Goal: Task Accomplishment & Management: Complete application form

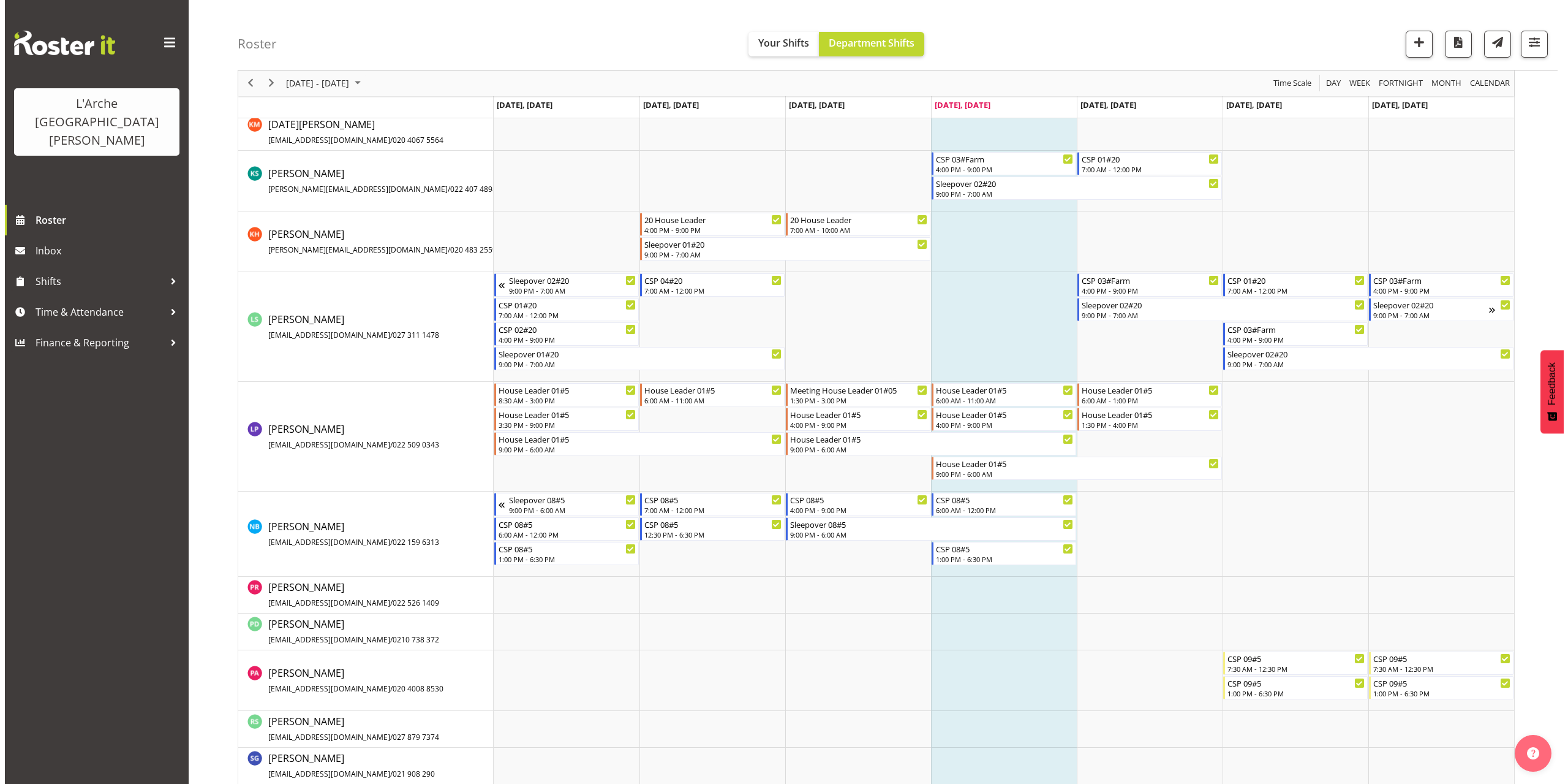
scroll to position [797, 0]
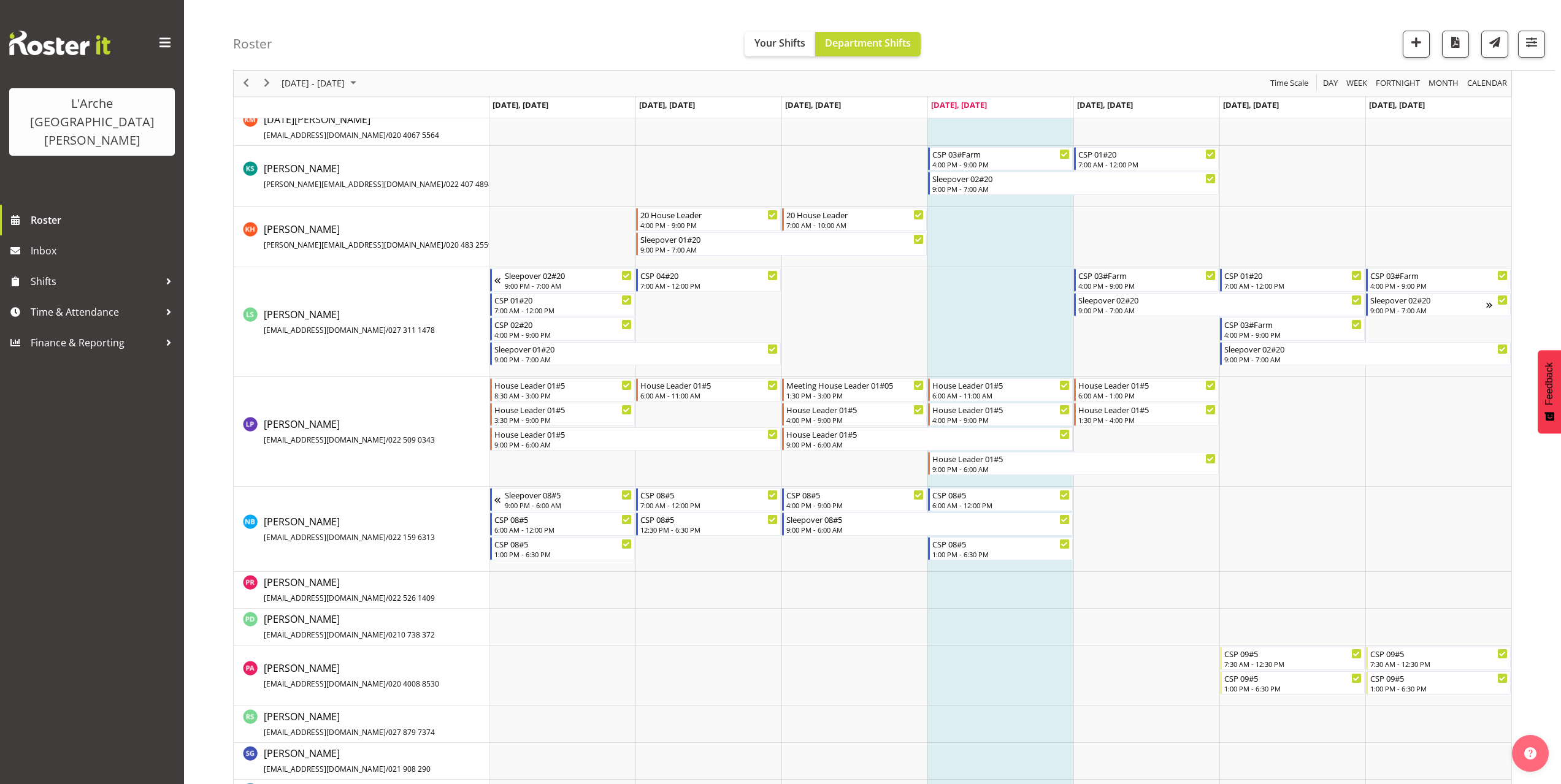
click at [987, 565] on td "Timeline Week of September 18, 2025" at bounding box center [1000, 529] width 146 height 86
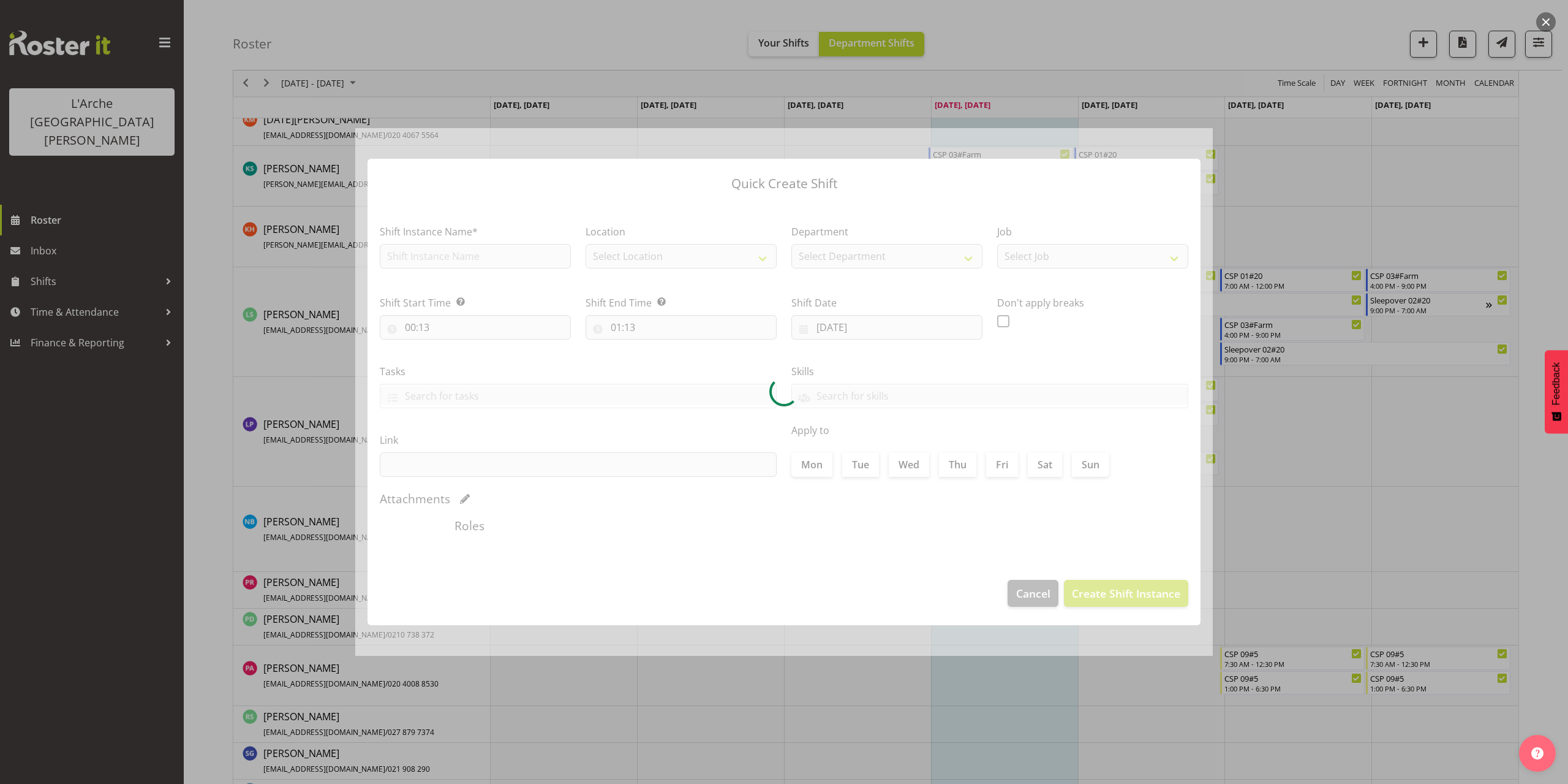
checkbox input "true"
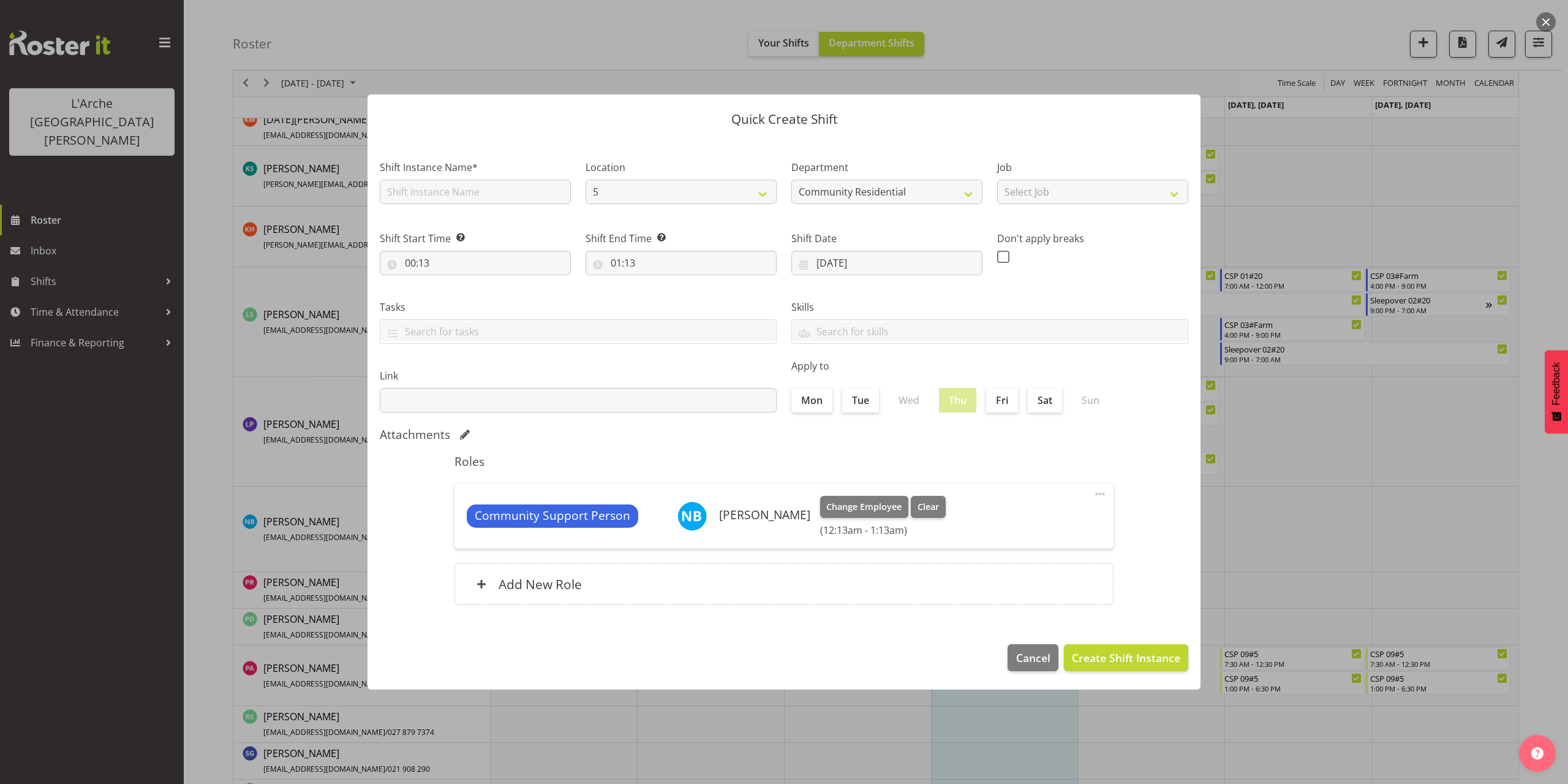
click at [1542, 25] on button "button" at bounding box center [1546, 22] width 20 height 20
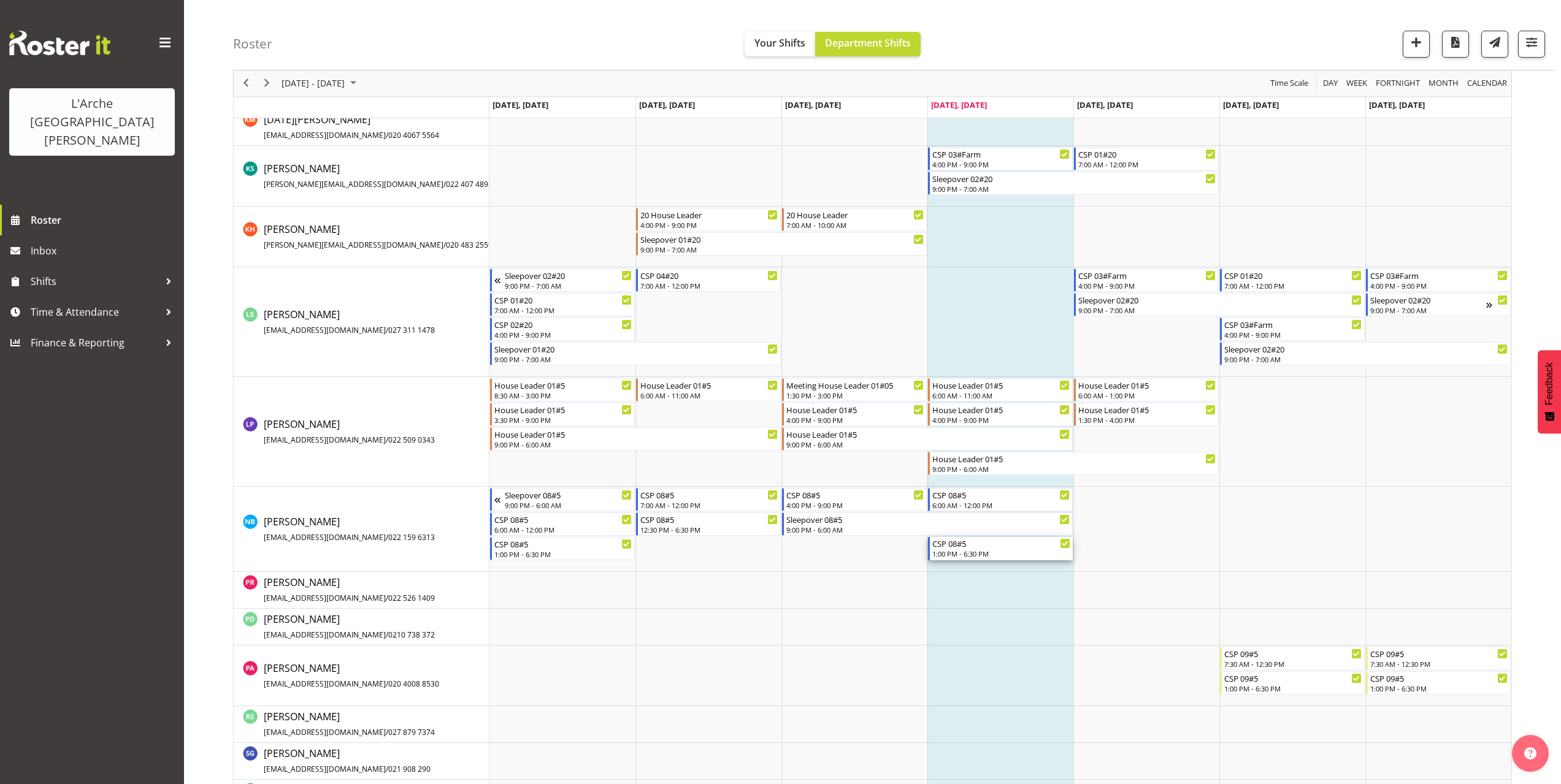
click at [954, 553] on div "1:00 PM - 6:30 PM" at bounding box center [1001, 554] width 138 height 10
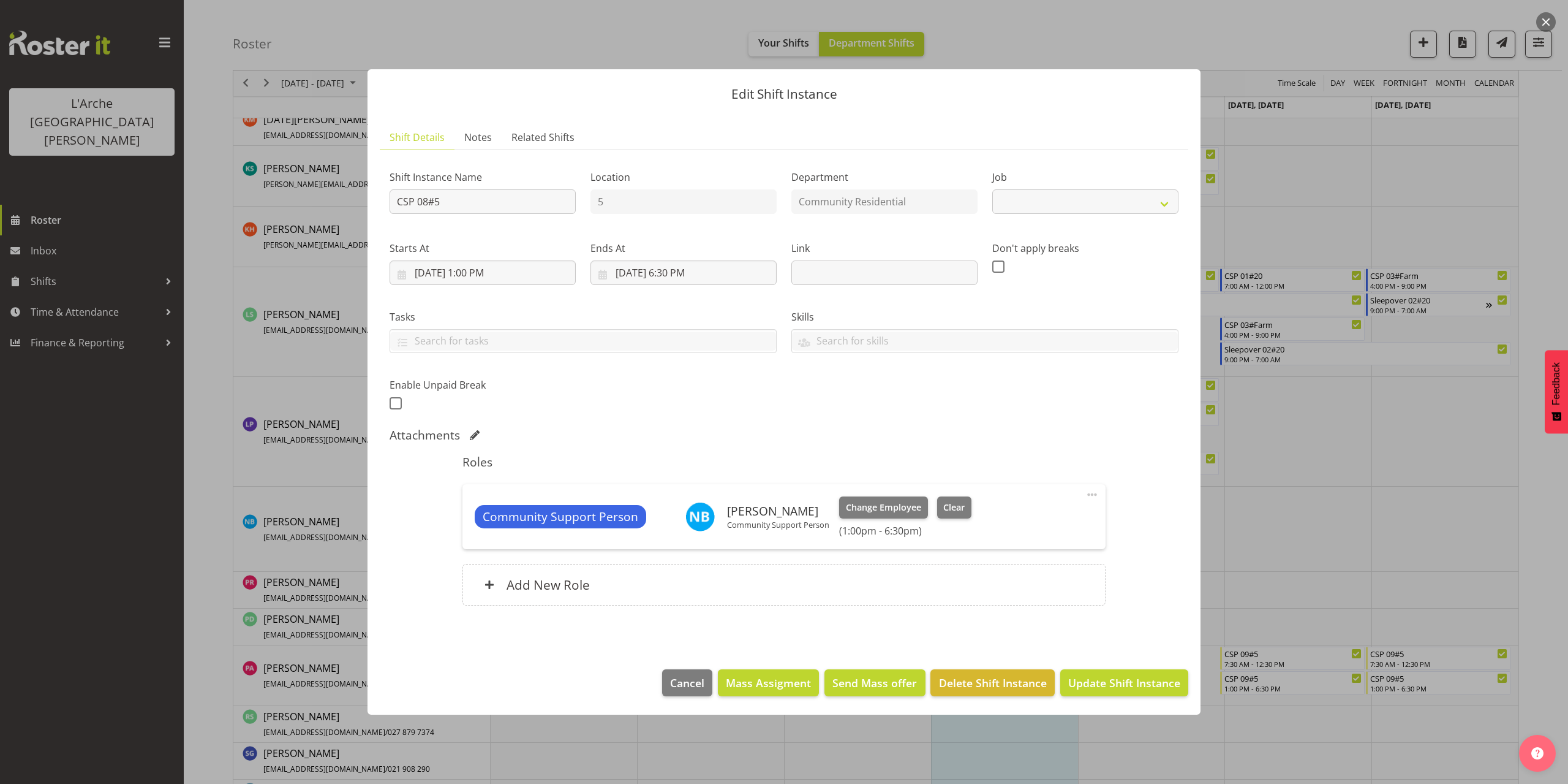
select select "2"
click at [685, 275] on input "[DATE] 6:30 PM" at bounding box center [683, 272] width 186 height 25
click at [681, 532] on select "00 01 02 03 04 05 06 07 08 09 10 11 12 13 14 15 16 17 18 19 20 21 22 23" at bounding box center [684, 533] width 28 height 25
select select "21"
click at [670, 521] on select "00 01 02 03 04 05 06 07 08 09 10 11 12 13 14 15 16 17 18 19 20 21 22 23" at bounding box center [684, 533] width 28 height 25
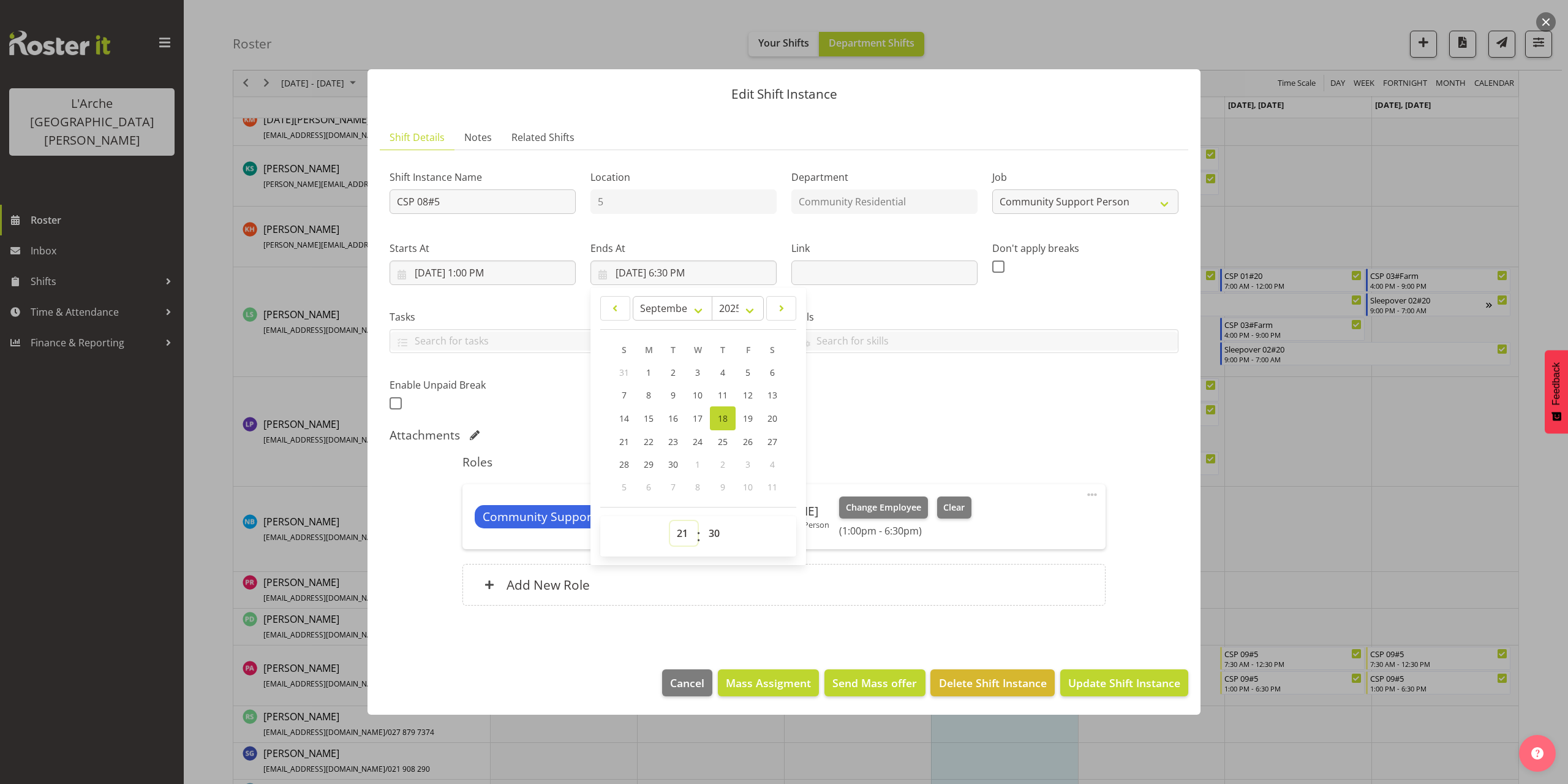
type input "[DATE] 9:30 PM"
click at [720, 531] on select "00 01 02 03 04 05 06 07 08 09 10 11 12 13 14 15 16 17 18 19 20 21 22 23 24 25 2…" at bounding box center [716, 533] width 28 height 25
select select "0"
click at [702, 521] on select "00 01 02 03 04 05 06 07 08 09 10 11 12 13 14 15 16 17 18 19 20 21 22 23 24 25 2…" at bounding box center [716, 533] width 28 height 25
type input "[DATE] 9:00 PM"
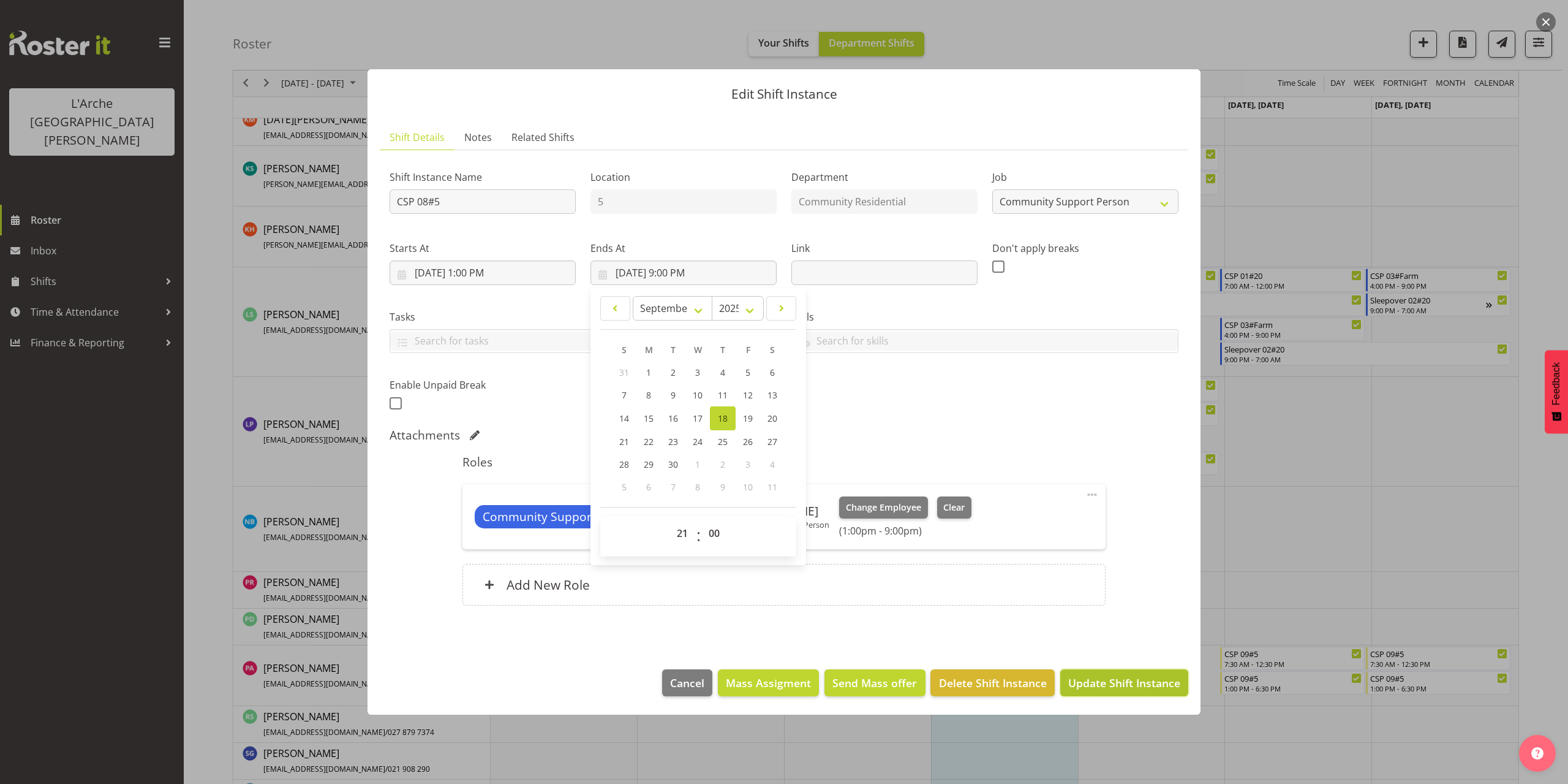
click at [1094, 679] on span "Update Shift Instance" at bounding box center [1125, 683] width 112 height 16
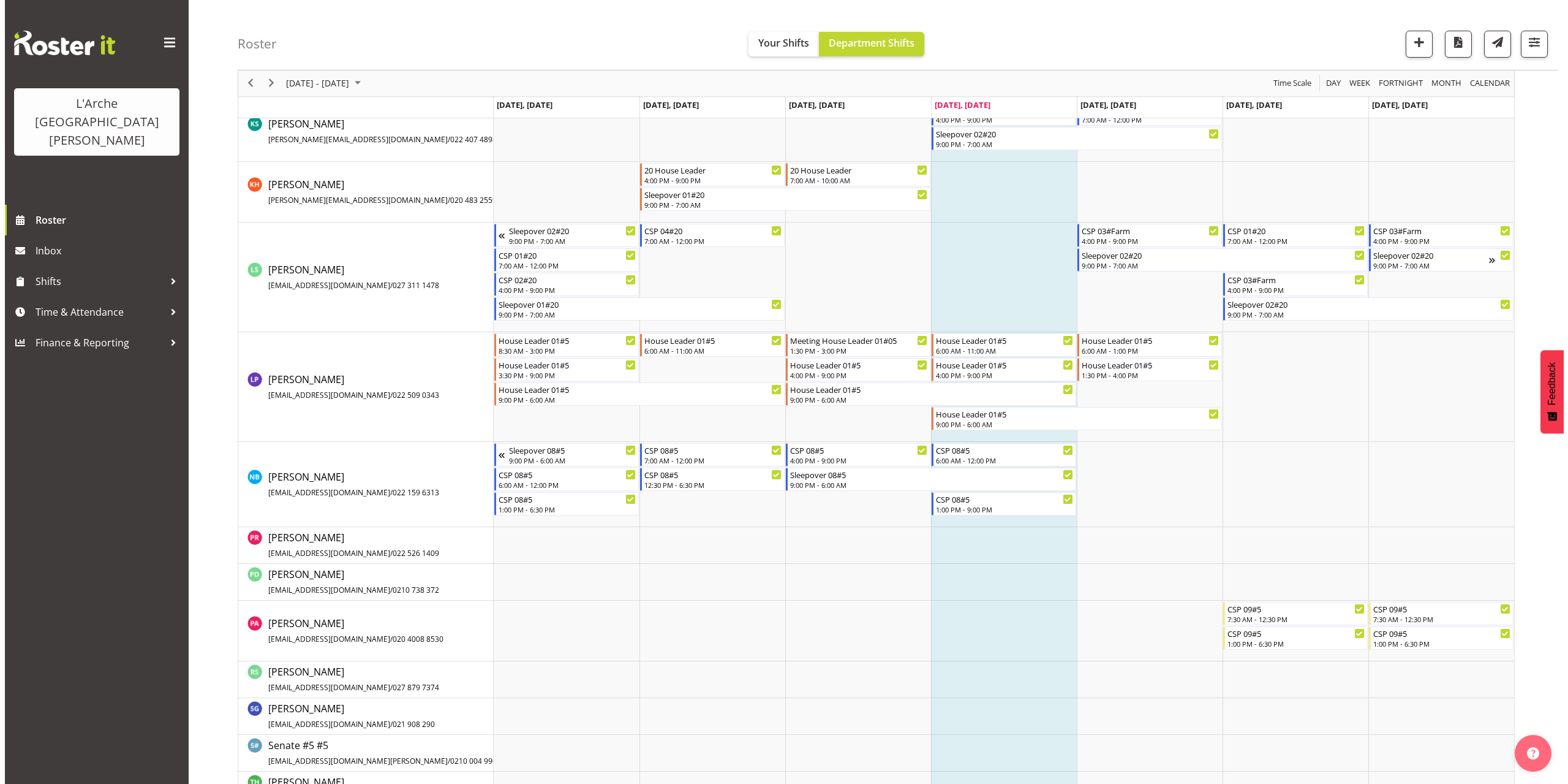
scroll to position [845, 0]
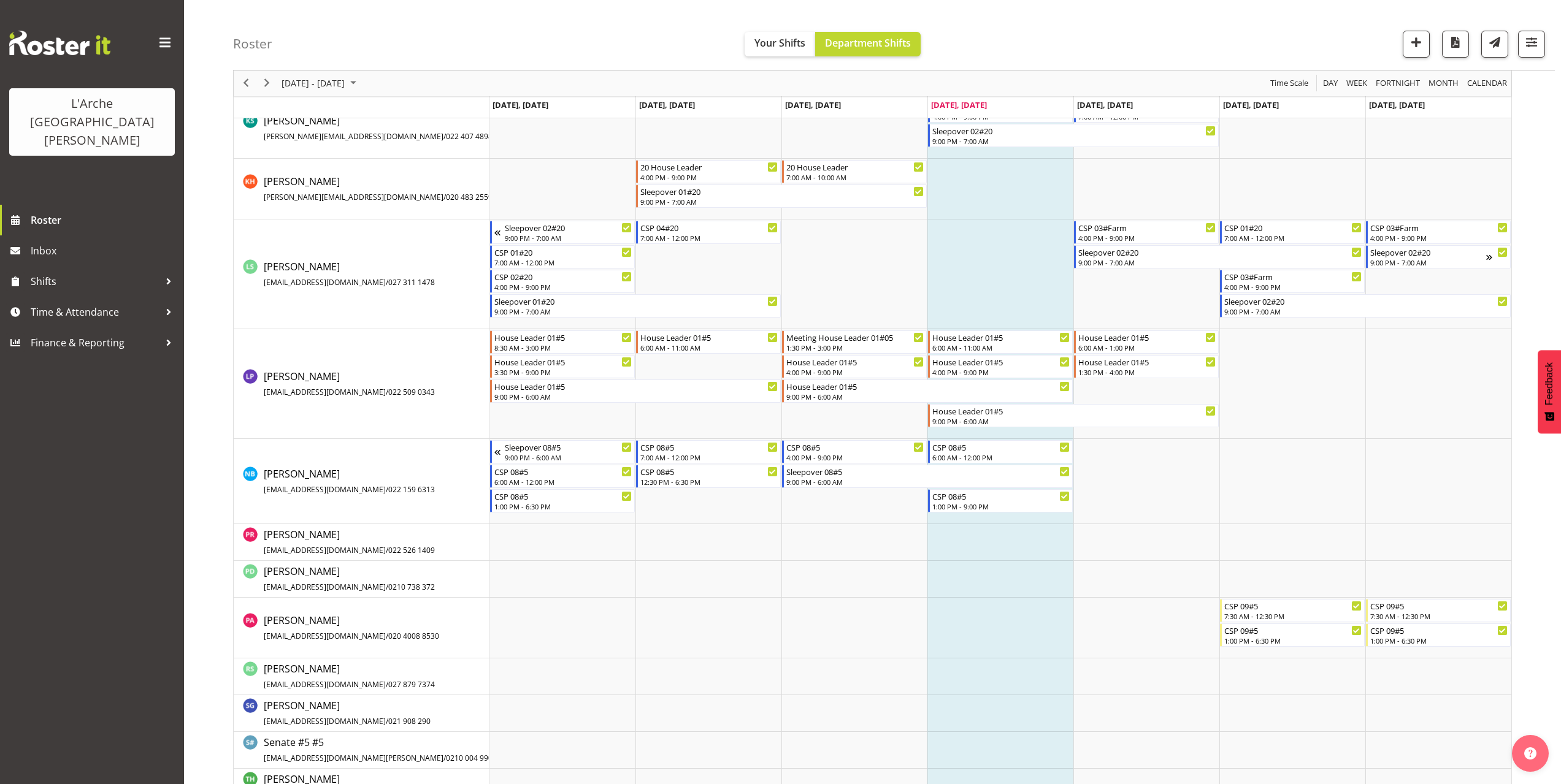
click at [947, 515] on td "Timeline Week of September 18, 2025" at bounding box center [1000, 481] width 146 height 86
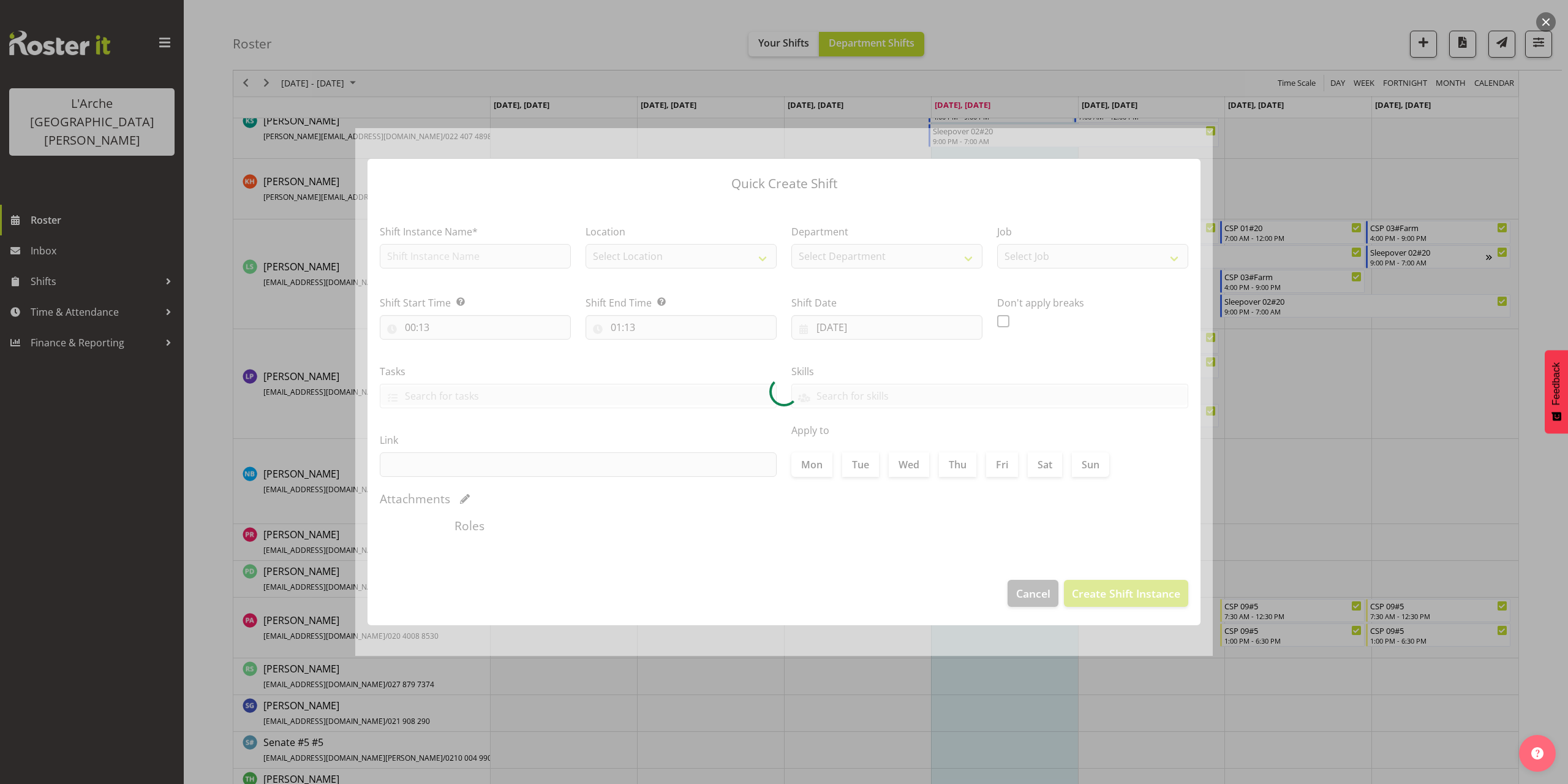
checkbox input "true"
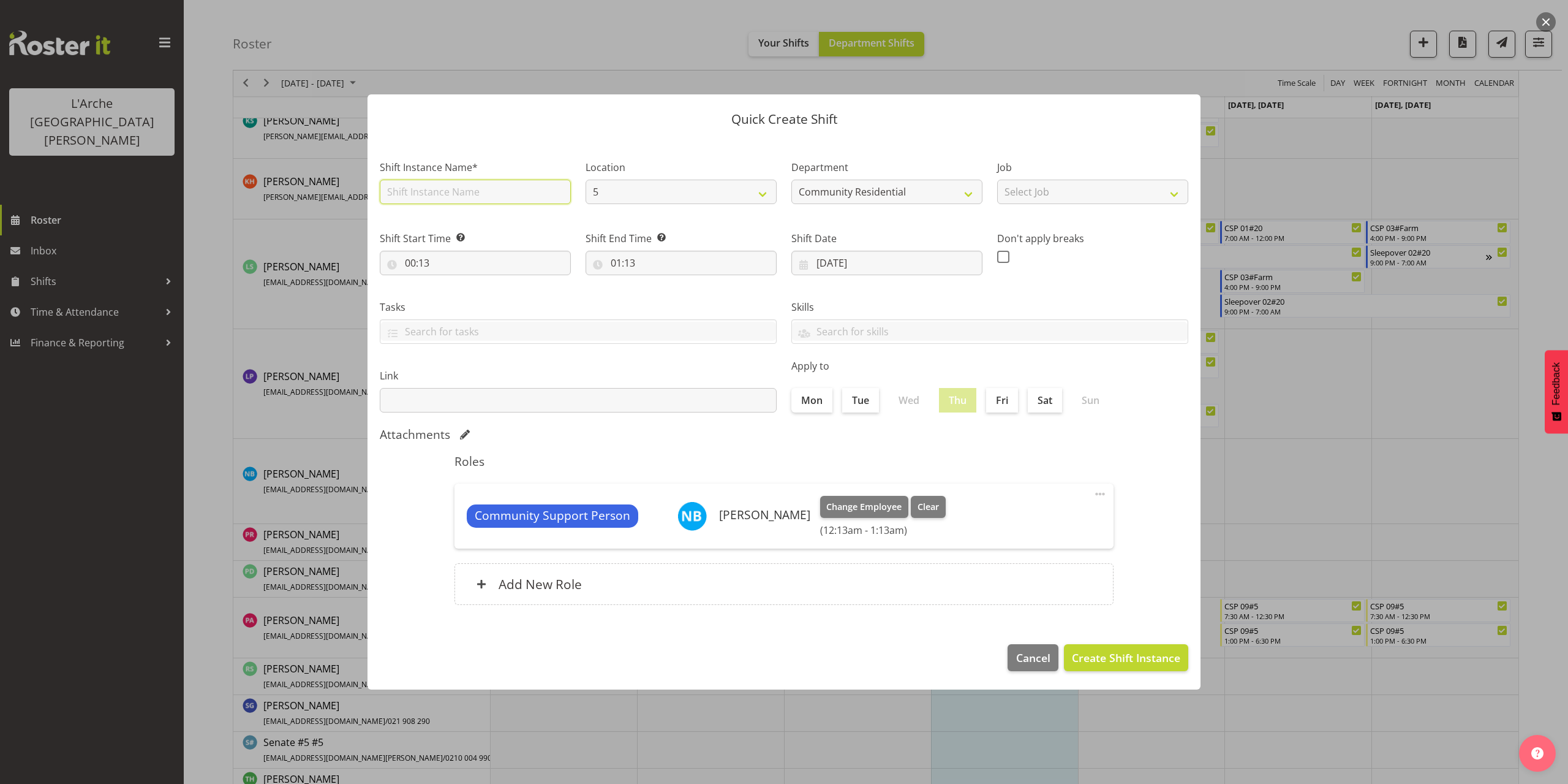
click at [431, 195] on input "text" at bounding box center [475, 192] width 191 height 25
click at [442, 186] on input "Sleepover 07#5" at bounding box center [475, 192] width 191 height 25
click at [446, 190] on input "Sleepover 07#5" at bounding box center [475, 192] width 191 height 25
type input "Sleepover 08#5"
click at [1098, 199] on select "Select Job Accounts Admin Art Coordinator Community Leader Community Support Pe…" at bounding box center [1092, 192] width 191 height 25
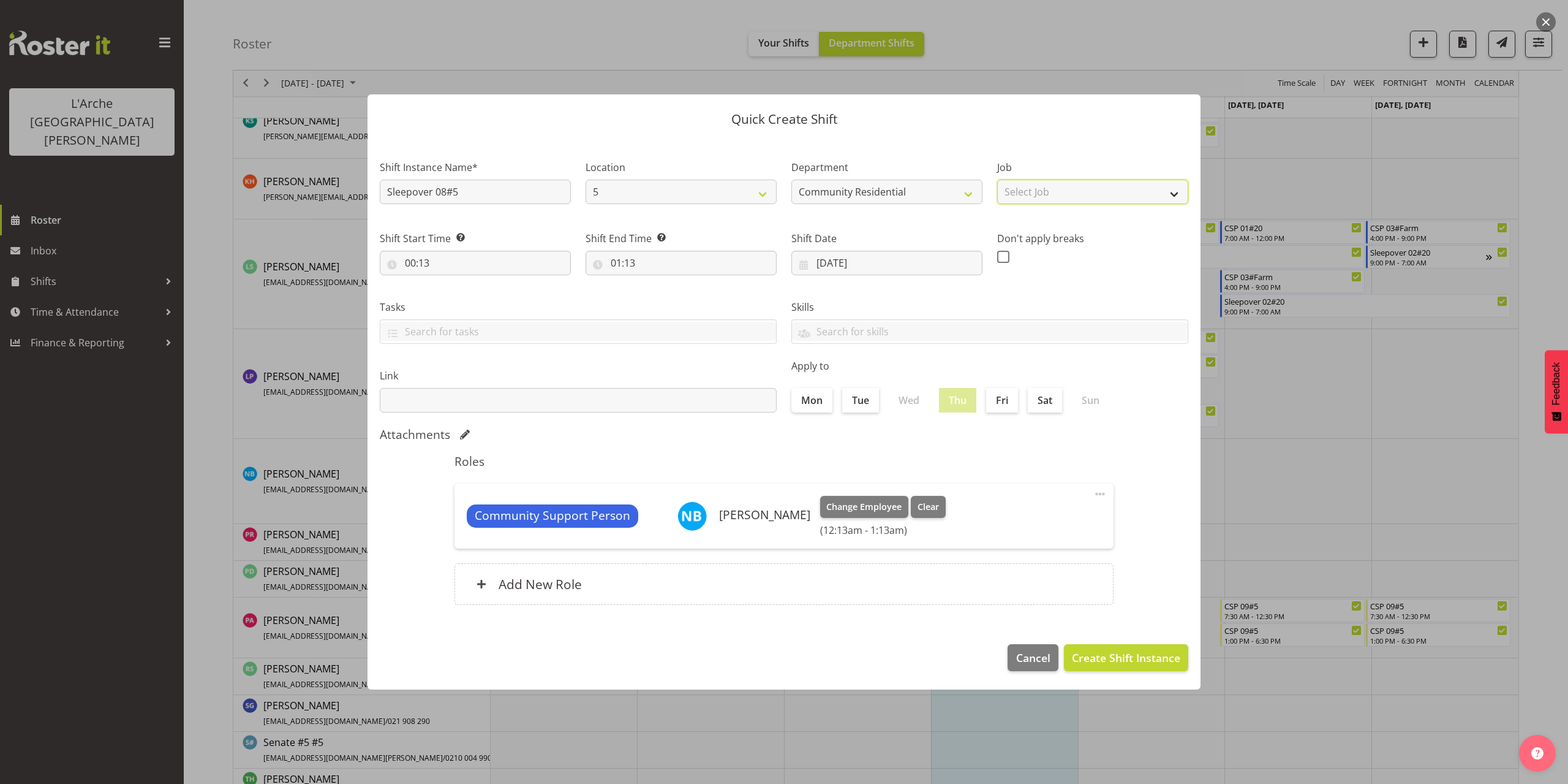
select select "2"
click at [997, 180] on select "Select Job Accounts Admin Art Coordinator Community Leader Community Support Pe…" at bounding box center [1092, 192] width 191 height 25
click at [424, 265] on input "00:13" at bounding box center [475, 263] width 191 height 25
click at [462, 298] on select "00 01 02 03 04 05 06 07 08 09 10 11 12 13 14 15 16 17 18 19 20 21 22 23" at bounding box center [463, 294] width 28 height 25
select select "21"
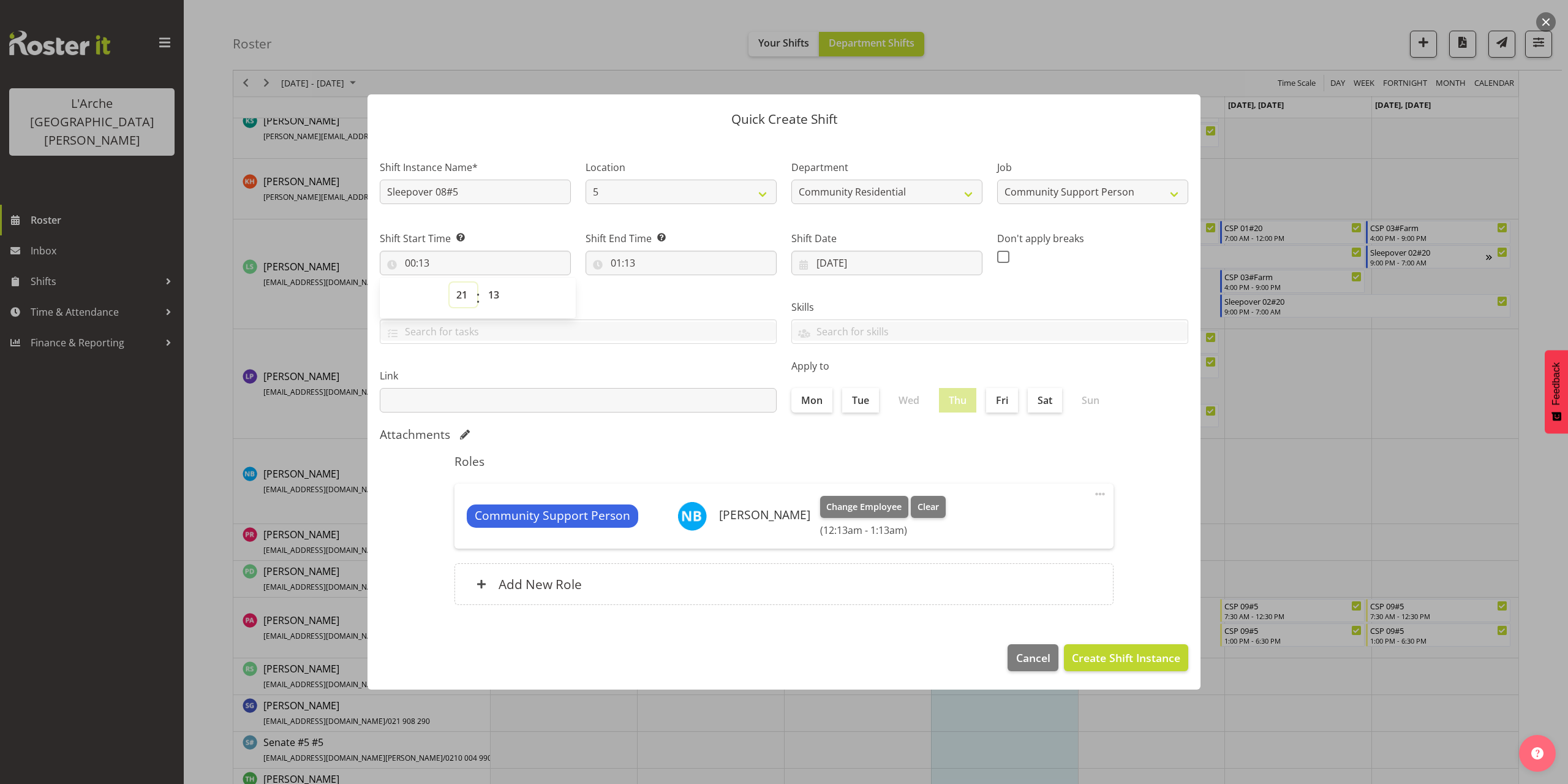
click at [449, 282] on select "00 01 02 03 04 05 06 07 08 09 10 11 12 13 14 15 16 17 18 19 20 21 22 23" at bounding box center [463, 294] width 28 height 25
type input "21:13"
click at [495, 297] on select "00 01 02 03 04 05 06 07 08 09 10 11 12 13 14 15 16 17 18 19 20 21 22 23 24 25 2…" at bounding box center [495, 294] width 28 height 25
select select "0"
click at [482, 282] on select "00 01 02 03 04 05 06 07 08 09 10 11 12 13 14 15 16 17 18 19 20 21 22 23 24 25 2…" at bounding box center [495, 294] width 28 height 25
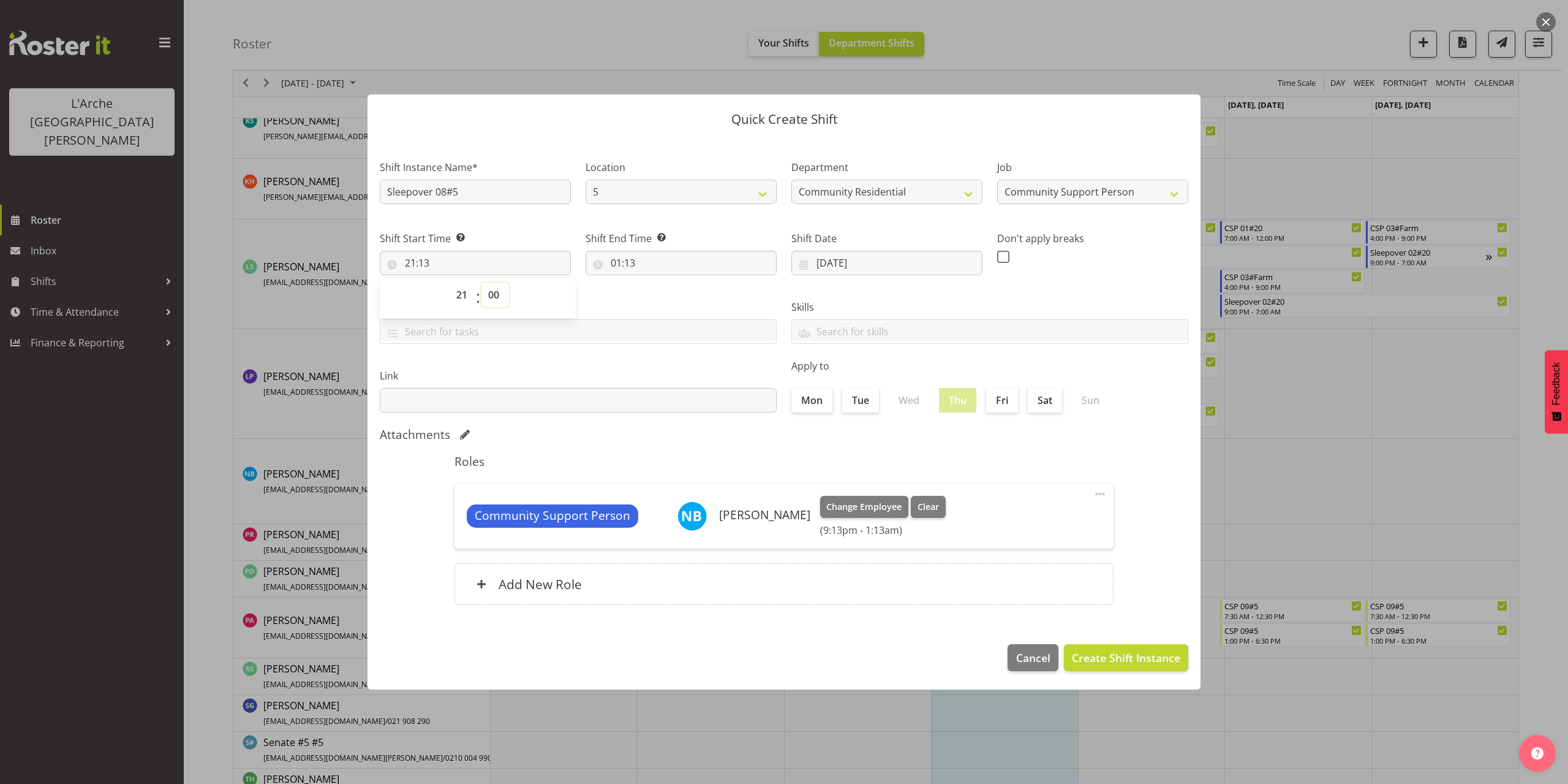
type input "21:00"
click at [634, 262] on input "01:13" at bounding box center [681, 263] width 191 height 25
click at [664, 296] on select "00 01 02 03 04 05 06 07 08 09 10 11 12 13 14 15 16 17 18 19 20 21 22 23" at bounding box center [669, 294] width 28 height 25
select select "6"
click at [656, 282] on select "00 01 02 03 04 05 06 07 08 09 10 11 12 13 14 15 16 17 18 19 20 21 22 23" at bounding box center [669, 294] width 28 height 25
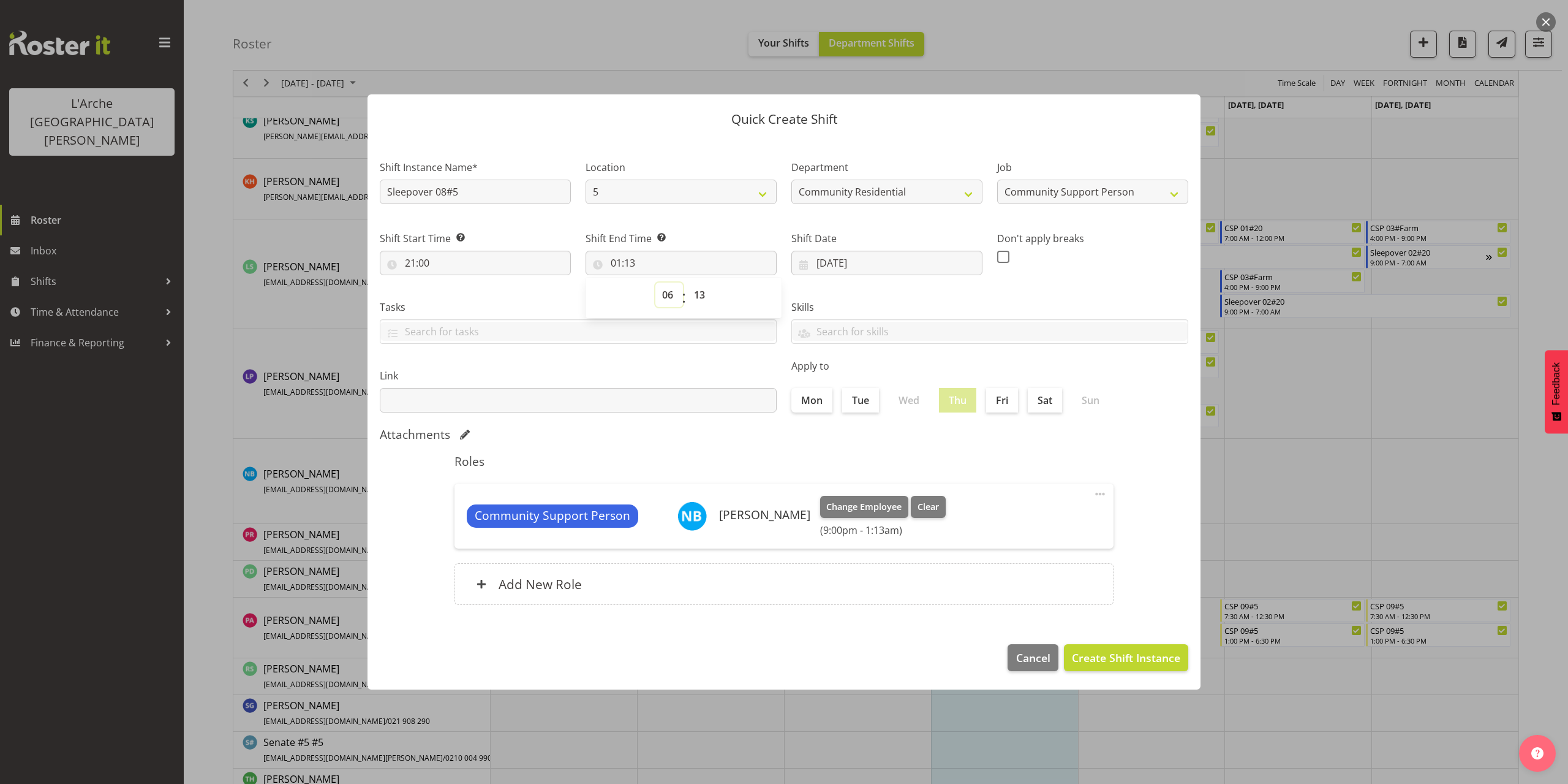
type input "06:13"
click at [703, 293] on select "00 01 02 03 04 05 06 07 08 09 10 11 12 13 14 15 16 17 18 19 20 21 22 23 24 25 2…" at bounding box center [701, 294] width 28 height 25
select select "0"
click at [687, 282] on select "00 01 02 03 04 05 06 07 08 09 10 11 12 13 14 15 16 17 18 19 20 21 22 23 24 25 2…" at bounding box center [701, 294] width 28 height 25
type input "06:00"
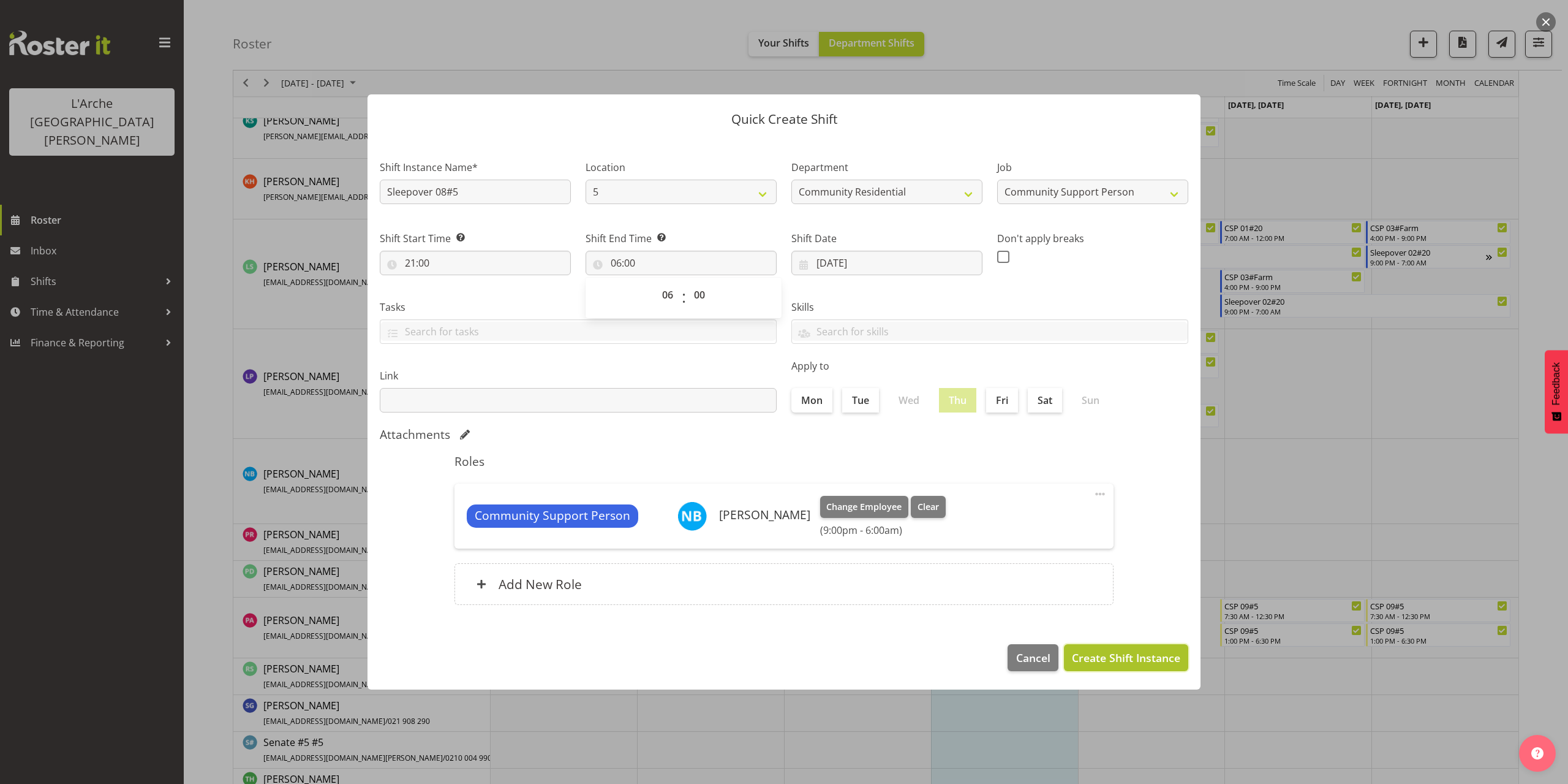
click at [1174, 650] on span "Create Shift Instance" at bounding box center [1126, 657] width 108 height 16
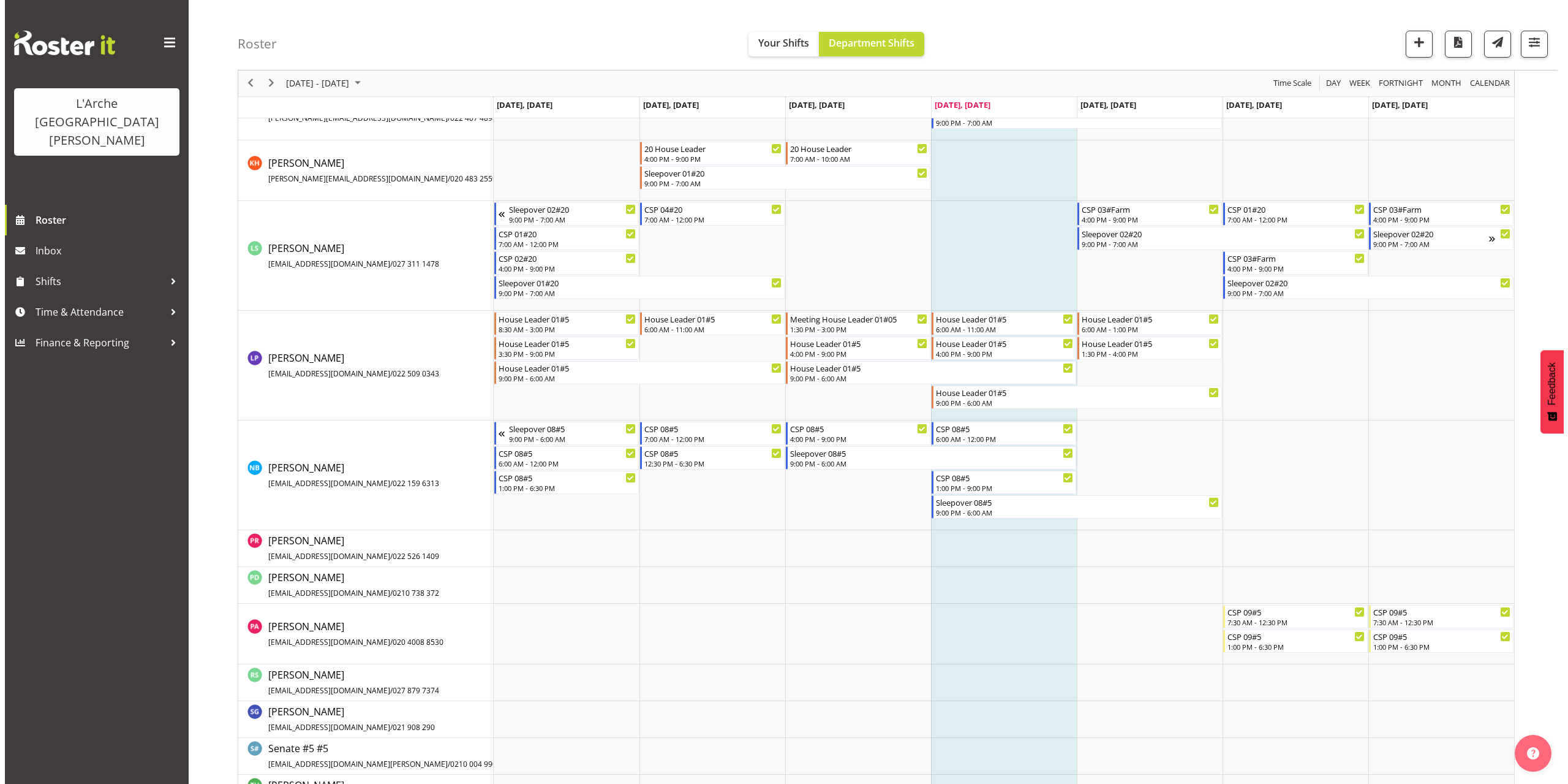
scroll to position [900, 0]
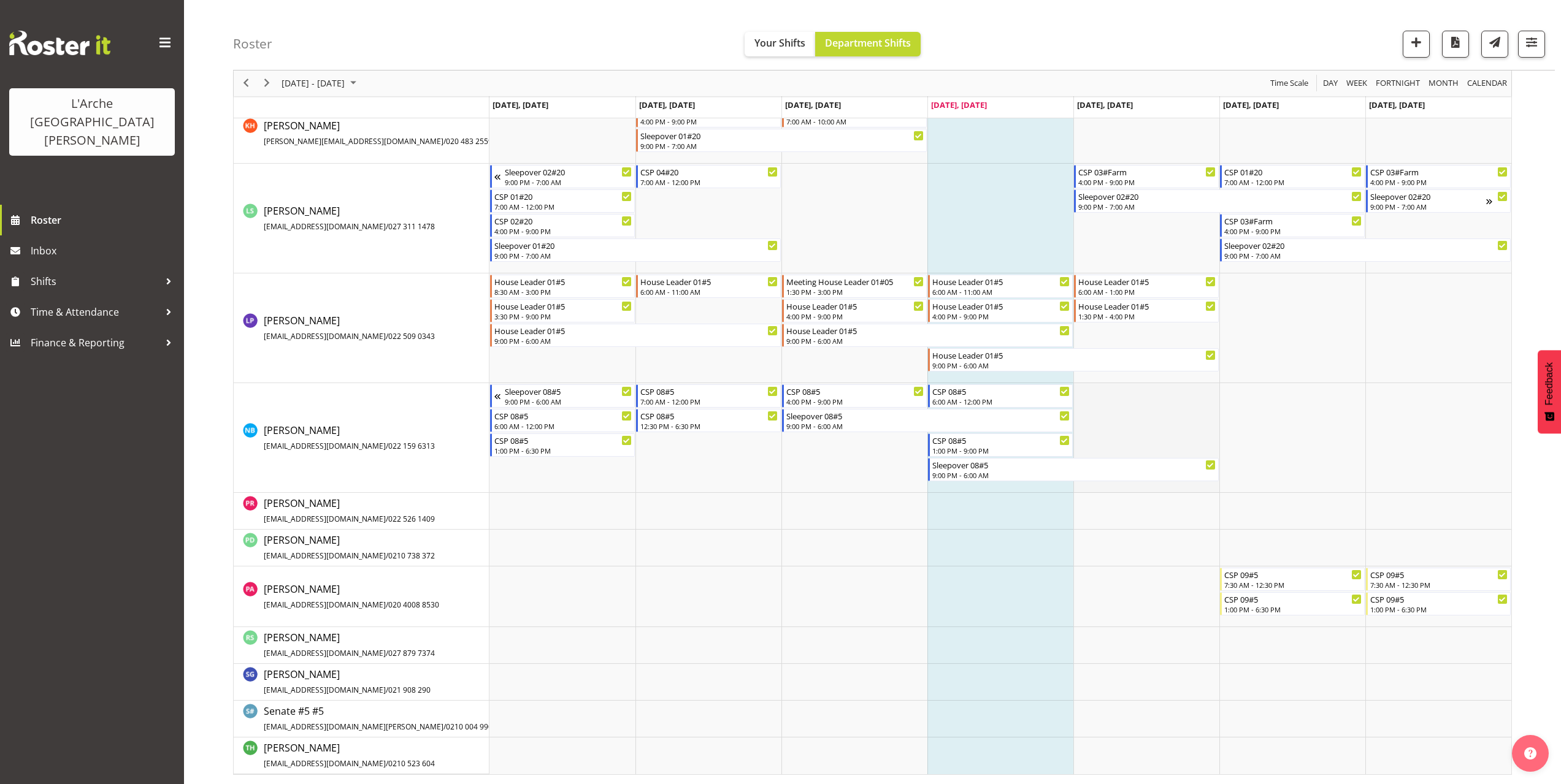
click at [1085, 392] on td "Timeline Week of September 18, 2025" at bounding box center [1146, 438] width 146 height 110
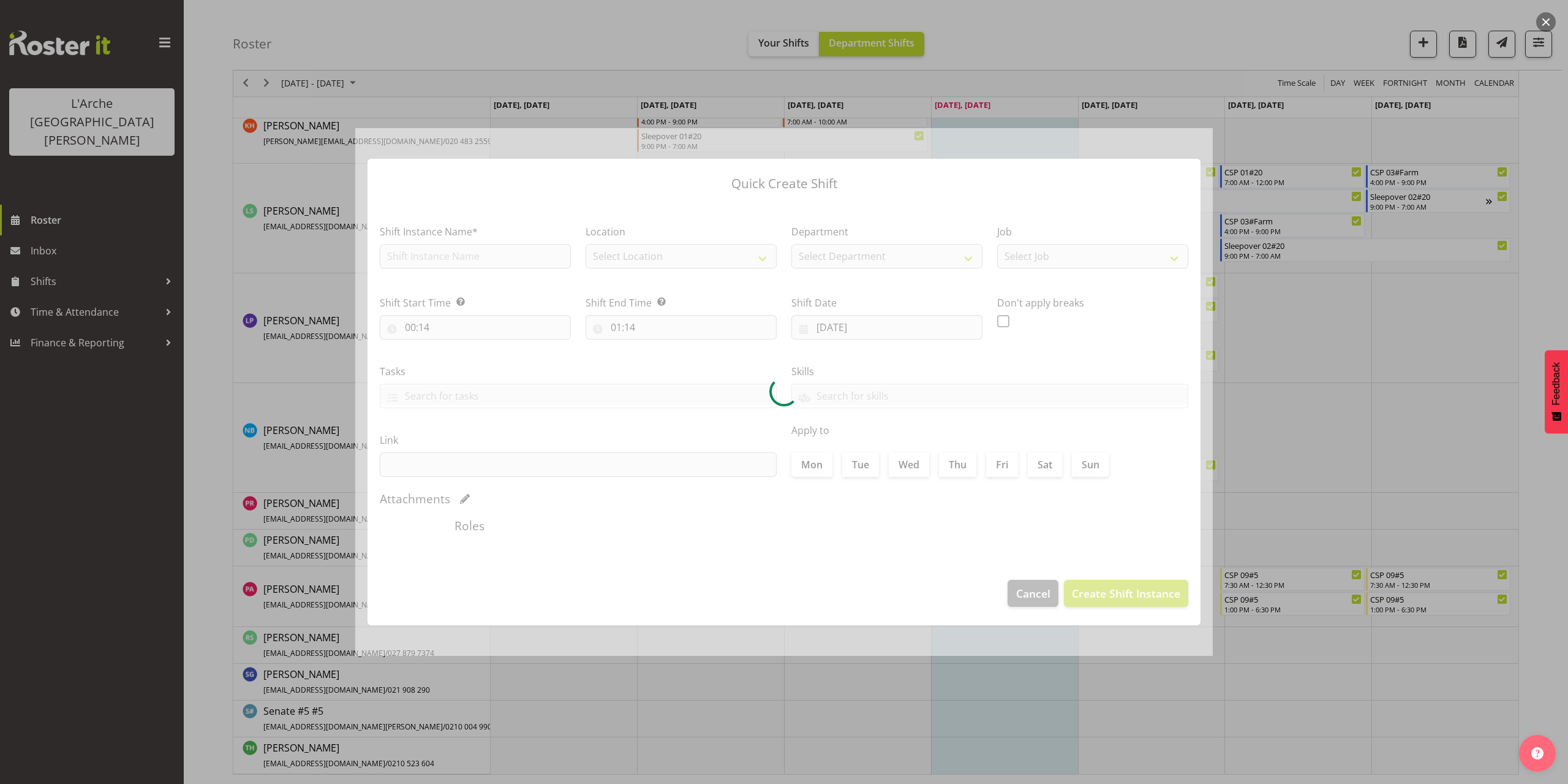
type input "[DATE]"
checkbox input "true"
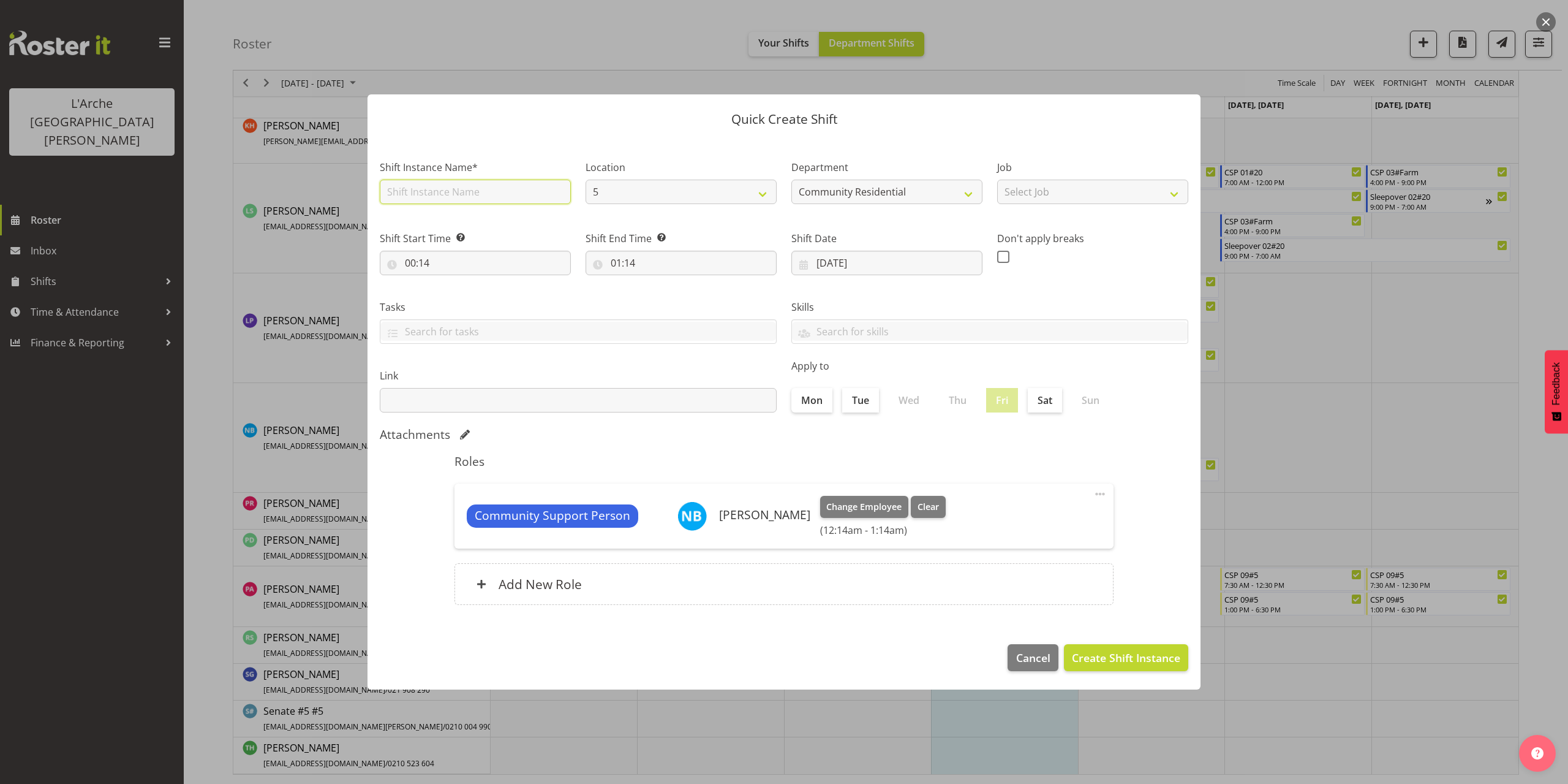
click at [412, 196] on input "text" at bounding box center [475, 192] width 191 height 25
type input "CSP 08#5"
click at [1018, 196] on select "Select Job Accounts Admin Art Coordinator Community Leader Community Support Pe…" at bounding box center [1092, 192] width 191 height 25
select select "2"
click at [997, 180] on select "Select Job Accounts Admin Art Coordinator Community Leader Community Support Pe…" at bounding box center [1092, 192] width 191 height 25
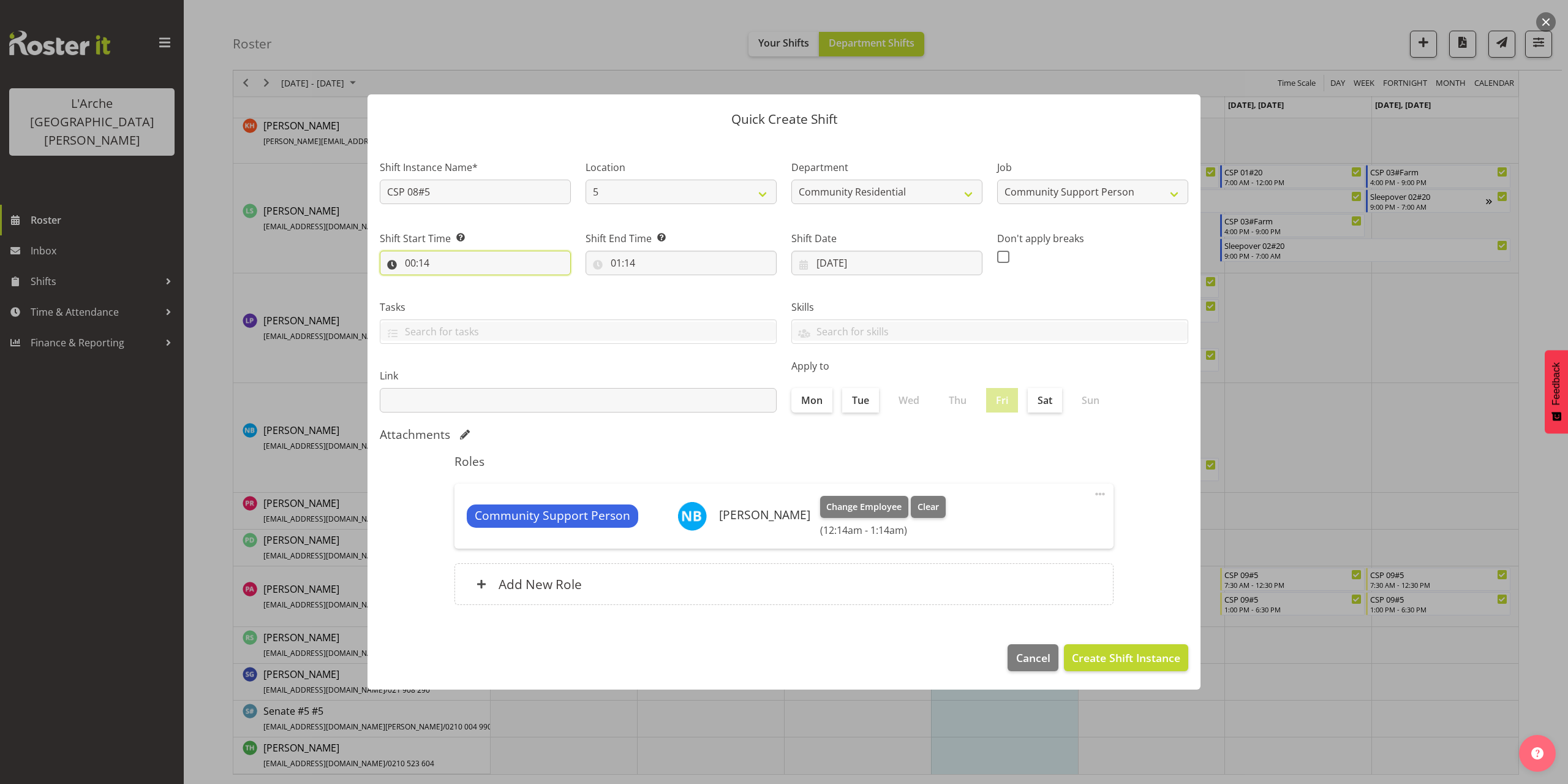
click at [429, 261] on input "00:14" at bounding box center [475, 263] width 191 height 25
click at [459, 291] on select "00 01 02 03 04 05 06 07 08 09 10 11 12 13 14 15 16 17 18 19 20 21 22 23" at bounding box center [463, 294] width 28 height 25
select select "6"
click at [449, 282] on select "00 01 02 03 04 05 06 07 08 09 10 11 12 13 14 15 16 17 18 19 20 21 22 23" at bounding box center [463, 294] width 28 height 25
type input "06:14"
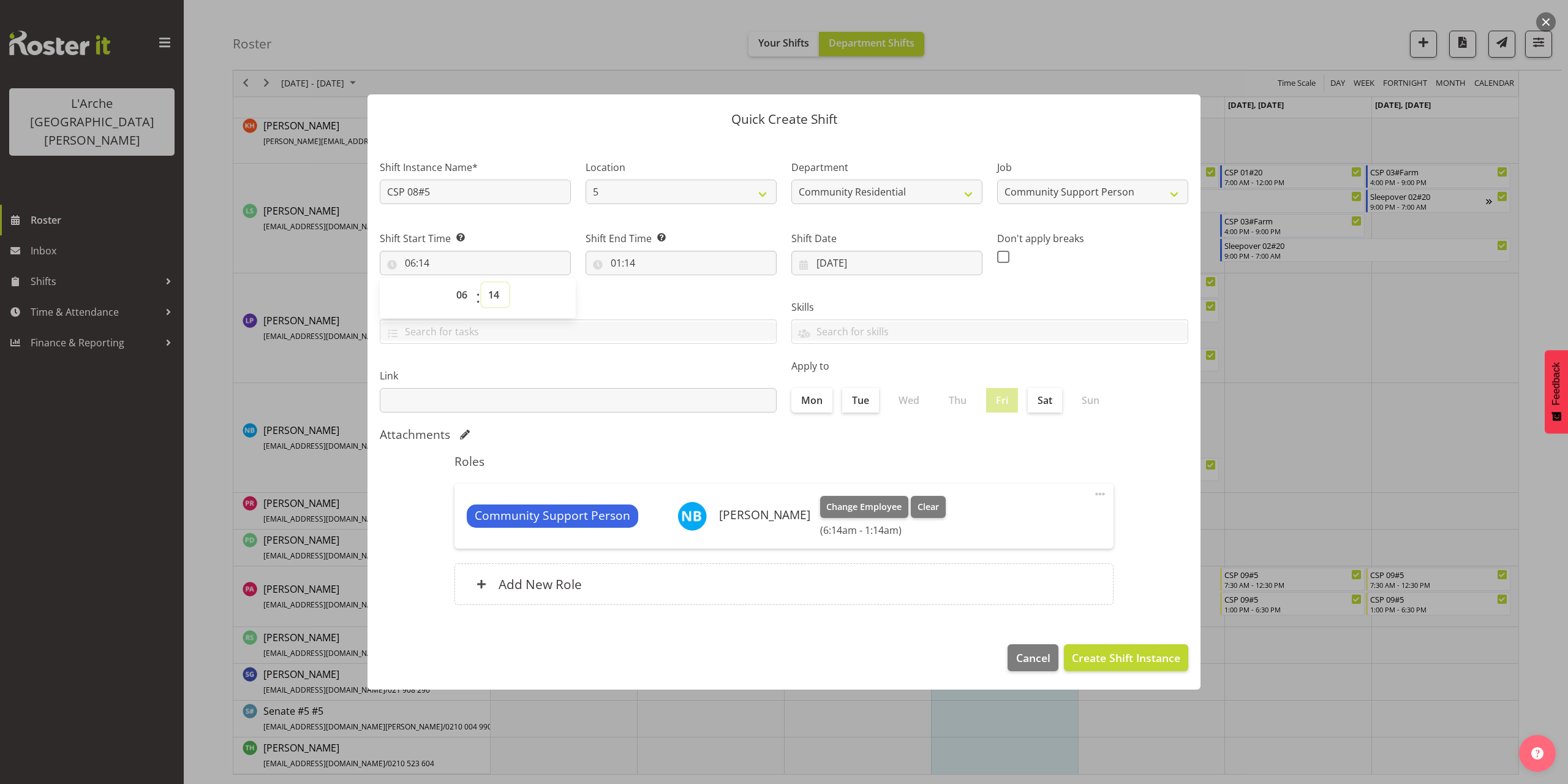
click at [493, 297] on select "00 01 02 03 04 05 06 07 08 09 10 11 12 13 14 15 16 17 18 19 20 21 22 23 24 25 2…" at bounding box center [495, 294] width 28 height 25
select select "0"
click at [482, 282] on select "00 01 02 03 04 05 06 07 08 09 10 11 12 13 14 15 16 17 18 19 20 21 22 23 24 25 2…" at bounding box center [495, 294] width 28 height 25
type input "06:00"
click at [625, 265] on input "01:14" at bounding box center [681, 263] width 191 height 25
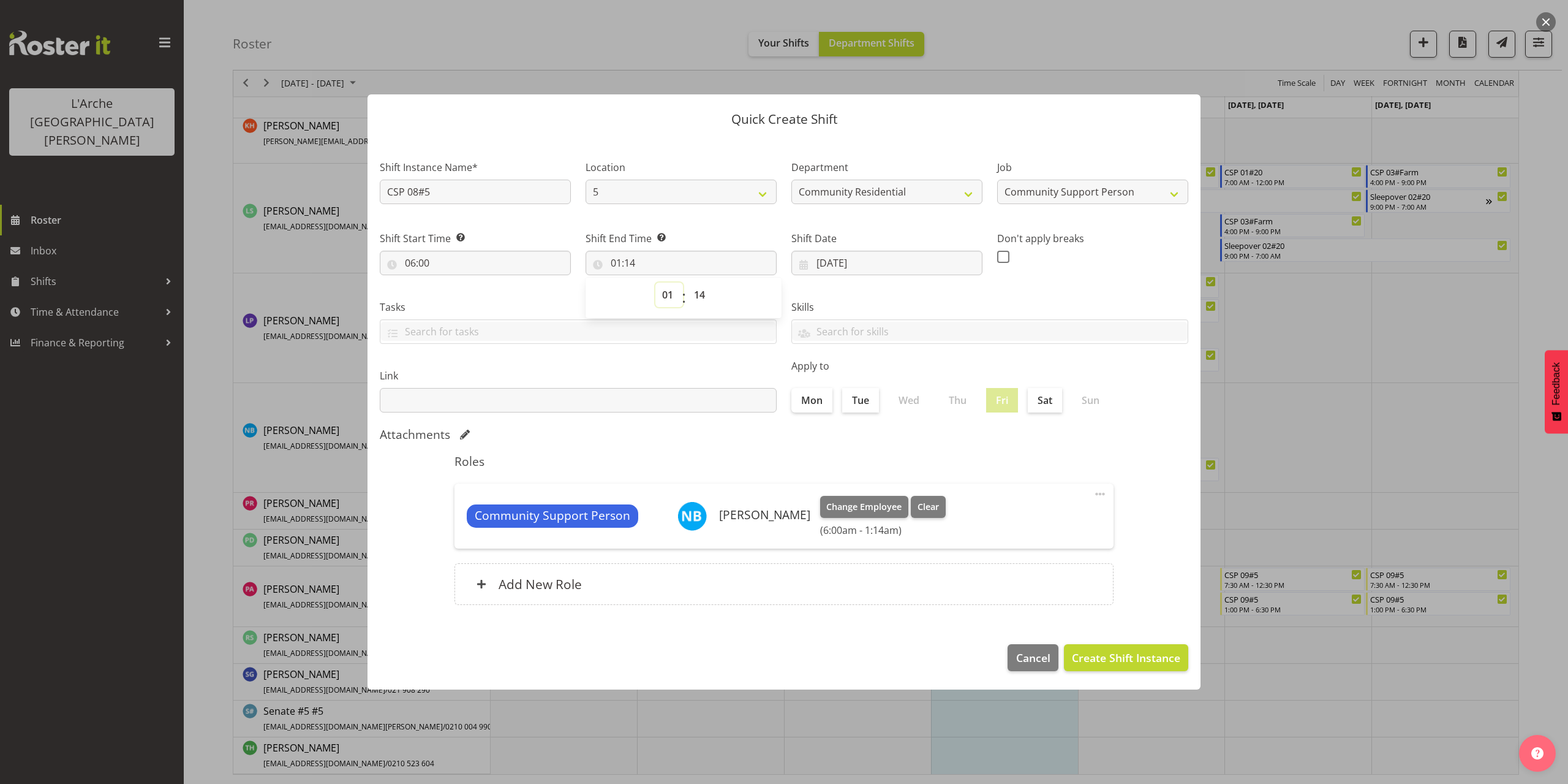
click at [668, 292] on select "00 01 02 03 04 05 06 07 08 09 10 11 12 13 14 15 16 17 18 19 20 21 22 23" at bounding box center [669, 294] width 28 height 25
select select "8"
click at [656, 282] on select "00 01 02 03 04 05 06 07 08 09 10 11 12 13 14 15 16 17 18 19 20 21 22 23" at bounding box center [669, 294] width 28 height 25
type input "08:14"
click at [698, 298] on select "00 01 02 03 04 05 06 07 08 09 10 11 12 13 14 15 16 17 18 19 20 21 22 23 24 25 2…" at bounding box center [701, 294] width 28 height 25
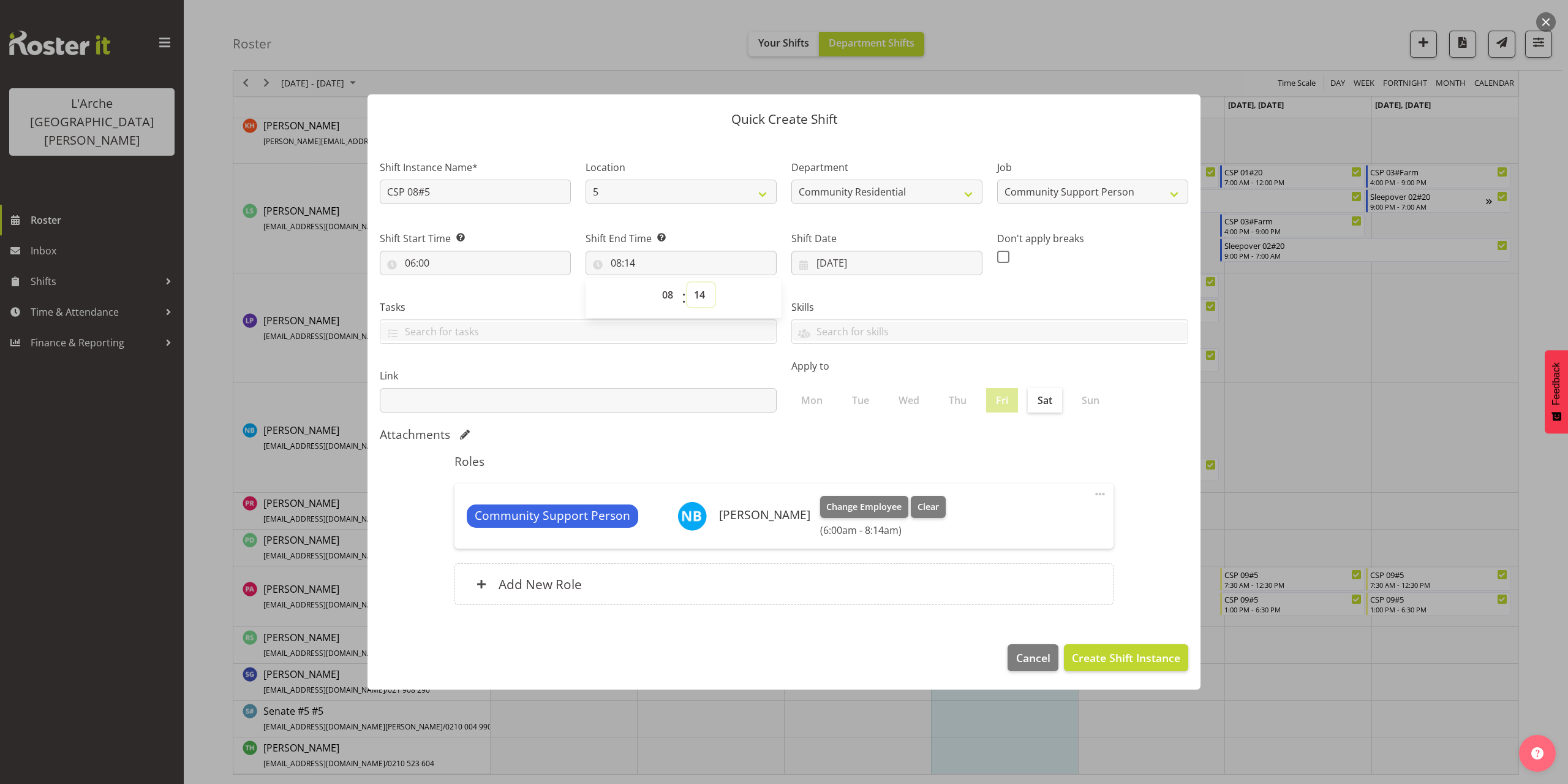
select select "0"
click at [687, 282] on select "00 01 02 03 04 05 06 07 08 09 10 11 12 13 14 15 16 17 18 19 20 21 22 23 24 25 2…" at bounding box center [701, 294] width 28 height 25
type input "08:00"
click at [1137, 651] on span "Create Shift Instance" at bounding box center [1126, 657] width 108 height 16
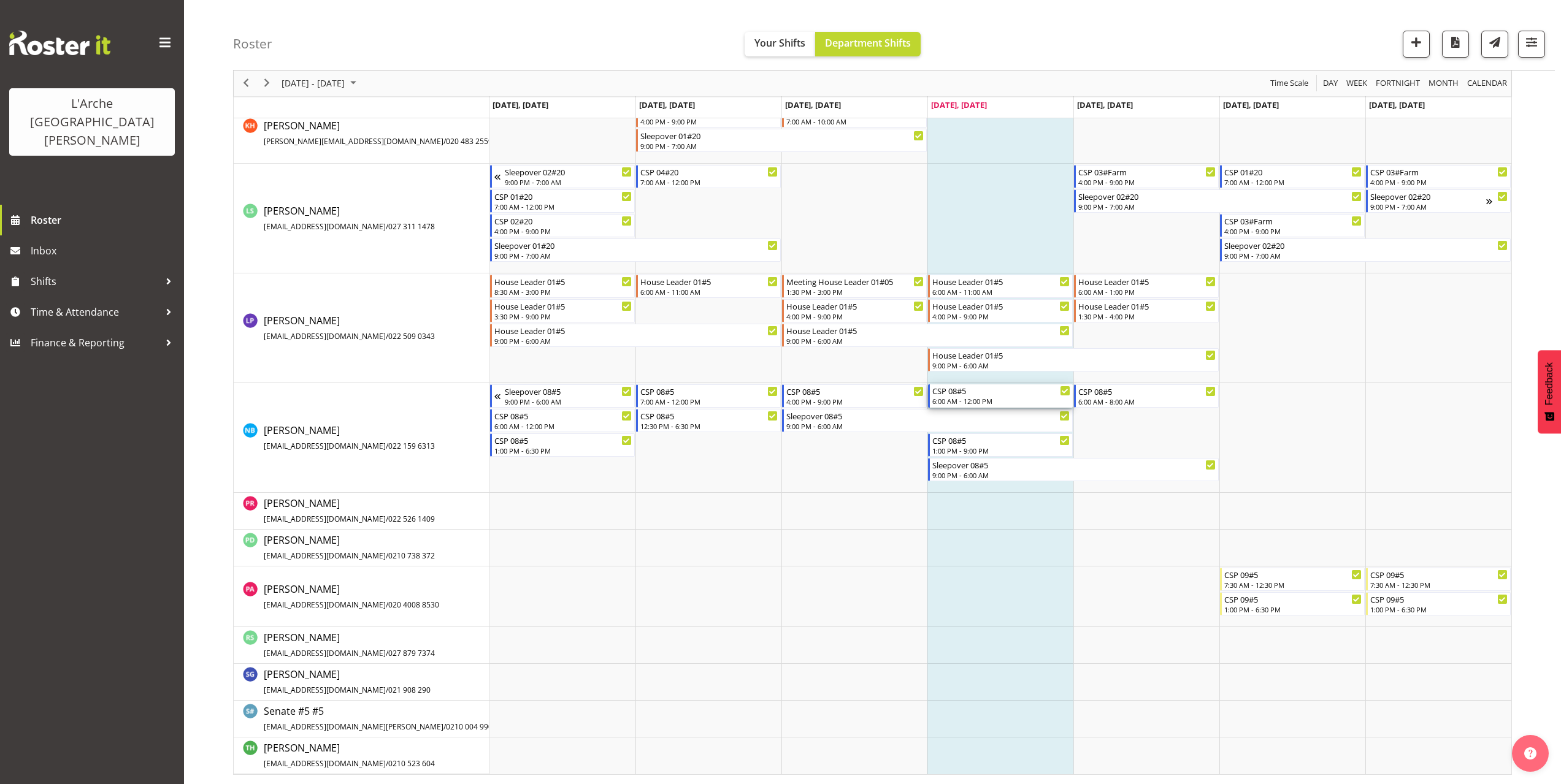
click at [964, 401] on div "6:00 AM - 12:00 PM" at bounding box center [1001, 400] width 138 height 10
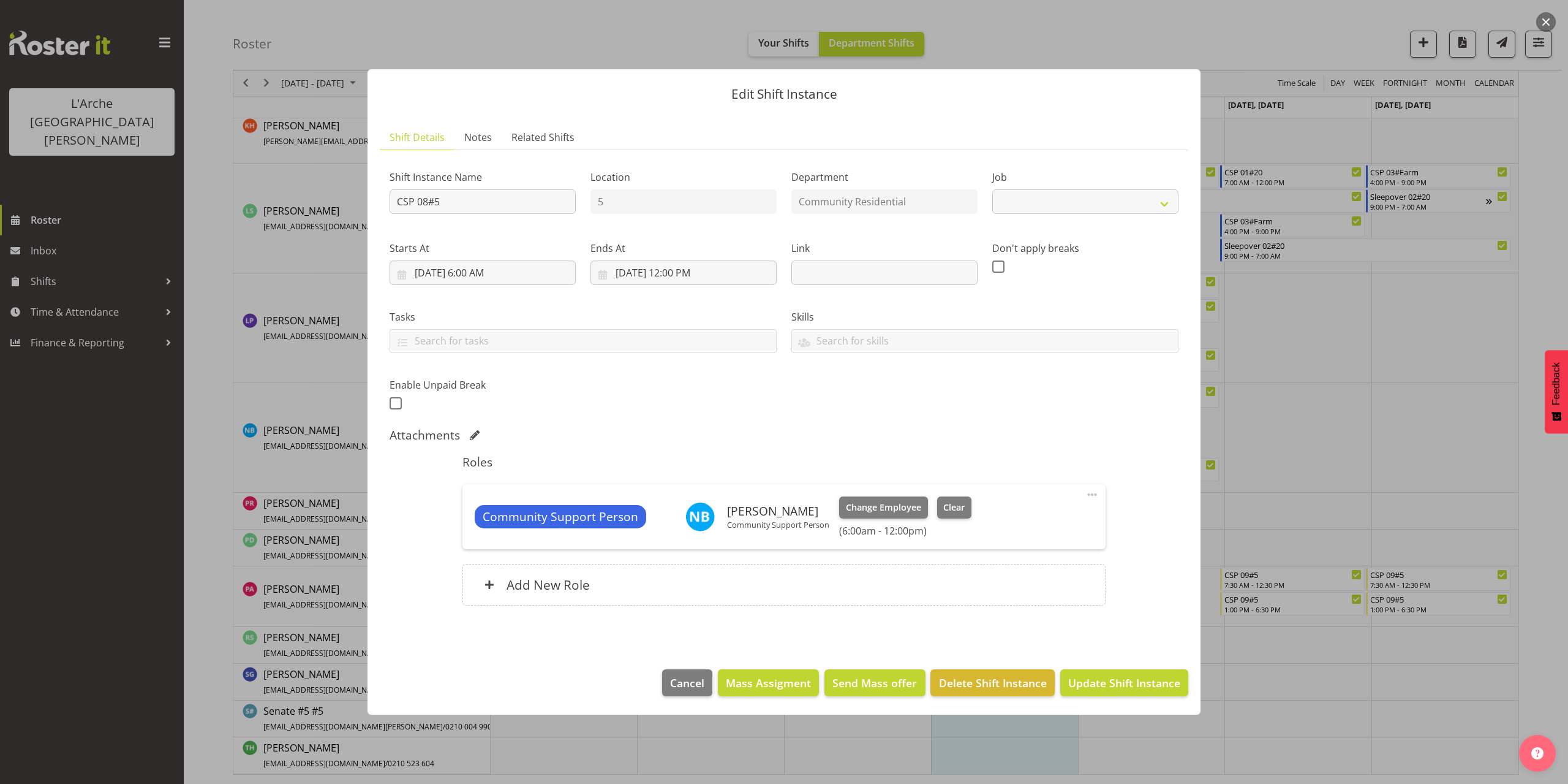
select select "2"
click at [686, 275] on input "[DATE] 12:00 PM" at bounding box center [683, 272] width 186 height 25
click at [682, 531] on select "00 01 02 03 04 05 06 07 08 09 10 11 12 13 14 15 16 17 18 19 20 21 22 23" at bounding box center [684, 533] width 28 height 25
select select "11"
click at [670, 521] on select "00 01 02 03 04 05 06 07 08 09 10 11 12 13 14 15 16 17 18 19 20 21 22 23" at bounding box center [684, 533] width 28 height 25
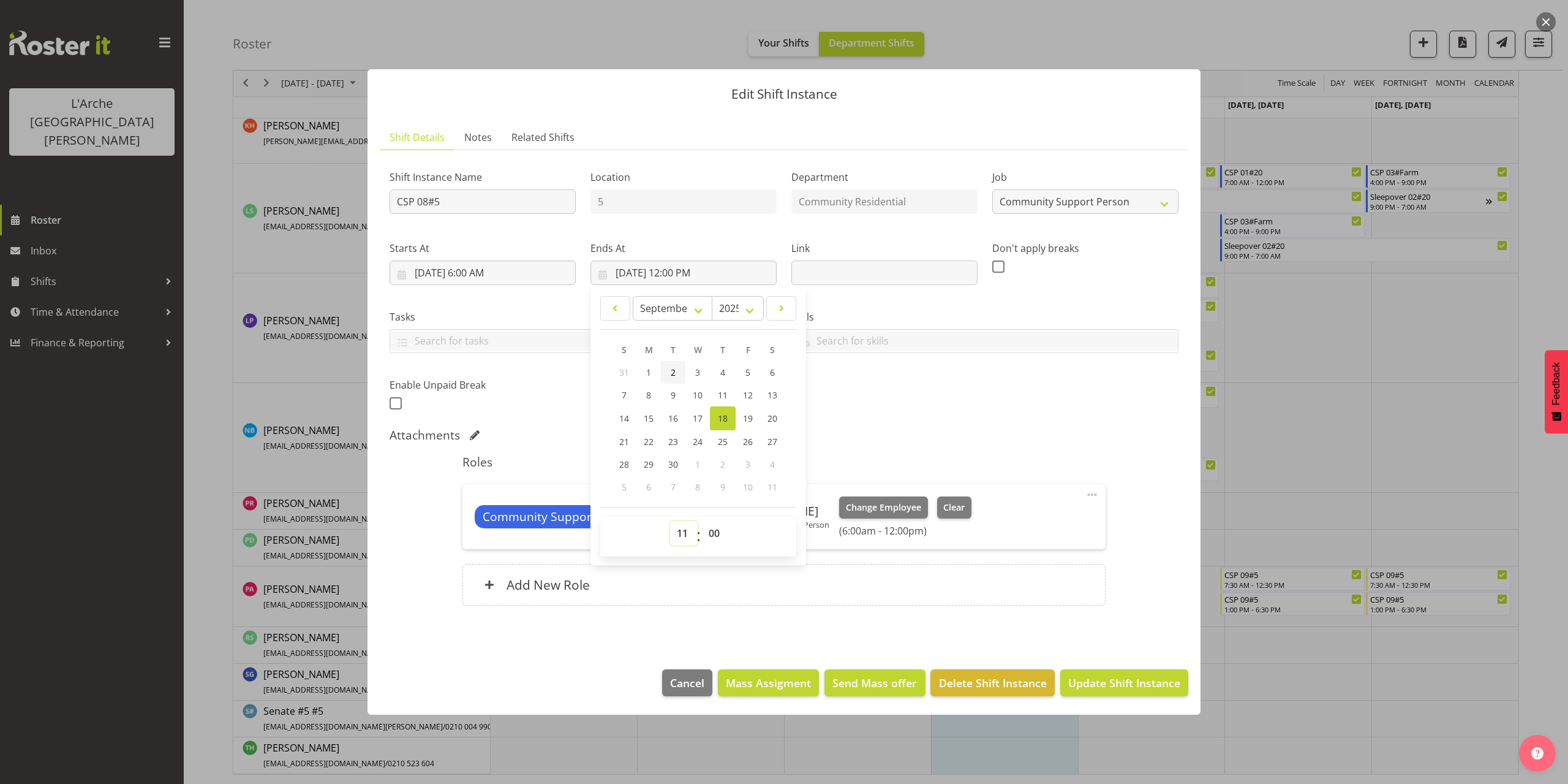
type input "[DATE] 11:00 AM"
click at [854, 401] on div "Shift Instance Name CSP 08#5 Location 5 Department Community Residential Job Cr…" at bounding box center [784, 286] width 803 height 269
click at [681, 275] on input "[DATE] 11:00 AM" at bounding box center [683, 272] width 186 height 25
click at [681, 533] on select "00 01 02 03 04 05 06 07 08 09 10 11 12 13 14 15 16 17 18 19 20 21 22 23" at bounding box center [684, 533] width 28 height 25
select select "12"
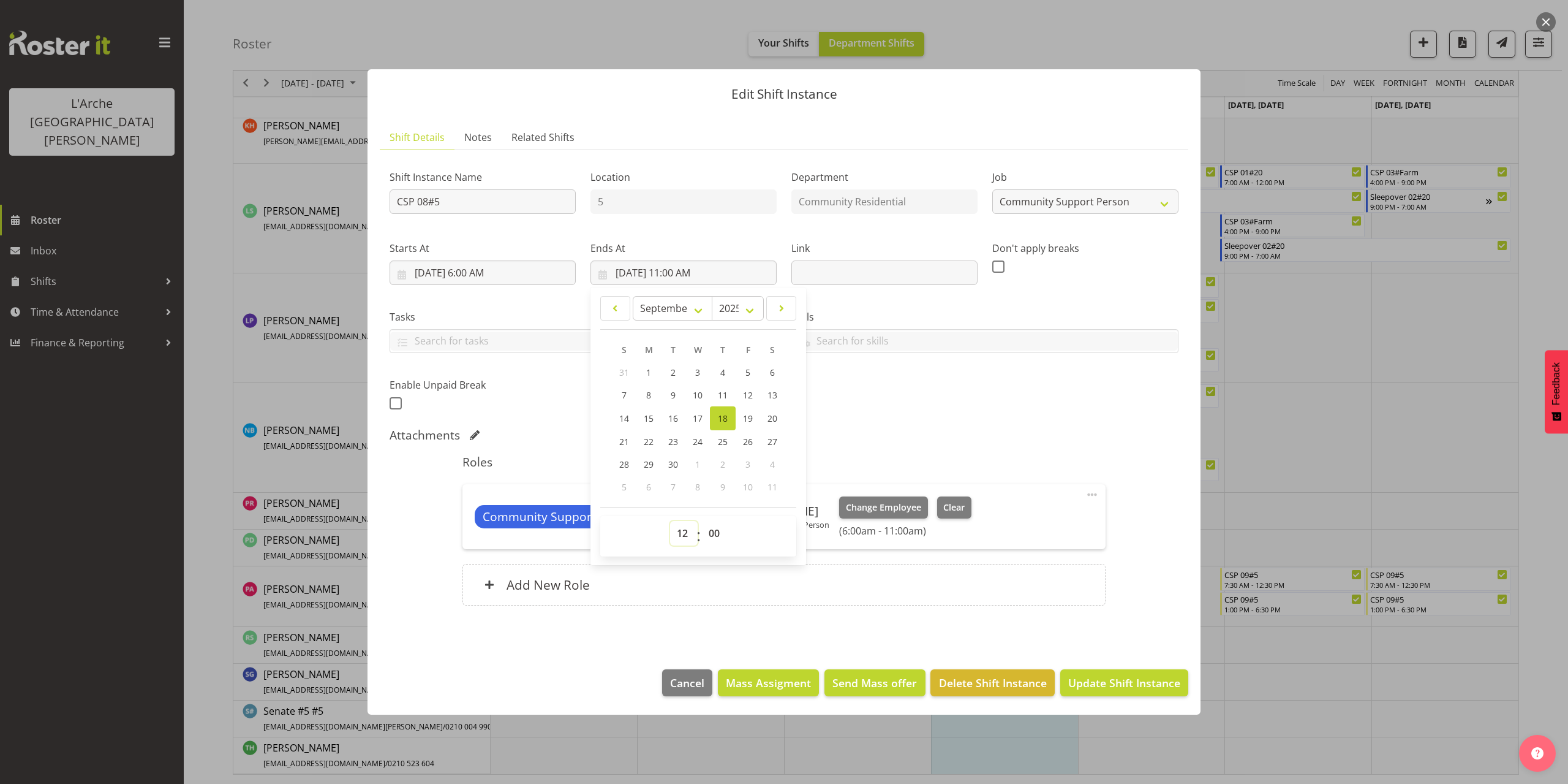
click at [670, 521] on select "00 01 02 03 04 05 06 07 08 09 10 11 12 13 14 15 16 17 18 19 20 21 22 23" at bounding box center [684, 533] width 28 height 25
type input "[DATE] 12:00 PM"
click at [949, 418] on div "Shift Instance Name CSP 08#5 Location 5 Department Community Residential Job Cr…" at bounding box center [784, 286] width 803 height 269
click at [1133, 684] on span "Update Shift Instance" at bounding box center [1125, 683] width 112 height 16
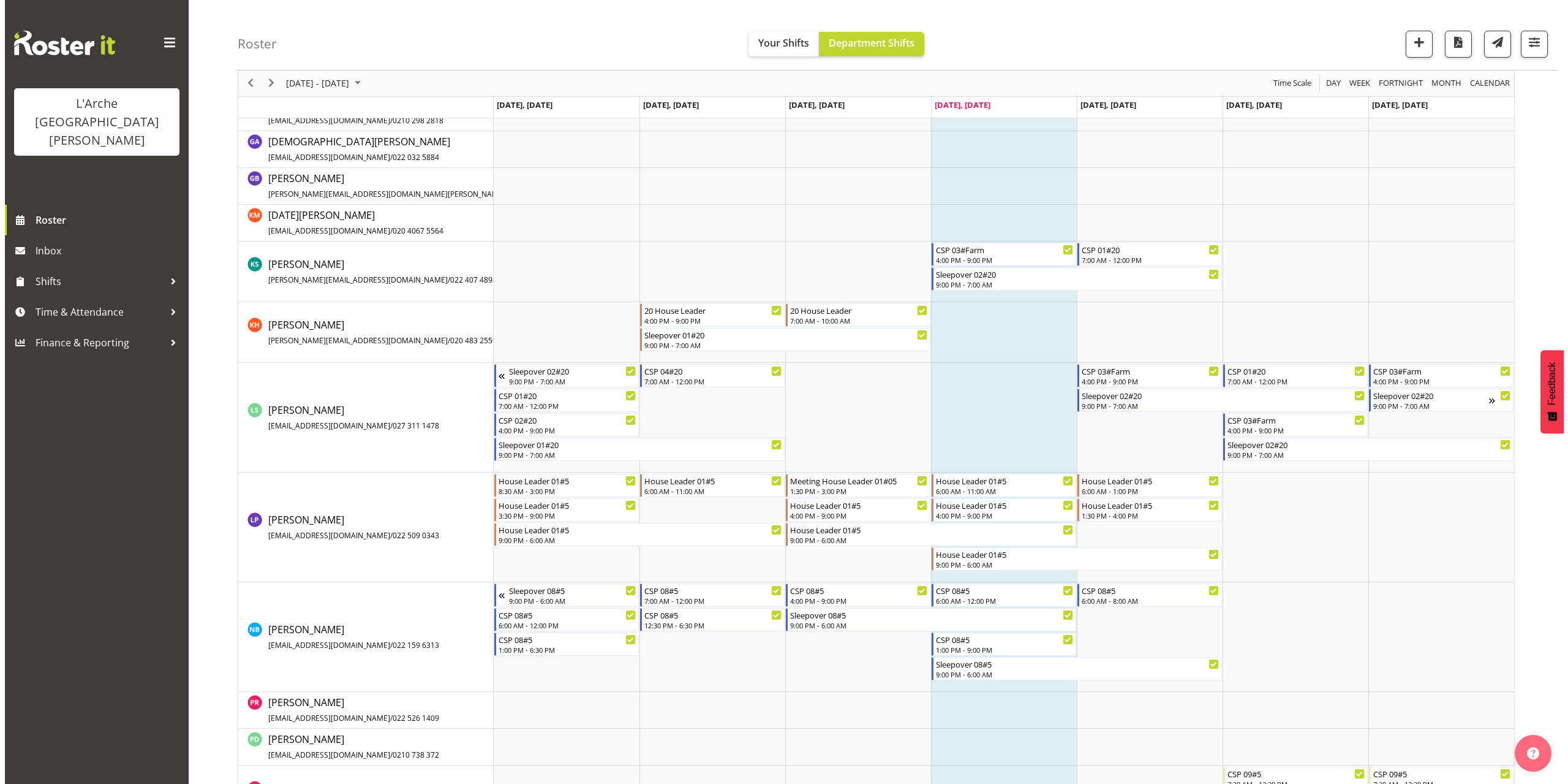
scroll to position [722, 0]
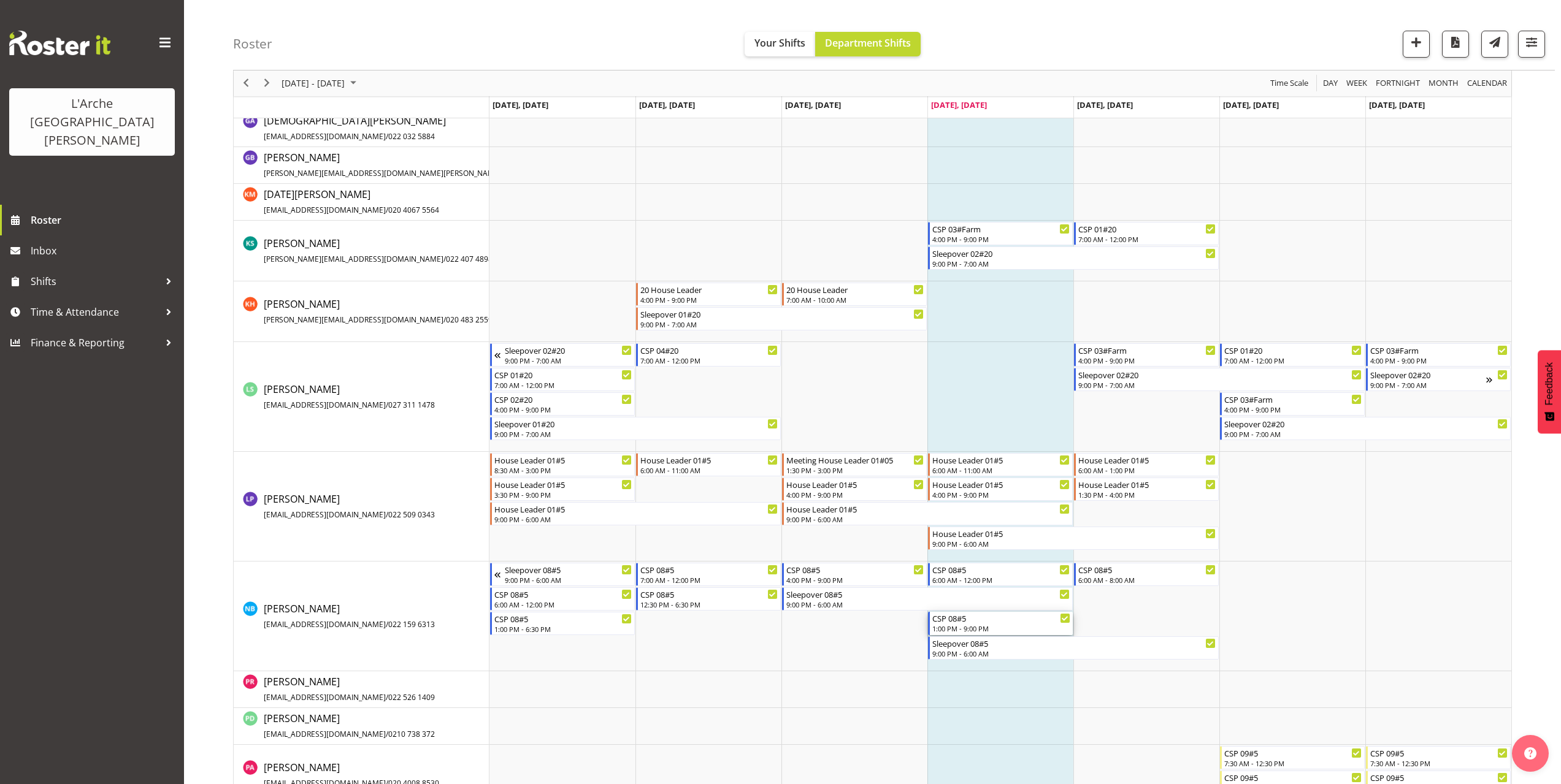
click at [958, 627] on div "1:00 PM - 9:00 PM" at bounding box center [1001, 629] width 138 height 10
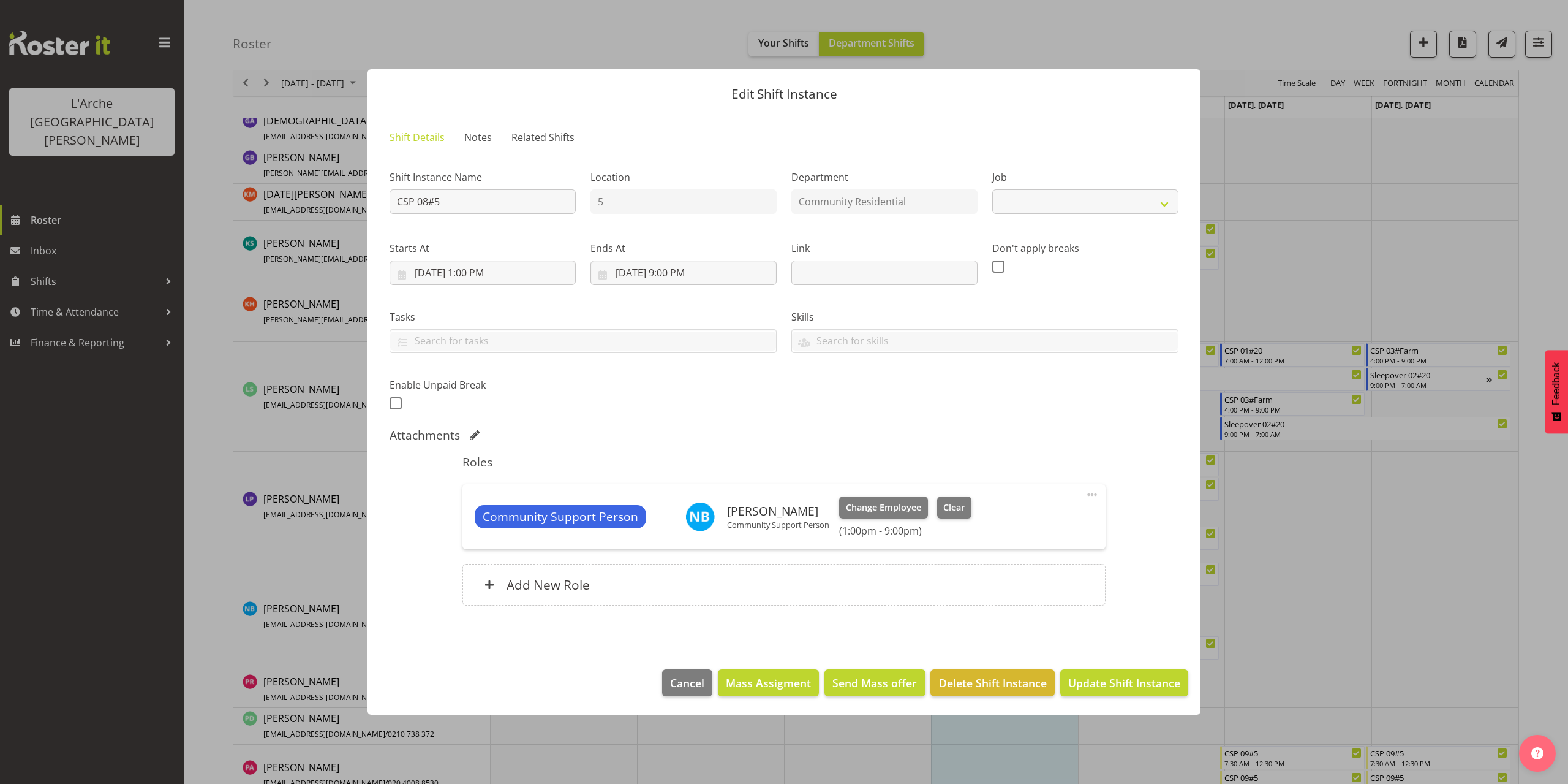
select select "2"
click at [488, 277] on input "[DATE] 1:00 PM" at bounding box center [482, 272] width 186 height 25
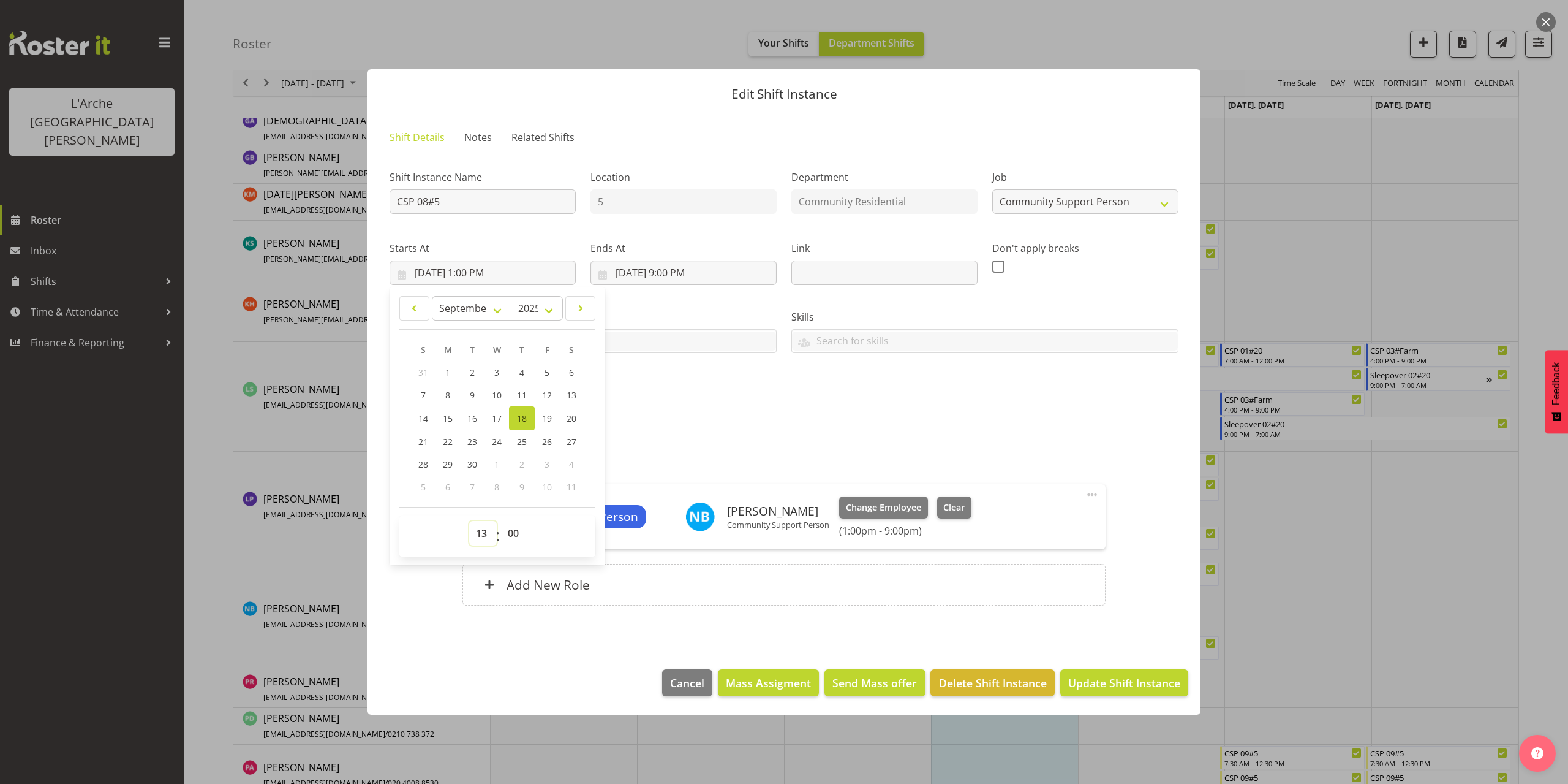
click at [485, 530] on select "00 01 02 03 04 05 06 07 08 09 10 11 12 13 14 15 16 17 18 19 20 21 22 23" at bounding box center [483, 533] width 28 height 25
select select "14"
click at [469, 521] on select "00 01 02 03 04 05 06 07 08 09 10 11 12 13 14 15 16 17 18 19 20 21 22 23" at bounding box center [483, 533] width 28 height 25
type input "[DATE] 2:00 PM"
click at [724, 432] on div "Attachments" at bounding box center [784, 435] width 788 height 15
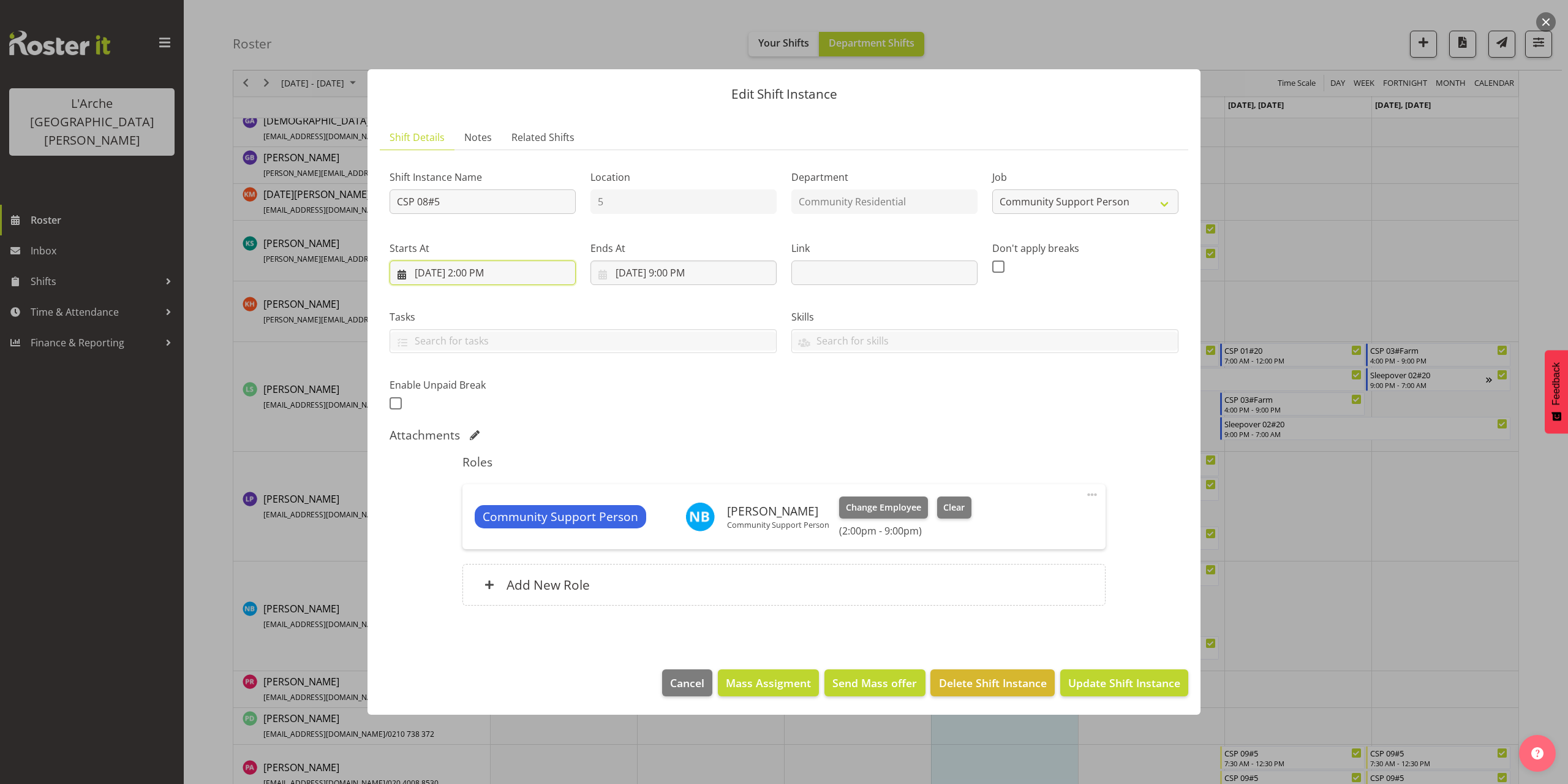
click at [475, 277] on input "[DATE] 2:00 PM" at bounding box center [482, 272] width 186 height 25
click at [751, 414] on div "Shift Instance Name CSP 08#5 Location 5 Department Community Residential Job Cr…" at bounding box center [784, 286] width 803 height 269
click at [1148, 678] on span "Update Shift Instance" at bounding box center [1125, 683] width 112 height 16
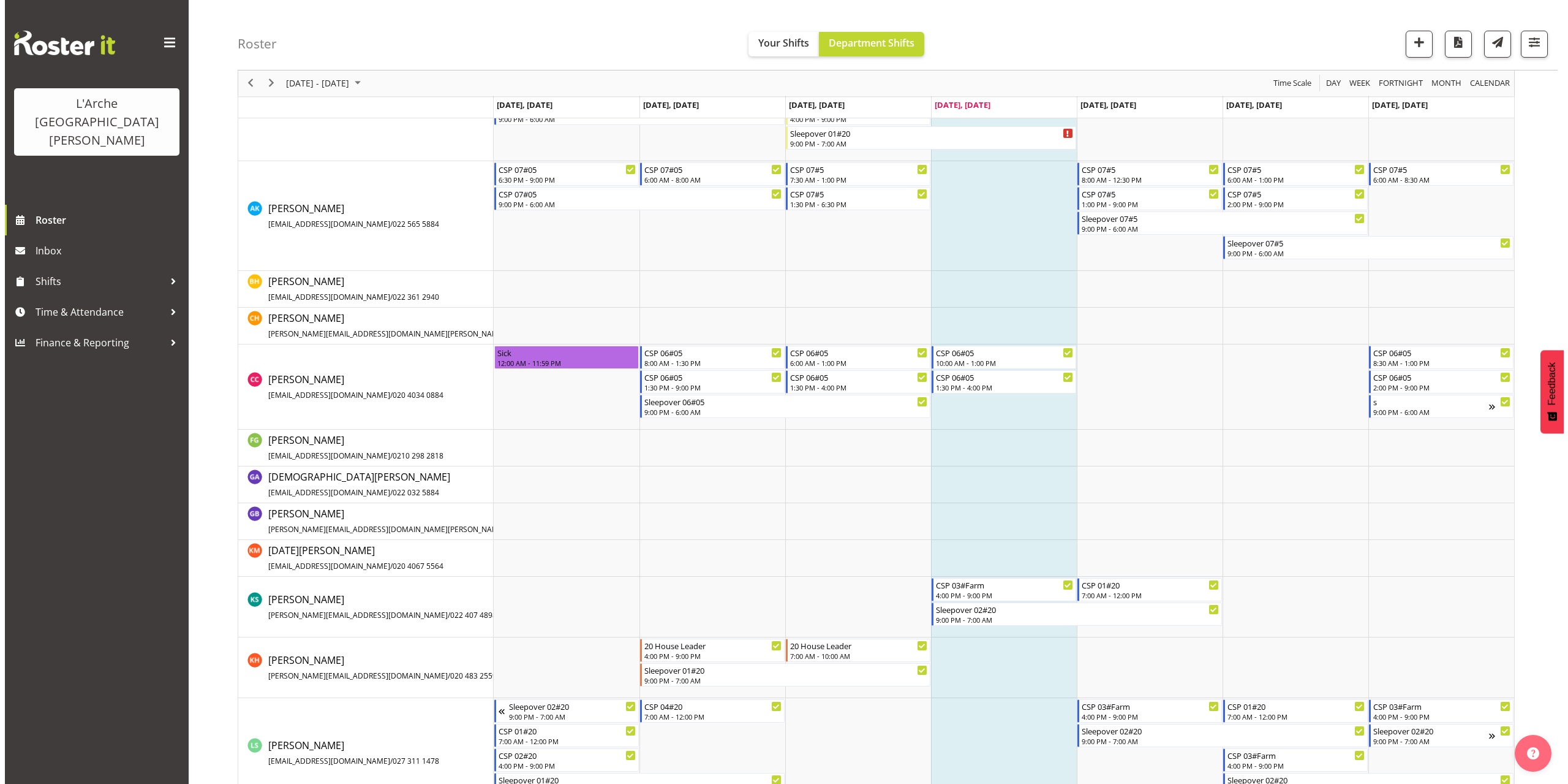
scroll to position [349, 0]
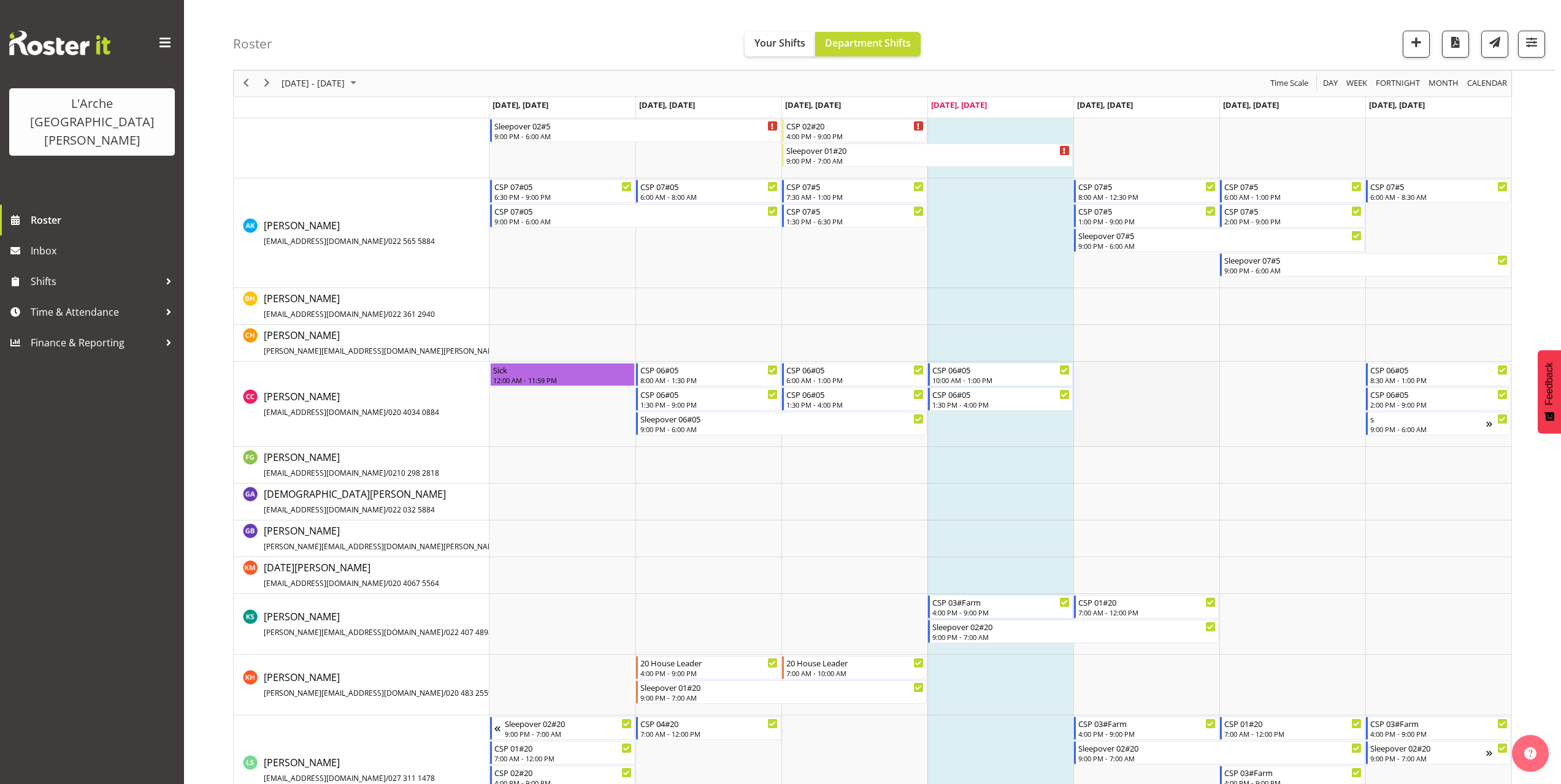
click at [1103, 380] on td "Timeline Week of September 18, 2025" at bounding box center [1146, 404] width 146 height 86
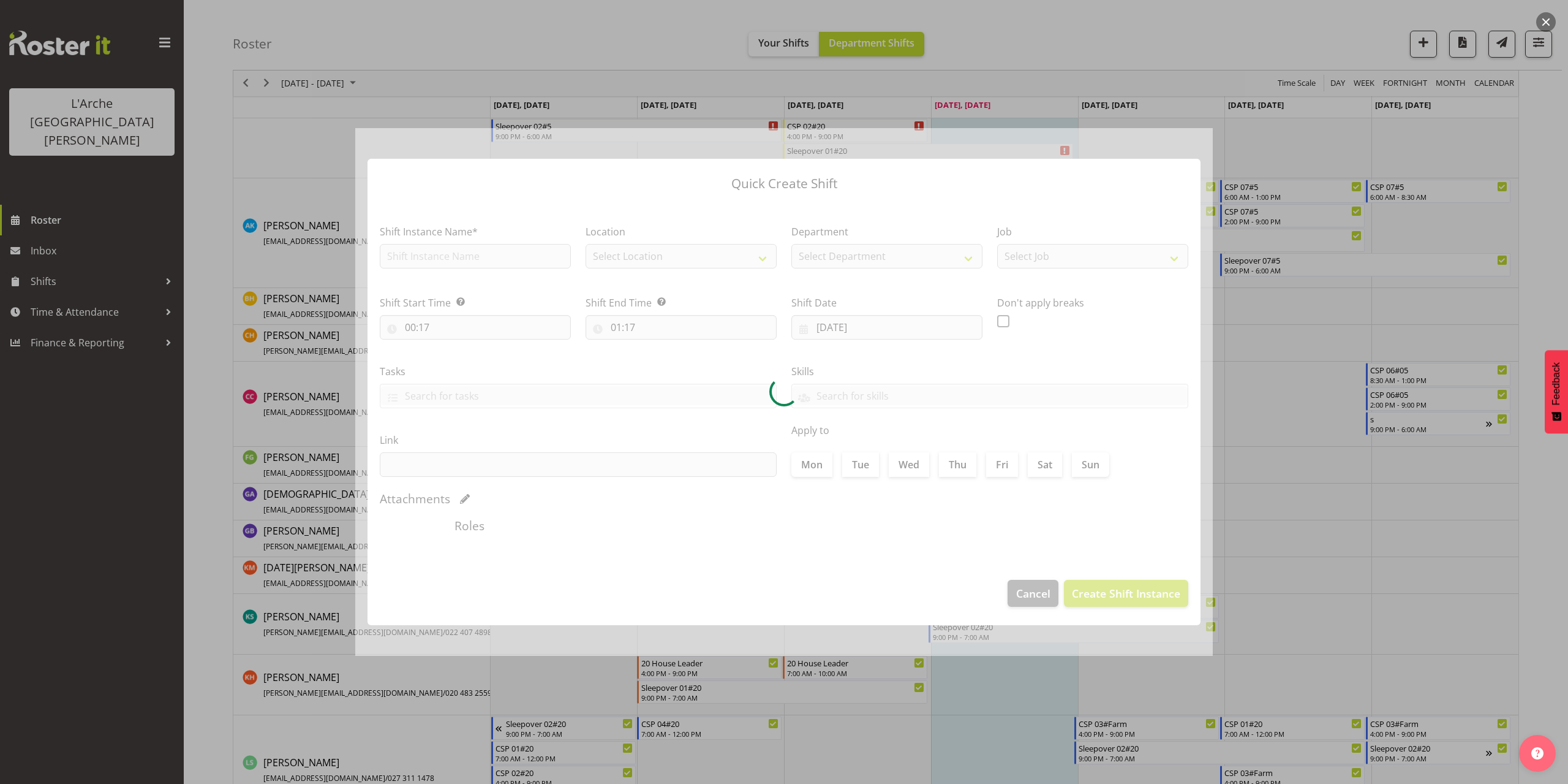
type input "[DATE]"
checkbox input "true"
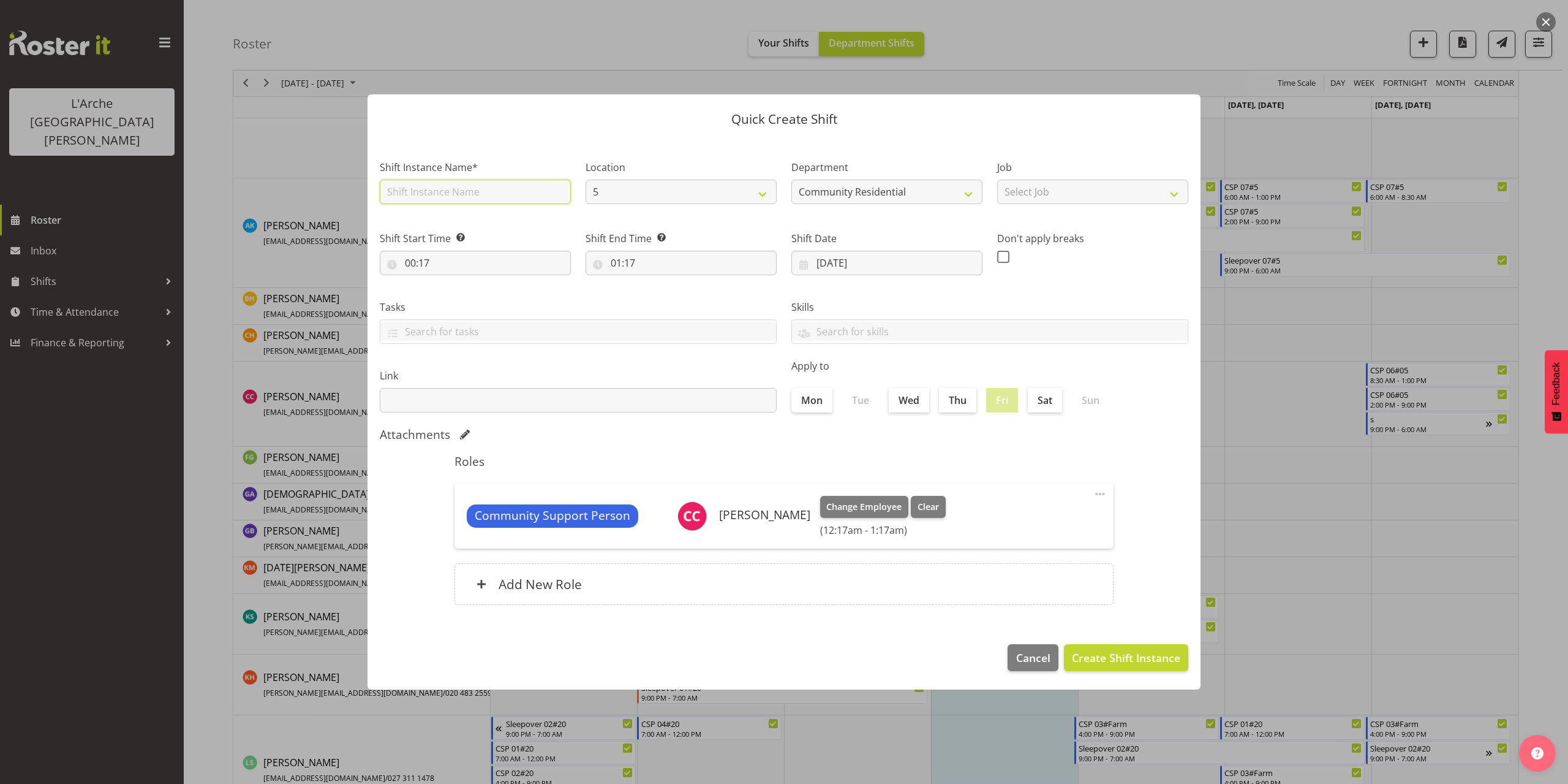
click at [452, 196] on input "text" at bounding box center [475, 192] width 191 height 25
click at [417, 196] on input "CSP 07#5" at bounding box center [475, 192] width 191 height 25
type input "CSP 06#5"
click at [1064, 198] on select "Select Job Accounts Admin Art Coordinator Community Leader Community Support Pe…" at bounding box center [1092, 192] width 191 height 25
select select "2"
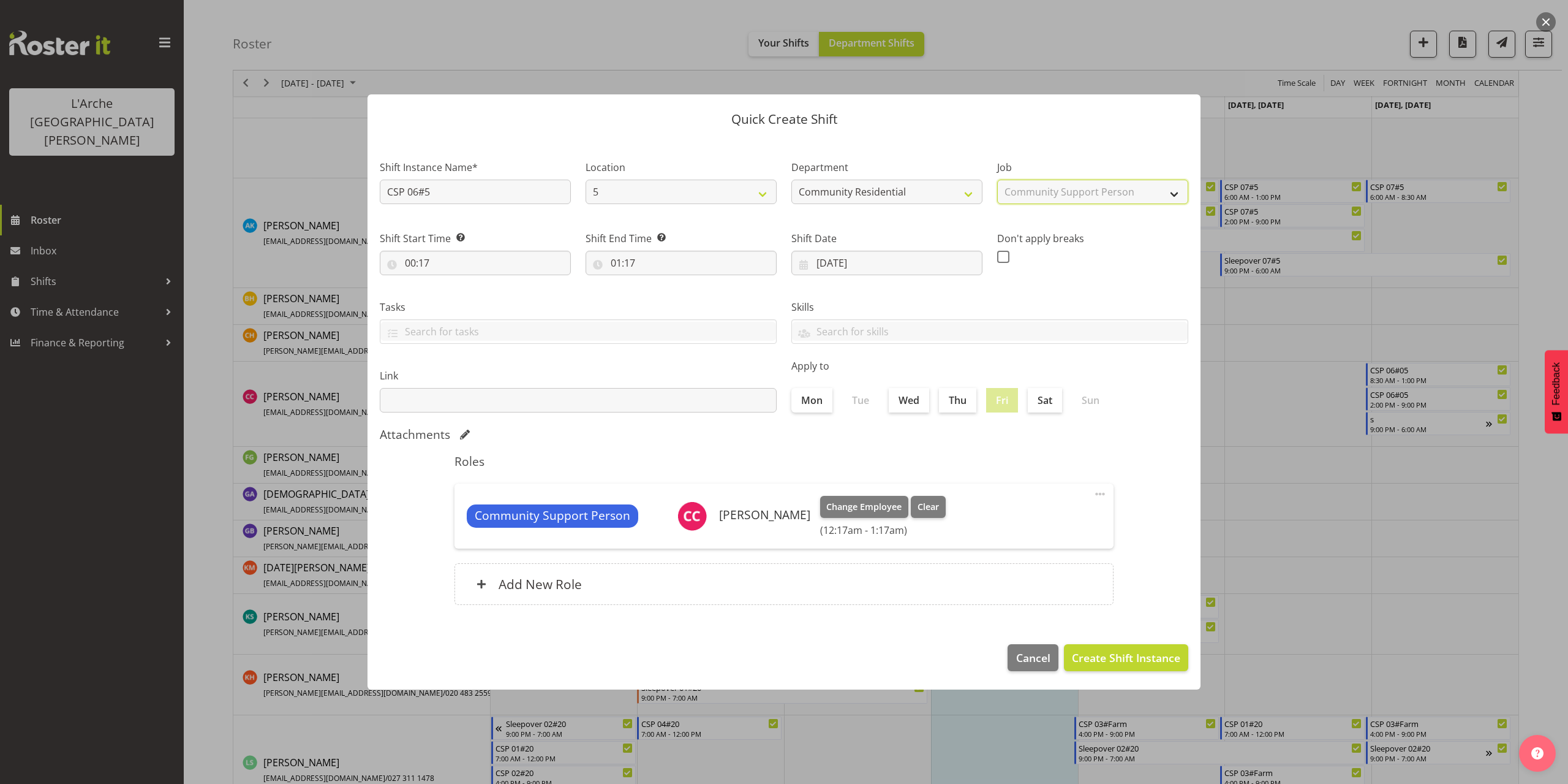
click at [997, 180] on select "Select Job Accounts Admin Art Coordinator Community Leader Community Support Pe…" at bounding box center [1092, 192] width 191 height 25
click at [413, 262] on input "00:17" at bounding box center [475, 263] width 191 height 25
click at [464, 297] on select "00 01 02 03 04 05 06 07 08 09 10 11 12 13 14 15 16 17 18 19 20 21 22 23" at bounding box center [463, 294] width 28 height 25
select select "7"
click at [449, 282] on select "00 01 02 03 04 05 06 07 08 09 10 11 12 13 14 15 16 17 18 19 20 21 22 23" at bounding box center [463, 294] width 28 height 25
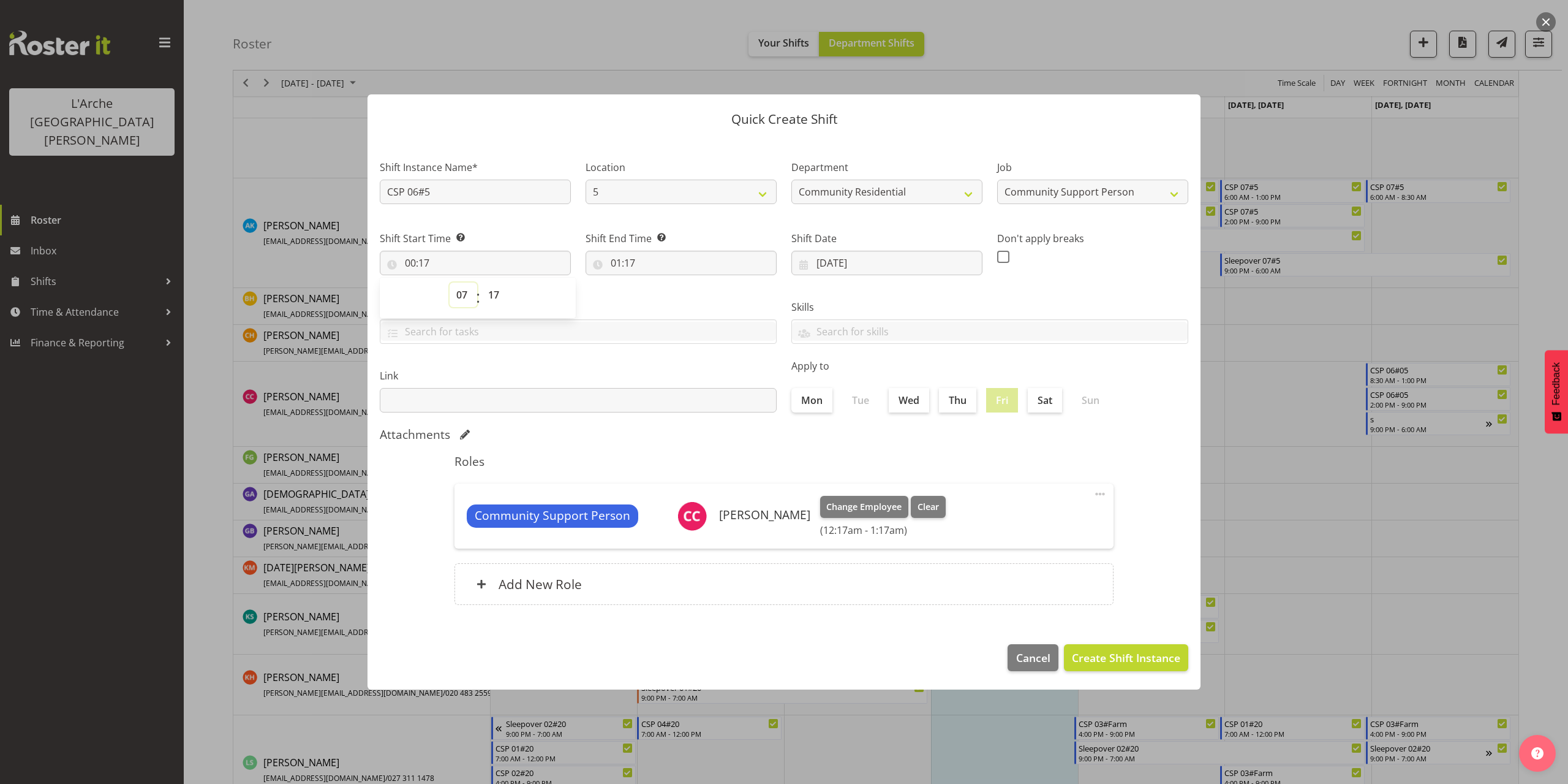
type input "07:17"
click at [493, 297] on select "00 01 02 03 04 05 06 07 08 09 10 11 12 13 14 15 16 17 18 19 20 21 22 23 24 25 2…" at bounding box center [495, 294] width 28 height 25
select select "30"
click at [482, 282] on select "00 01 02 03 04 05 06 07 08 09 10 11 12 13 14 15 16 17 18 19 20 21 22 23 24 25 2…" at bounding box center [495, 294] width 28 height 25
type input "07:30"
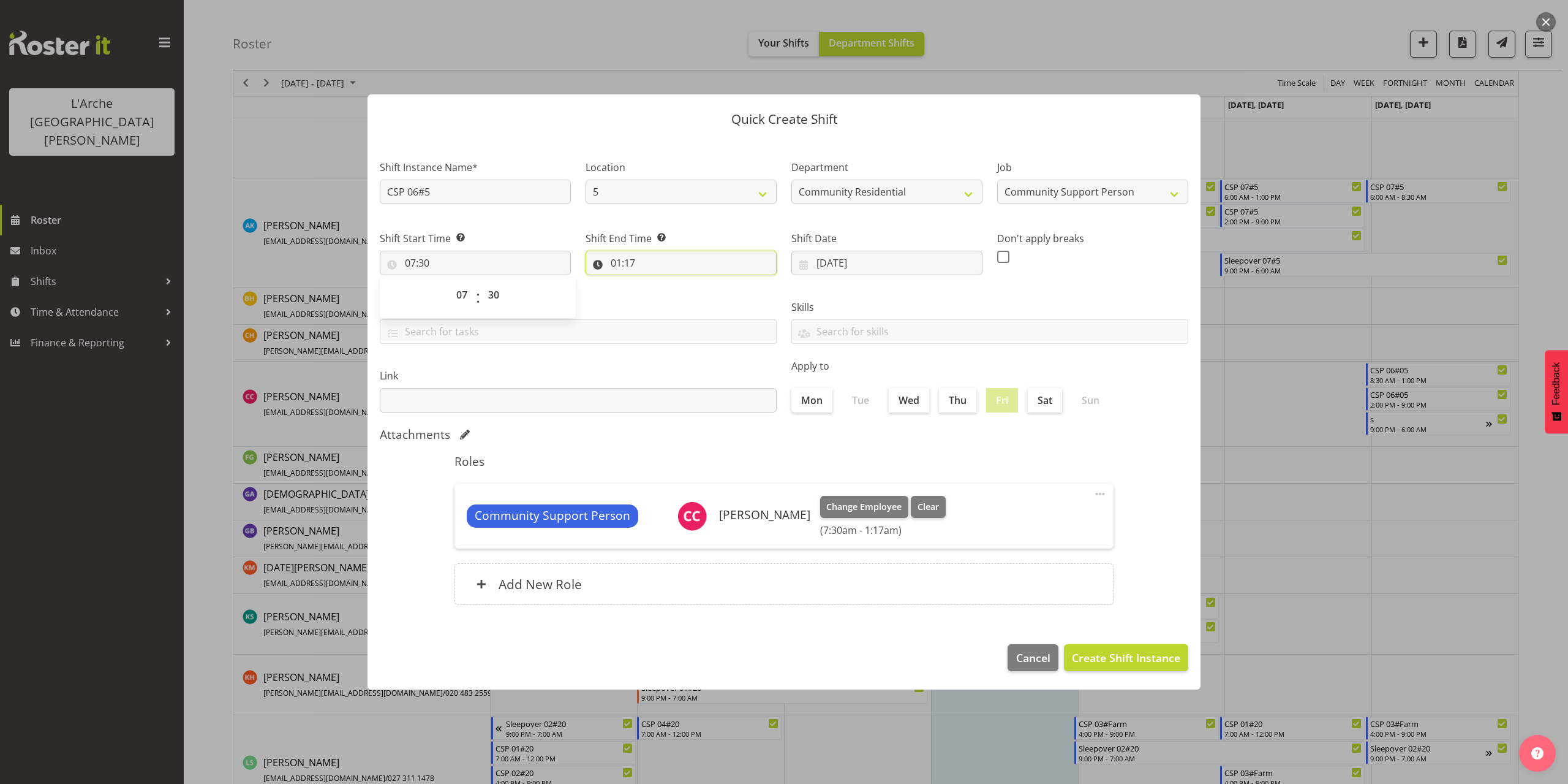
click at [634, 263] on input "01:17" at bounding box center [681, 263] width 191 height 25
click at [668, 293] on select "00 01 02 03 04 05 06 07 08 09 10 11 12 13 14 15 16 17 18 19 20 21 22 23" at bounding box center [669, 294] width 28 height 25
select select "13"
click at [656, 282] on select "00 01 02 03 04 05 06 07 08 09 10 11 12 13 14 15 16 17 18 19 20 21 22 23" at bounding box center [669, 294] width 28 height 25
type input "13:17"
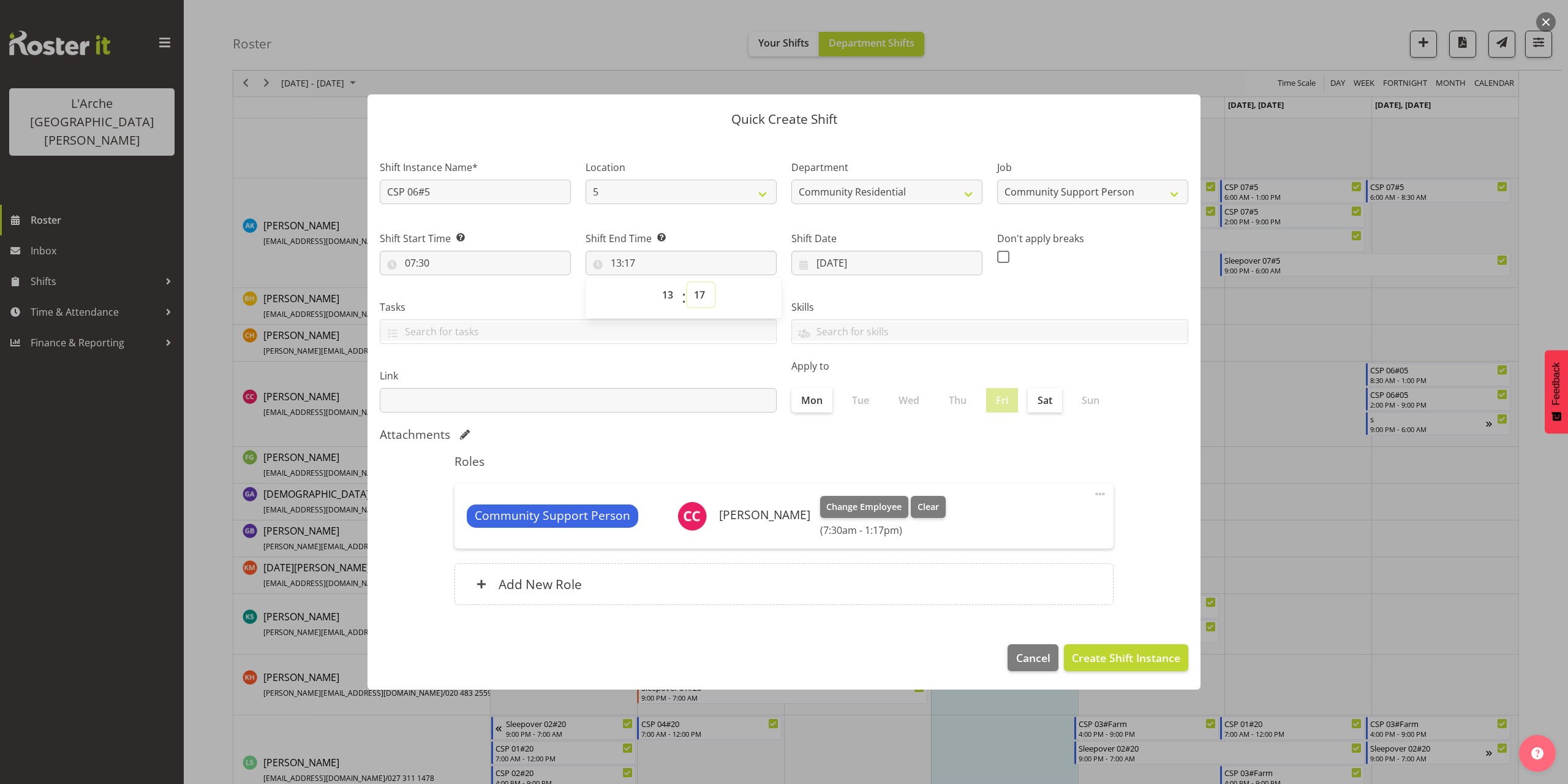
click at [701, 295] on select "00 01 02 03 04 05 06 07 08 09 10 11 12 13 14 15 16 17 18 19 20 21 22 23 24 25 2…" at bounding box center [701, 294] width 28 height 25
select select "0"
click at [687, 282] on select "00 01 02 03 04 05 06 07 08 09 10 11 12 13 14 15 16 17 18 19 20 21 22 23 24 25 2…" at bounding box center [701, 294] width 28 height 25
type input "13:00"
click at [697, 295] on select "00 01 02 03 04 05 06 07 08 09 10 11 12 13 14 15 16 17 18 19 20 21 22 23 24 25 2…" at bounding box center [701, 294] width 28 height 25
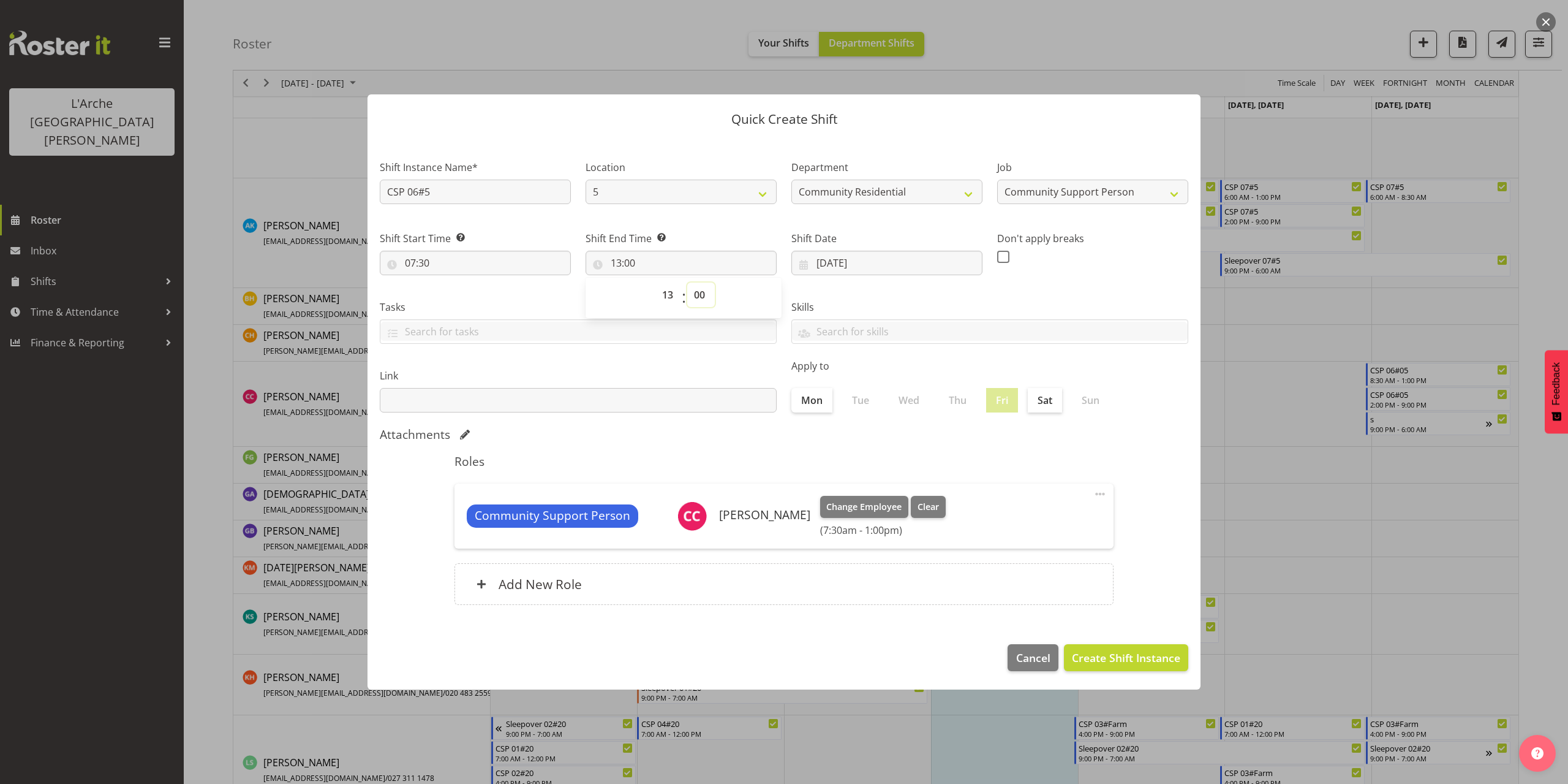
select select "30"
click at [687, 282] on select "00 01 02 03 04 05 06 07 08 09 10 11 12 13 14 15 16 17 18 19 20 21 22 23 24 25 2…" at bounding box center [701, 294] width 28 height 25
type input "13:30"
click at [1096, 297] on div "Skills Senate Senate" at bounding box center [989, 317] width 412 height 69
click at [632, 266] on input "13:30" at bounding box center [681, 263] width 191 height 25
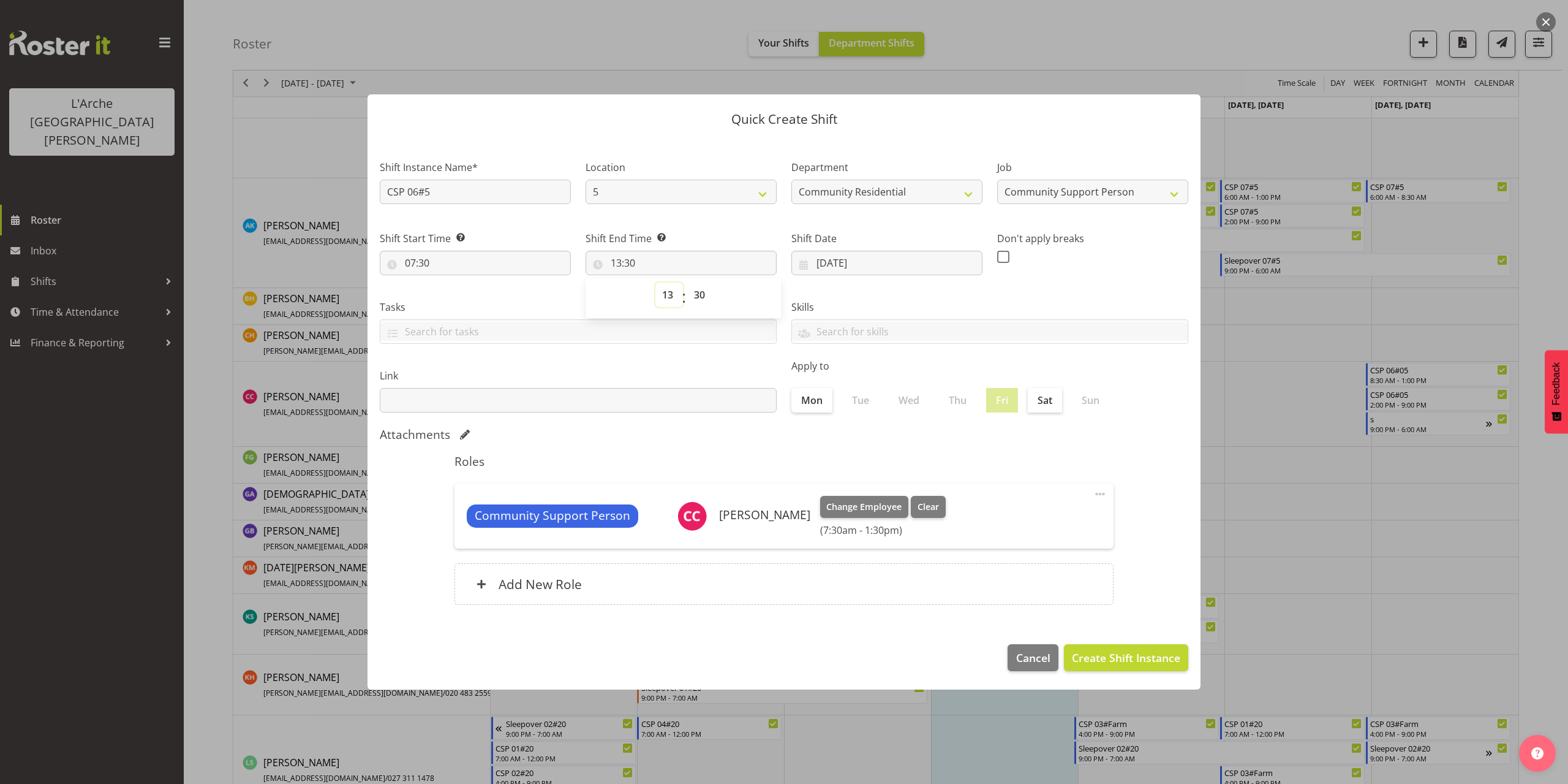
click at [665, 298] on select "00 01 02 03 04 05 06 07 08 09 10 11 12 13 14 15 16 17 18 19 20 21 22 23" at bounding box center [669, 294] width 28 height 25
select select "14"
click at [656, 282] on select "00 01 02 03 04 05 06 07 08 09 10 11 12 13 14 15 16 17 18 19 20 21 22 23" at bounding box center [669, 294] width 28 height 25
type input "14:30"
click at [696, 296] on select "00 01 02 03 04 05 06 07 08 09 10 11 12 13 14 15 16 17 18 19 20 21 22 23 24 25 2…" at bounding box center [701, 294] width 28 height 25
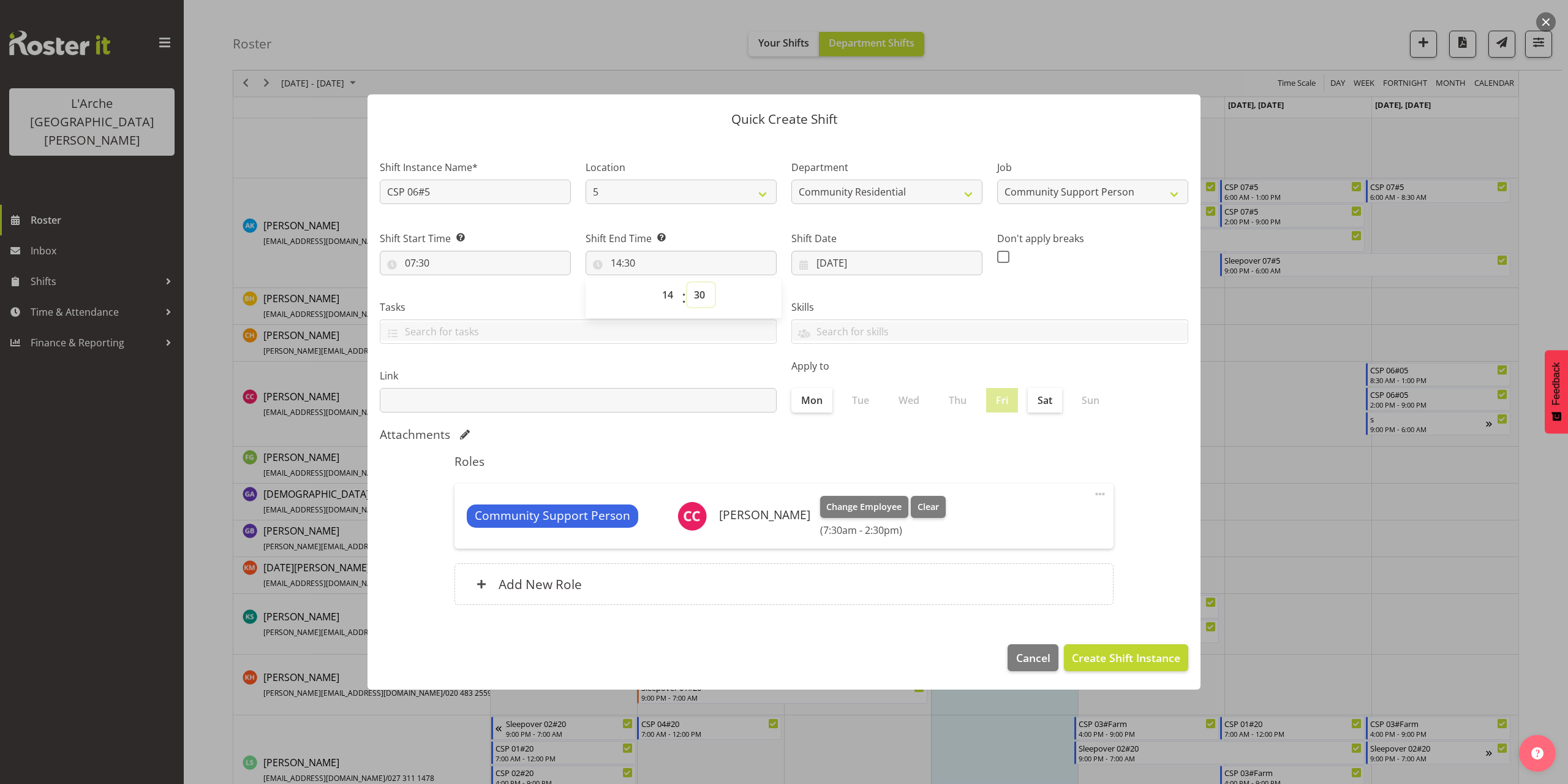
select select "0"
click at [687, 282] on select "00 01 02 03 04 05 06 07 08 09 10 11 12 13 14 15 16 17 18 19 20 21 22 23 24 25 2…" at bounding box center [701, 294] width 28 height 25
type input "14:00"
click at [1122, 285] on div "Skills Senate Senate" at bounding box center [989, 317] width 412 height 69
click at [1131, 654] on span "Create Shift Instance" at bounding box center [1126, 657] width 108 height 16
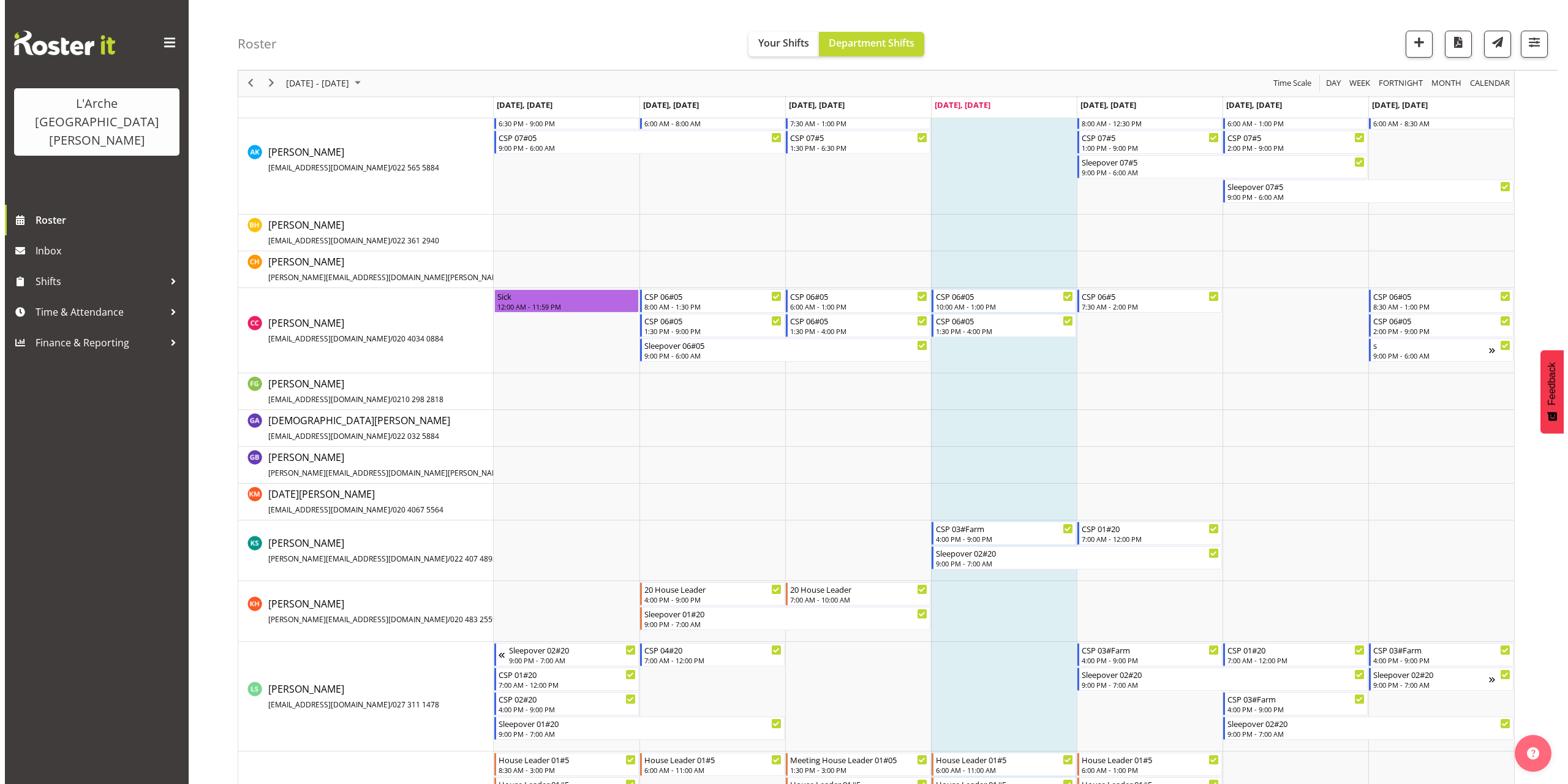
scroll to position [415, 0]
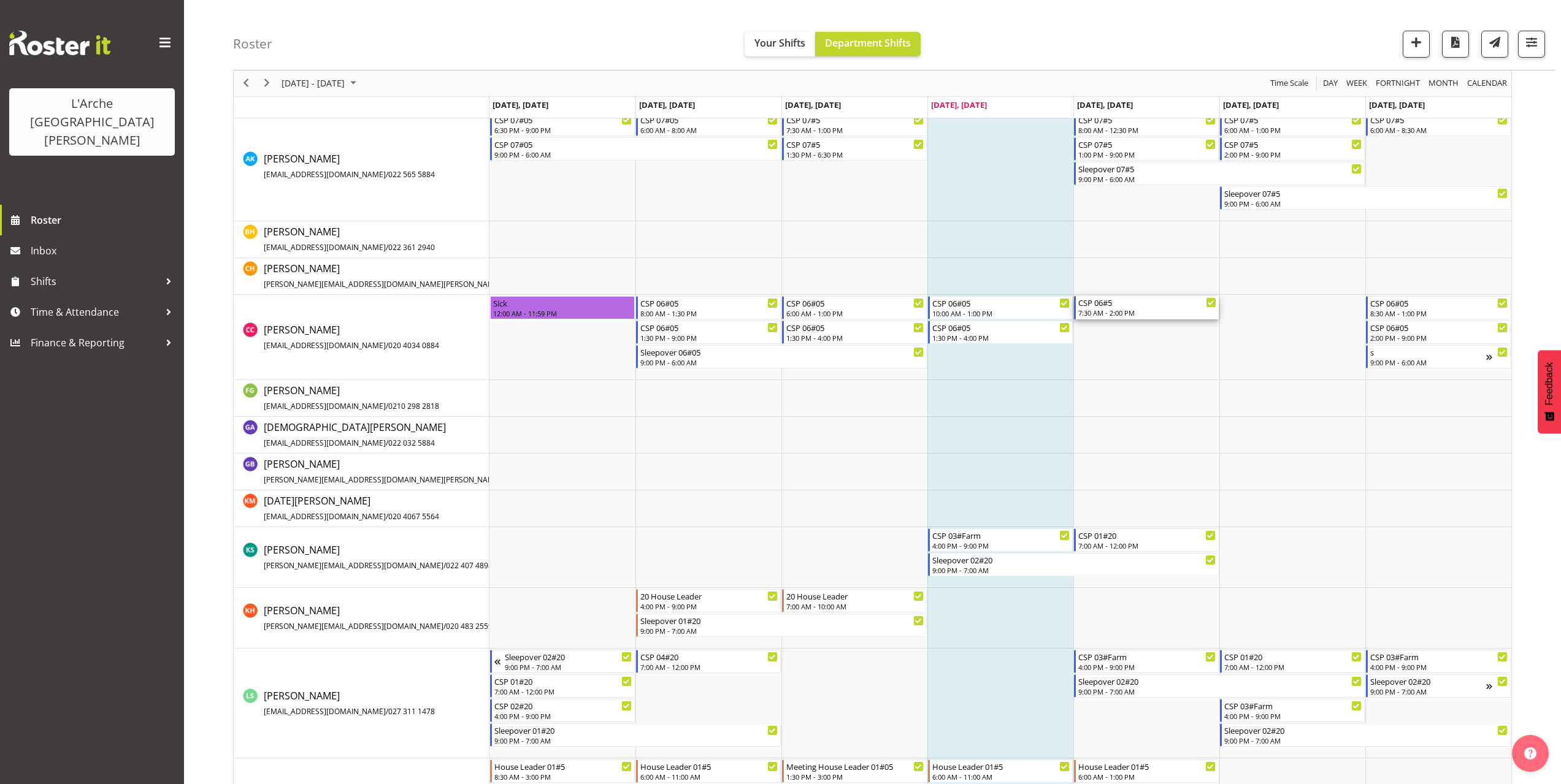
click at [1097, 314] on div "7:30 AM - 2:00 PM" at bounding box center [1147, 313] width 138 height 10
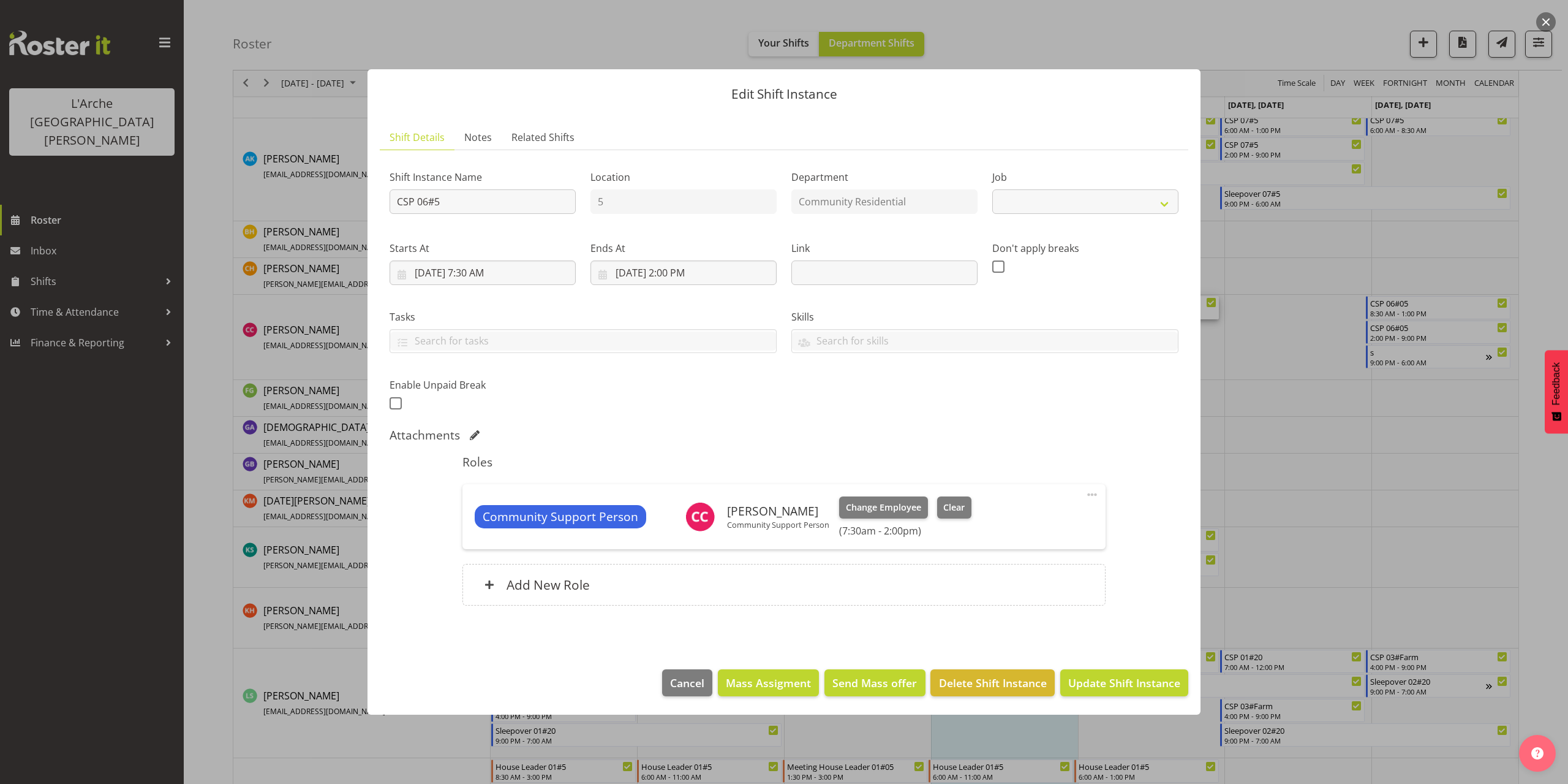
select select "2"
click at [683, 271] on input "[DATE] 2:00 PM" at bounding box center [683, 272] width 186 height 25
click at [680, 529] on select "00 01 02 03 04 05 06 07 08 09 10 11 12 13 14 15 16 17 18 19 20 21 22 23" at bounding box center [684, 533] width 28 height 25
select select "13"
click at [670, 521] on select "00 01 02 03 04 05 06 07 08 09 10 11 12 13 14 15 16 17 18 19 20 21 22 23" at bounding box center [684, 533] width 28 height 25
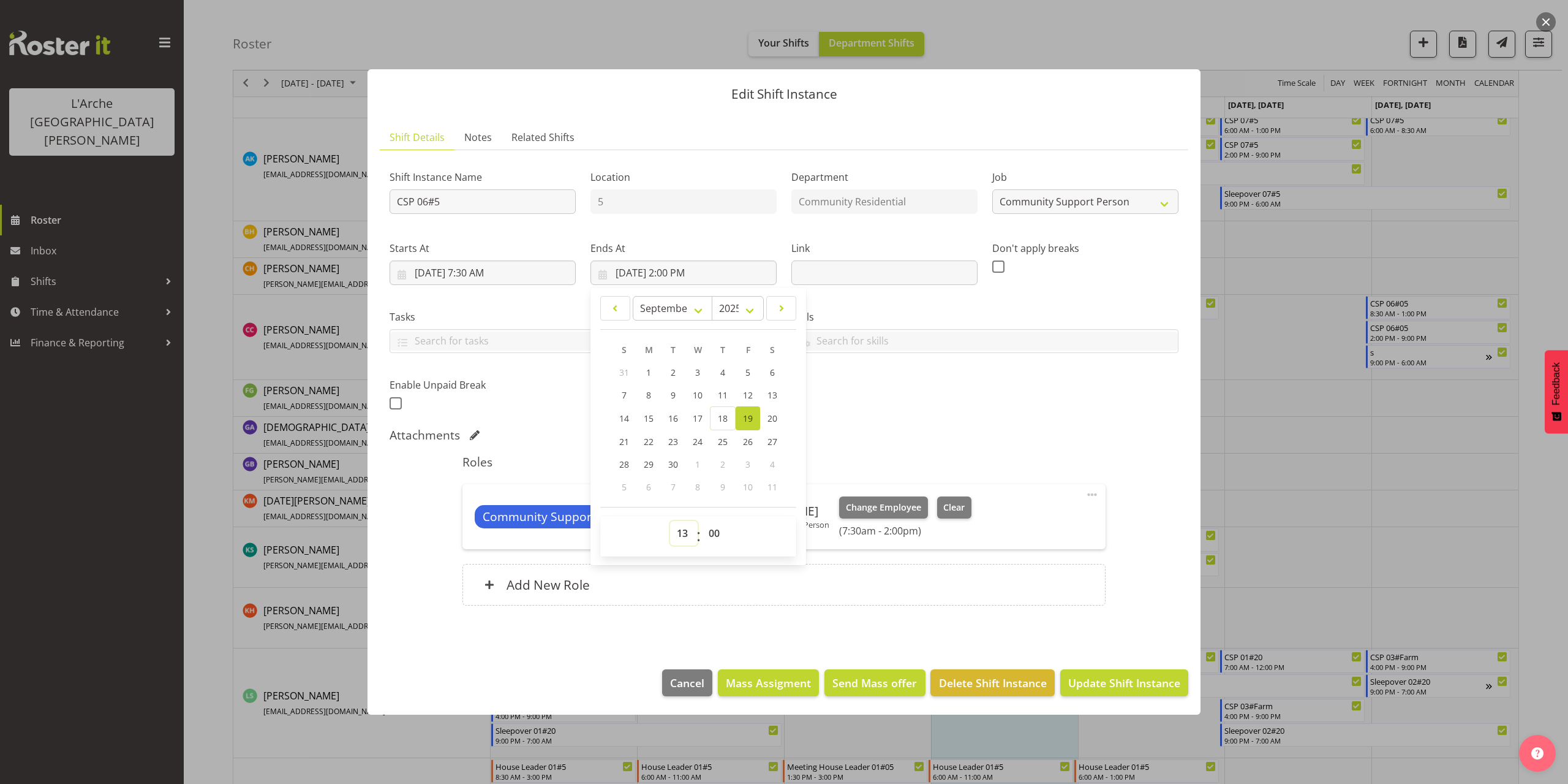
type input "[DATE] 1:00 PM"
click at [1163, 672] on button "Update Shift Instance" at bounding box center [1124, 682] width 128 height 27
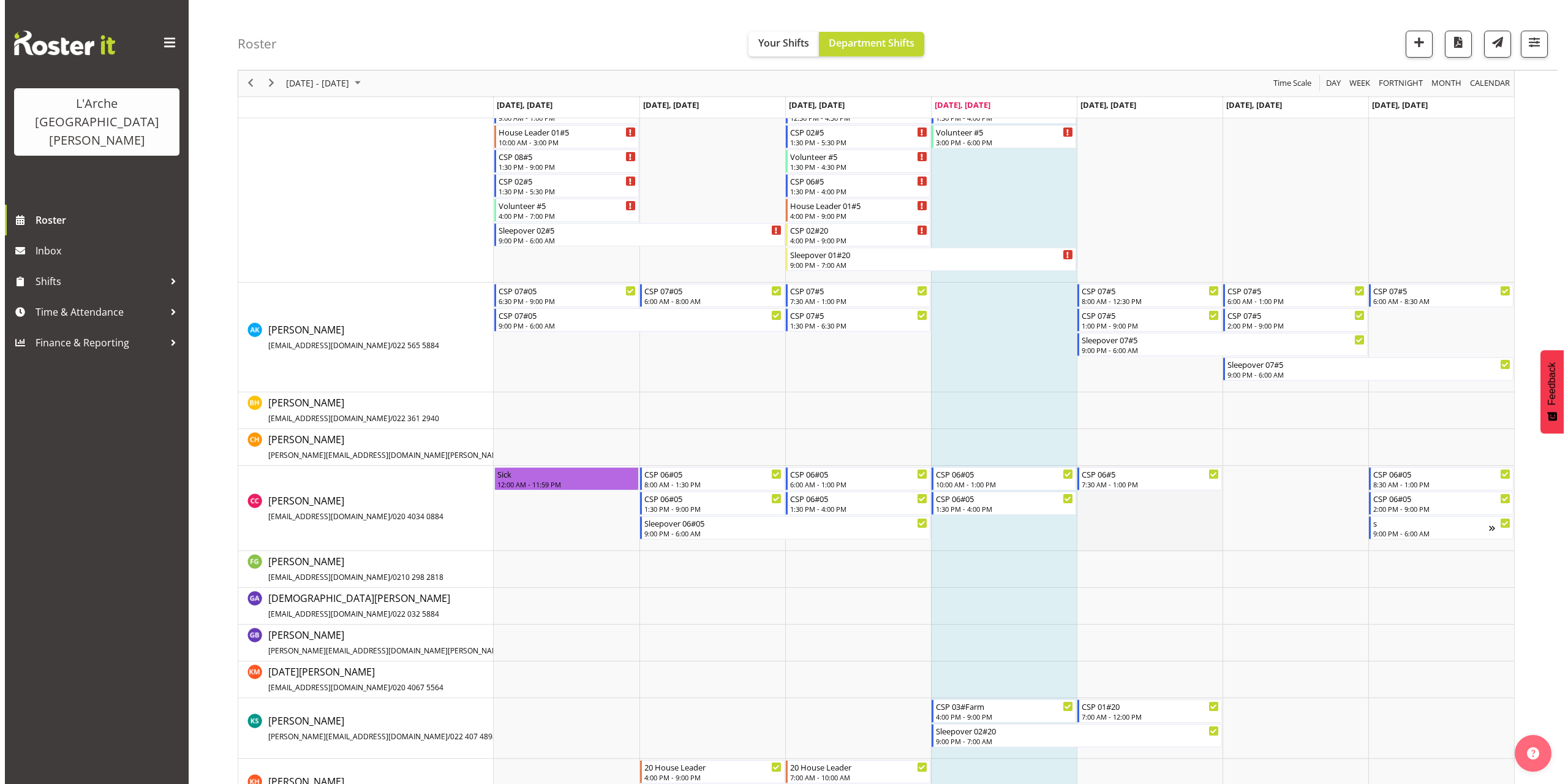
scroll to position [232, 0]
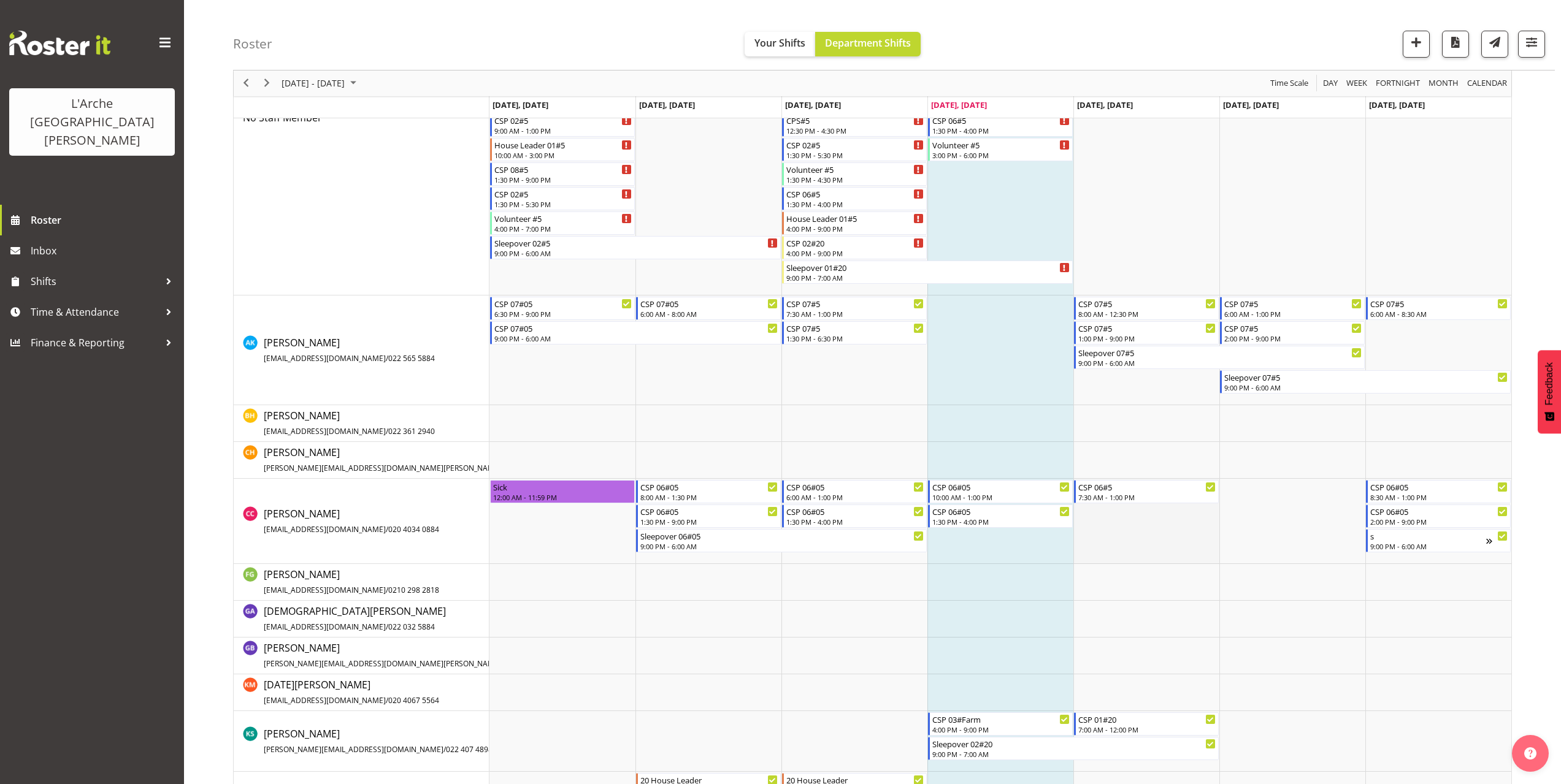
click at [1093, 516] on td "Timeline Week of September 18, 2025" at bounding box center [1146, 521] width 146 height 86
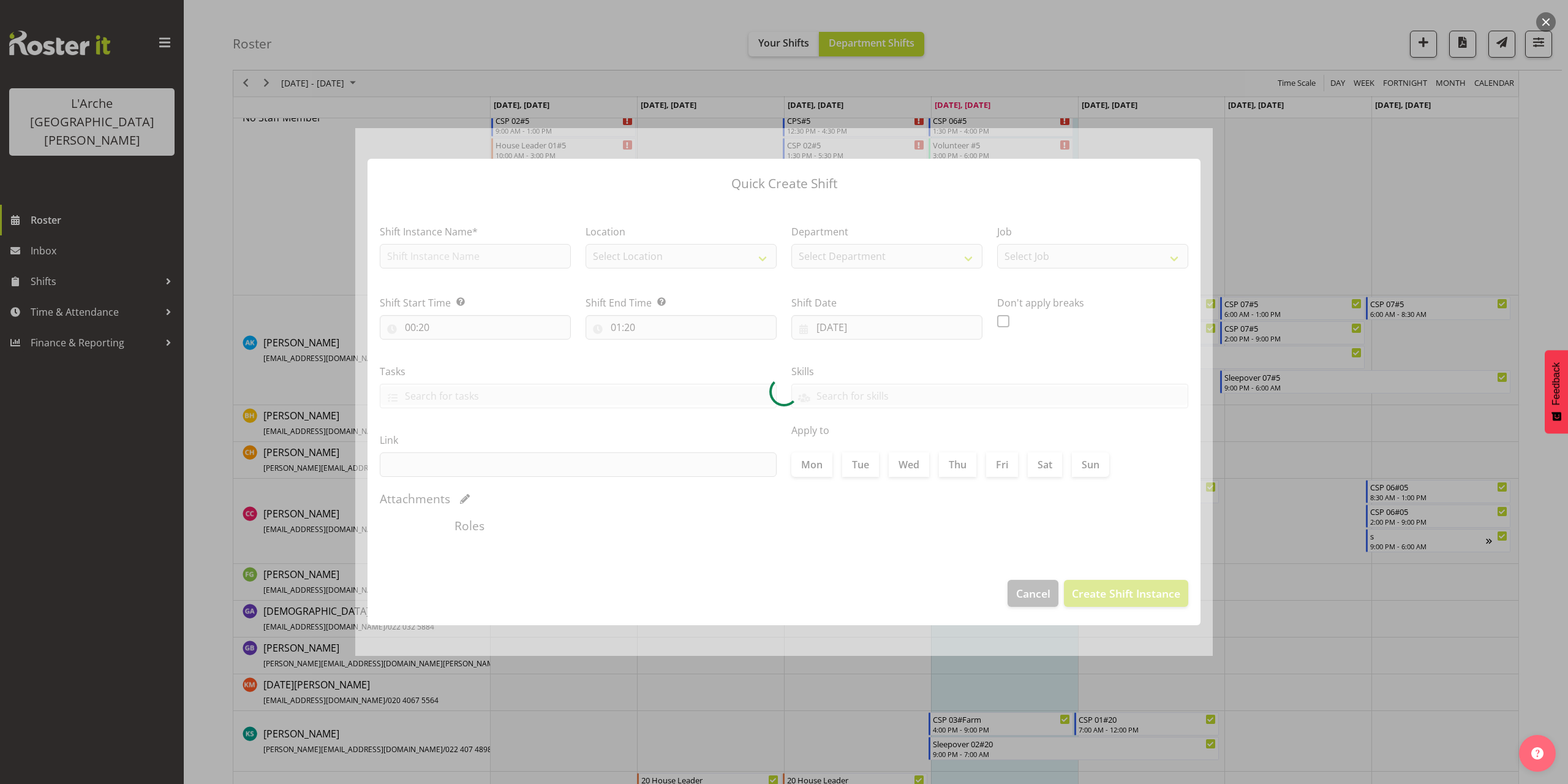
type input "[DATE]"
checkbox input "true"
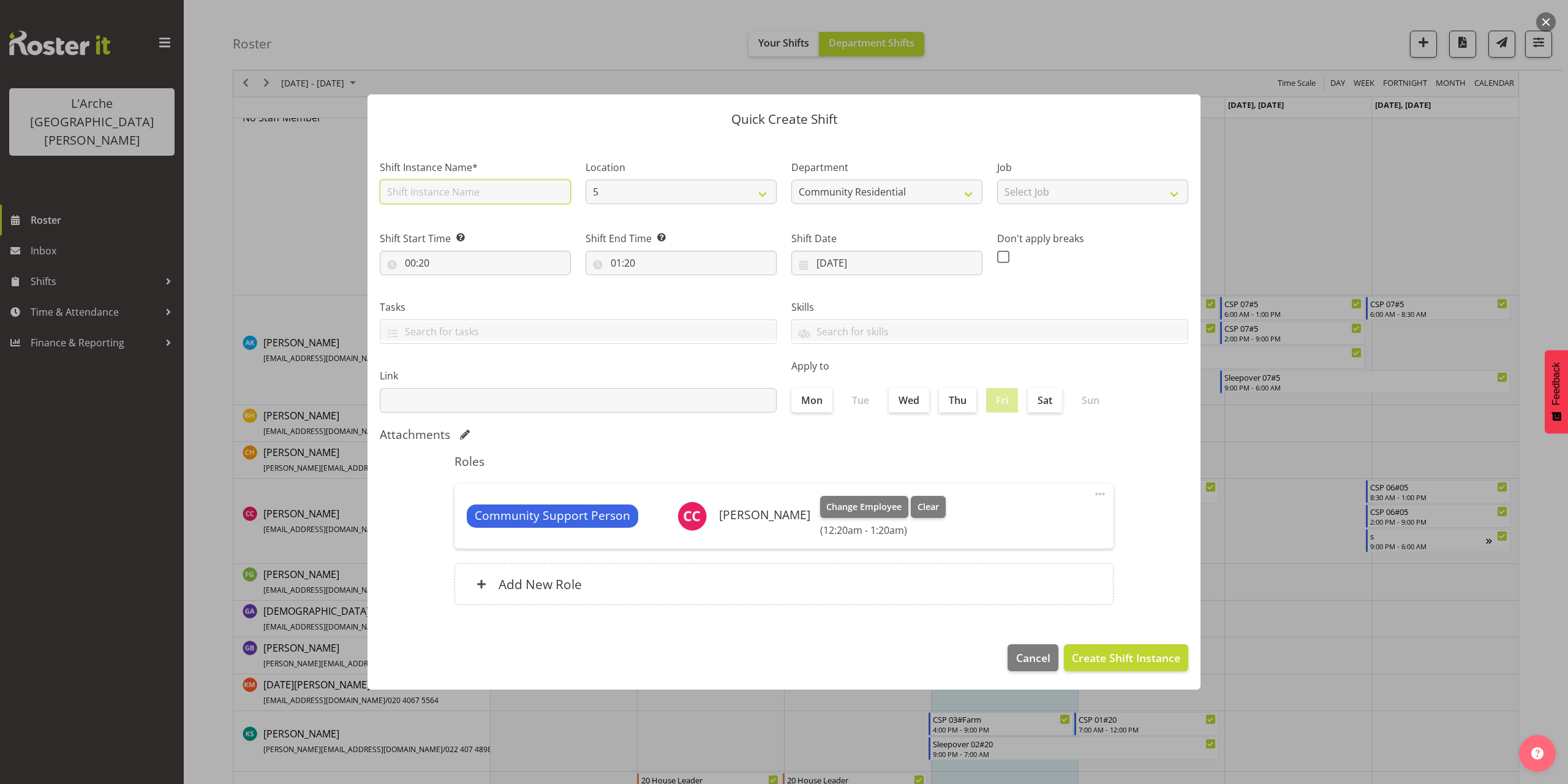
click at [464, 198] on input "text" at bounding box center [475, 192] width 191 height 25
type input "CSP 06#5"
click at [1059, 201] on select "Select Job Accounts Admin Art Coordinator Community Leader Community Support Pe…" at bounding box center [1092, 192] width 191 height 25
select select "2"
click at [997, 180] on select "Select Job Accounts Admin Art Coordinator Community Leader Community Support Pe…" at bounding box center [1092, 192] width 191 height 25
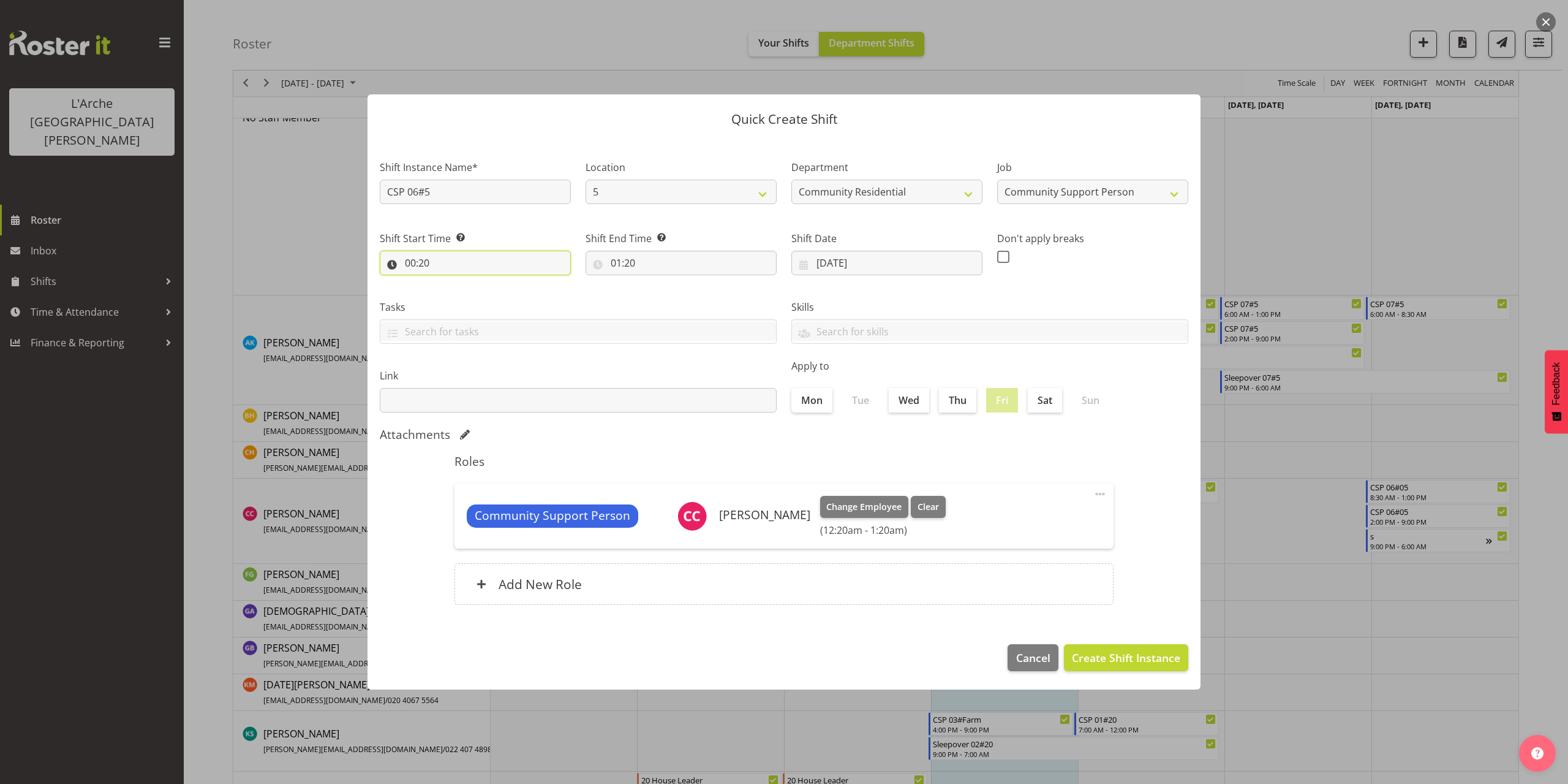
click at [415, 266] on input "00:20" at bounding box center [475, 263] width 191 height 25
click at [457, 297] on select "00 01 02 03 04 05 06 07 08 09 10 11 12 13 14 15 16 17 18 19 20 21 22 23" at bounding box center [463, 294] width 28 height 25
select select "13"
click at [449, 282] on select "00 01 02 03 04 05 06 07 08 09 10 11 12 13 14 15 16 17 18 19 20 21 22 23" at bounding box center [463, 294] width 28 height 25
type input "13:20"
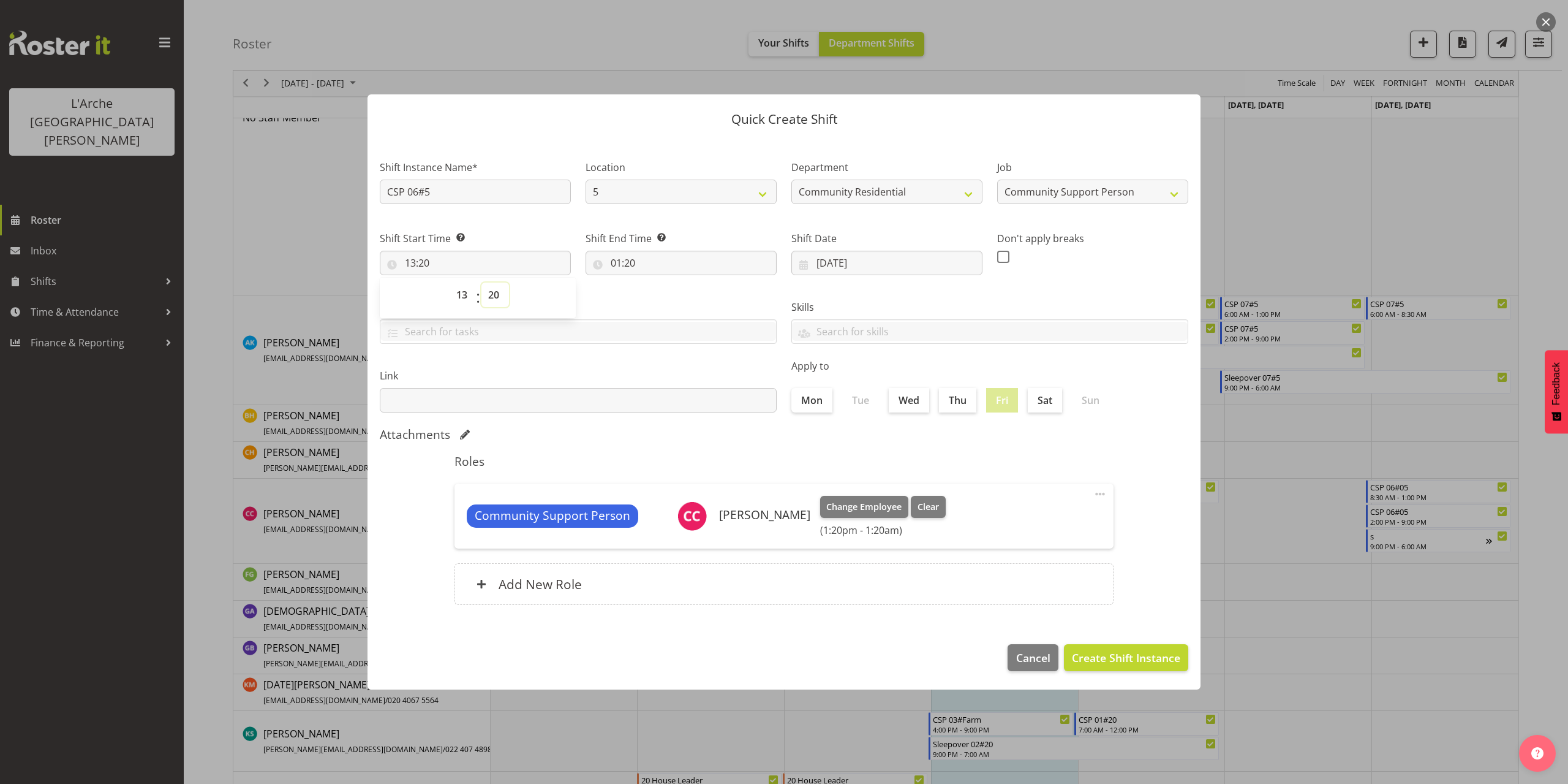
click at [490, 294] on select "00 01 02 03 04 05 06 07 08 09 10 11 12 13 14 15 16 17 18 19 20 21 22 23 24 25 2…" at bounding box center [495, 294] width 28 height 25
select select "30"
click at [482, 282] on select "00 01 02 03 04 05 06 07 08 09 10 11 12 13 14 15 16 17 18 19 20 21 22 23 24 25 2…" at bounding box center [495, 294] width 28 height 25
type input "13:30"
click at [620, 265] on input "01:20" at bounding box center [681, 263] width 191 height 25
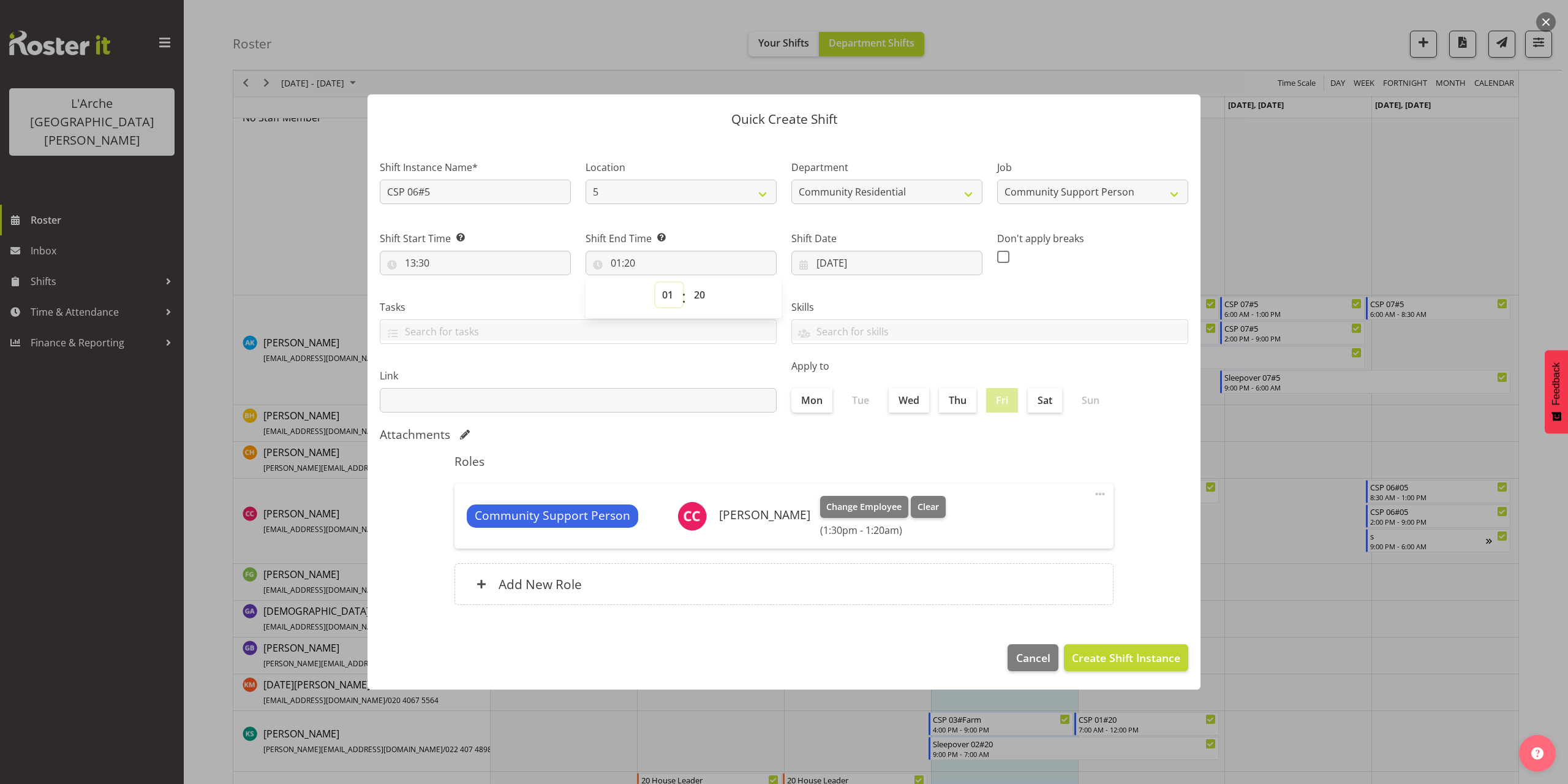
click at [668, 298] on select "00 01 02 03 04 05 06 07 08 09 10 11 12 13 14 15 16 17 18 19 20 21 22 23" at bounding box center [669, 294] width 28 height 25
select select "18"
click at [656, 282] on select "00 01 02 03 04 05 06 07 08 09 10 11 12 13 14 15 16 17 18 19 20 21 22 23" at bounding box center [669, 294] width 28 height 25
type input "18:20"
click at [701, 298] on select "00 01 02 03 04 05 06 07 08 09 10 11 12 13 14 15 16 17 18 19 20 21 22 23 24 25 2…" at bounding box center [701, 294] width 28 height 25
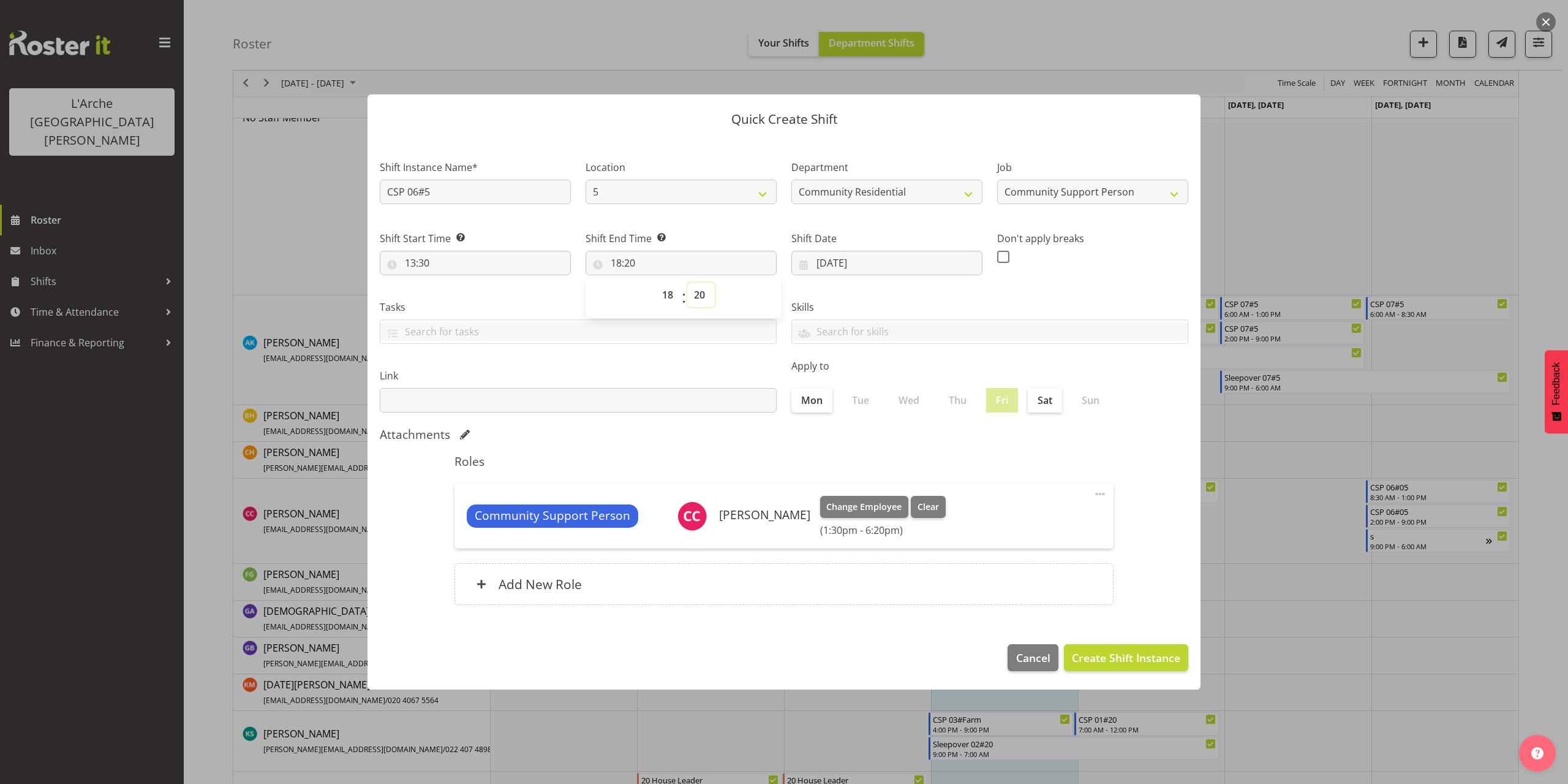
select select "30"
click at [687, 282] on select "00 01 02 03 04 05 06 07 08 09 10 11 12 13 14 15 16 17 18 19 20 21 22 23 24 25 2…" at bounding box center [701, 294] width 28 height 25
type input "18:30"
click at [1129, 288] on div "Skills Senate Senate" at bounding box center [989, 317] width 412 height 69
click at [636, 260] on input "18:30" at bounding box center [681, 263] width 191 height 25
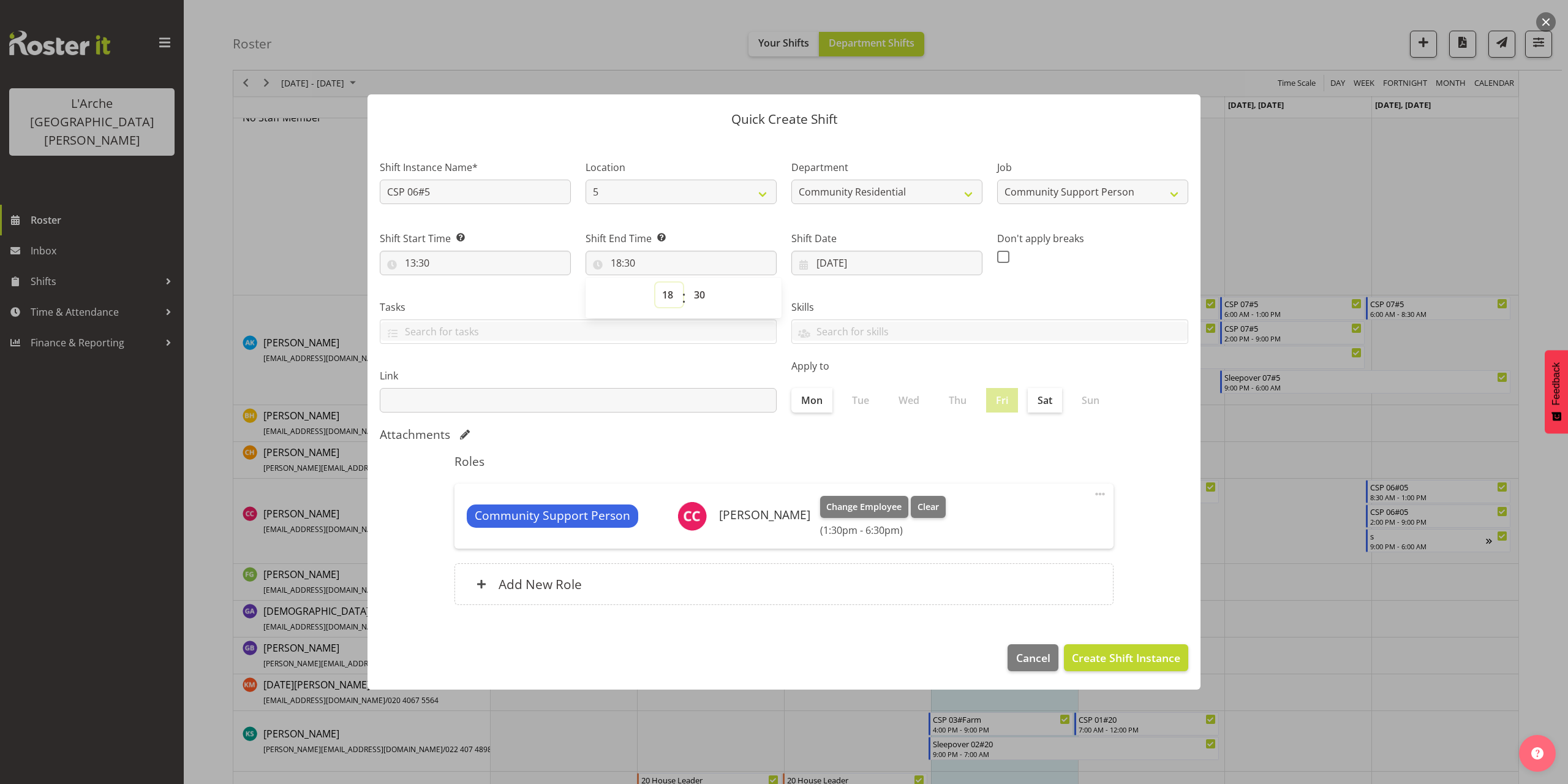
click at [670, 295] on select "00 01 02 03 04 05 06 07 08 09 10 11 12 13 14 15 16 17 18 19 20 21 22 23" at bounding box center [669, 294] width 28 height 25
select select "17"
click at [656, 282] on select "00 01 02 03 04 05 06 07 08 09 10 11 12 13 14 15 16 17 18 19 20 21 22 23" at bounding box center [669, 294] width 28 height 25
type input "17:30"
click at [668, 296] on select "00 01 02 03 04 05 06 07 08 09 10 11 12 13 14 15 16 17 18 19 20 21 22 23" at bounding box center [669, 294] width 28 height 25
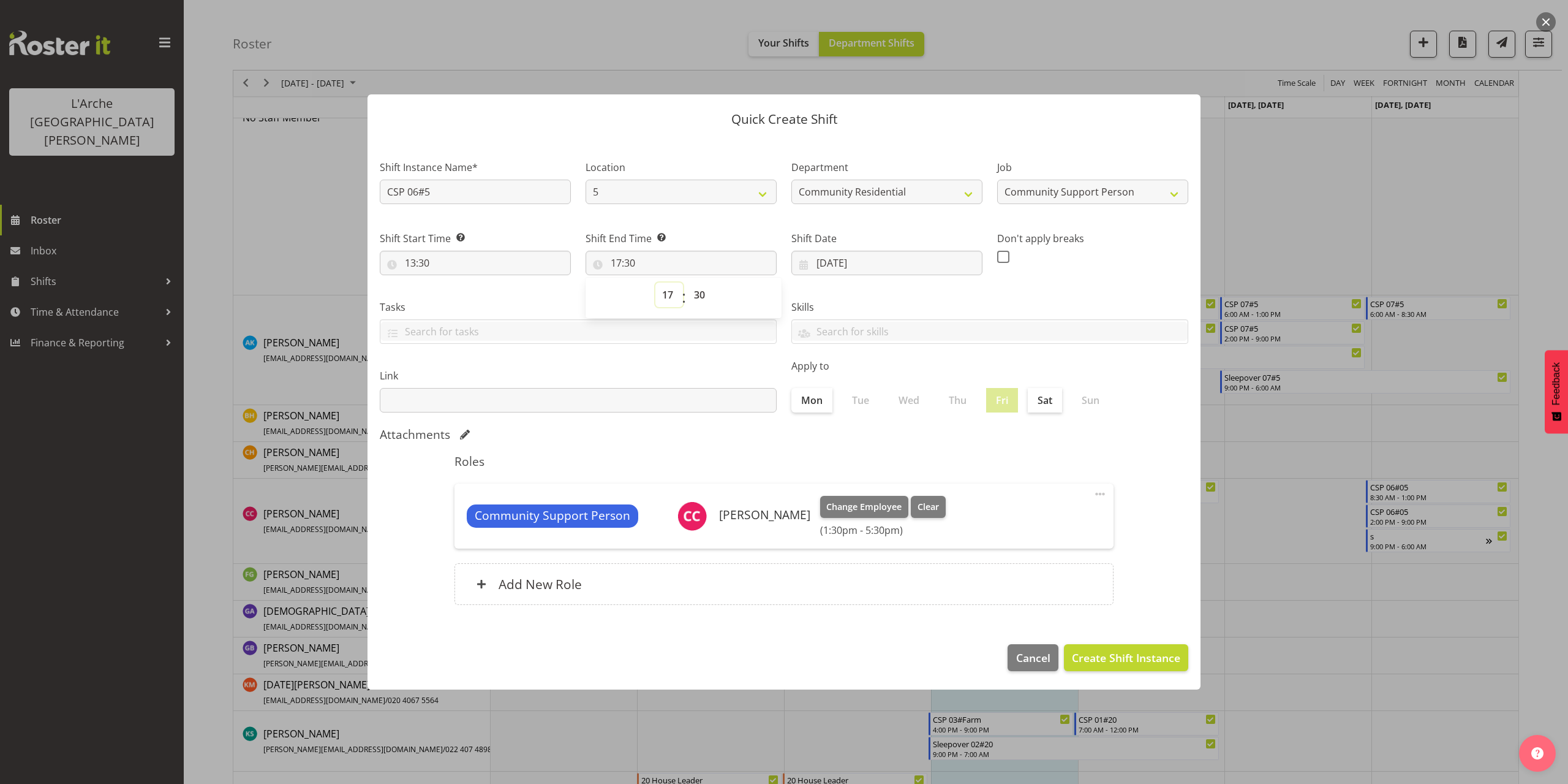
select select "18"
click at [656, 282] on select "00 01 02 03 04 05 06 07 08 09 10 11 12 13 14 15 16 17 18 19 20 21 22 23" at bounding box center [669, 294] width 28 height 25
type input "18:30"
click at [1129, 658] on span "Create Shift Instance" at bounding box center [1126, 657] width 108 height 16
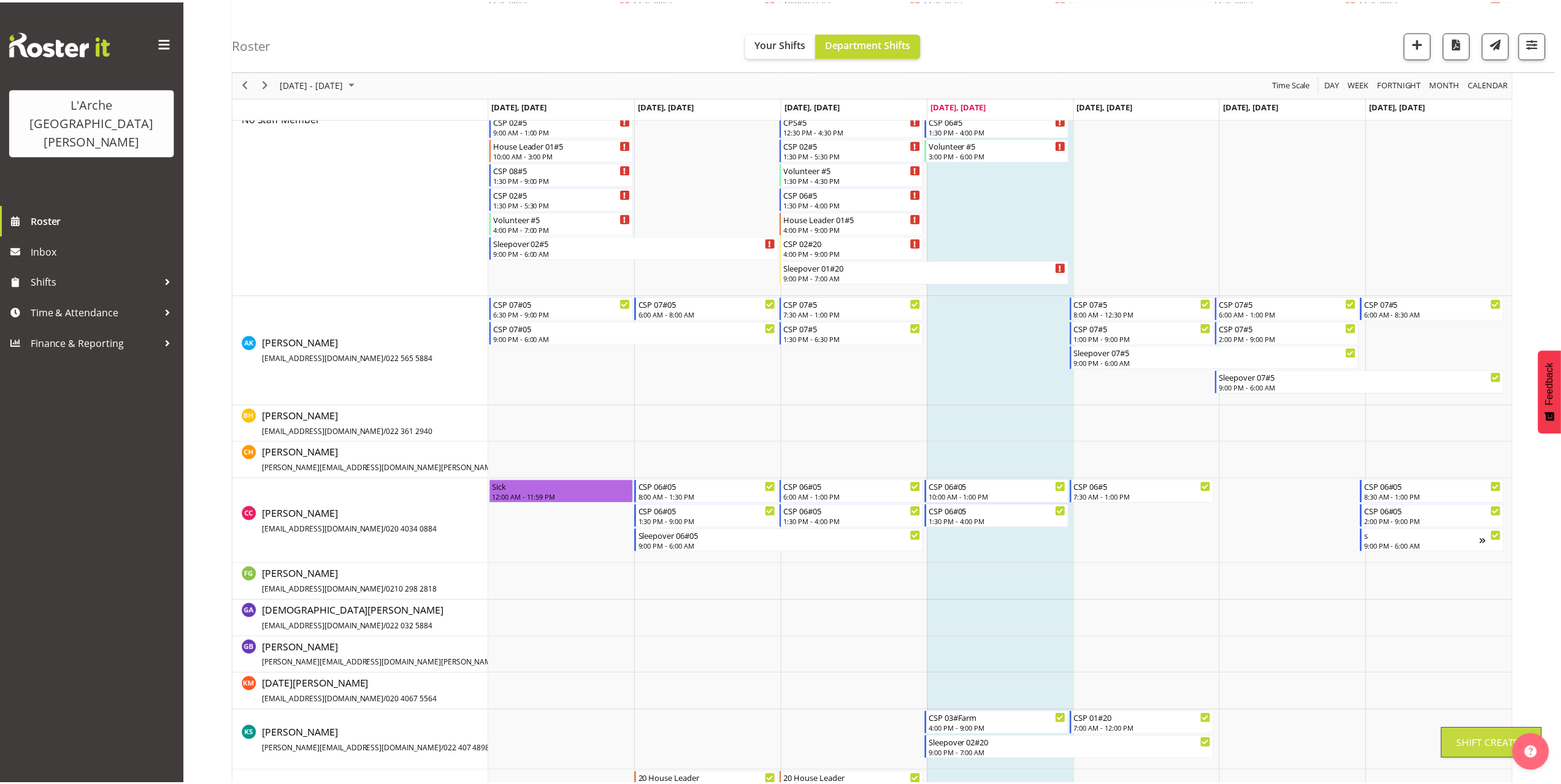
scroll to position [170, 0]
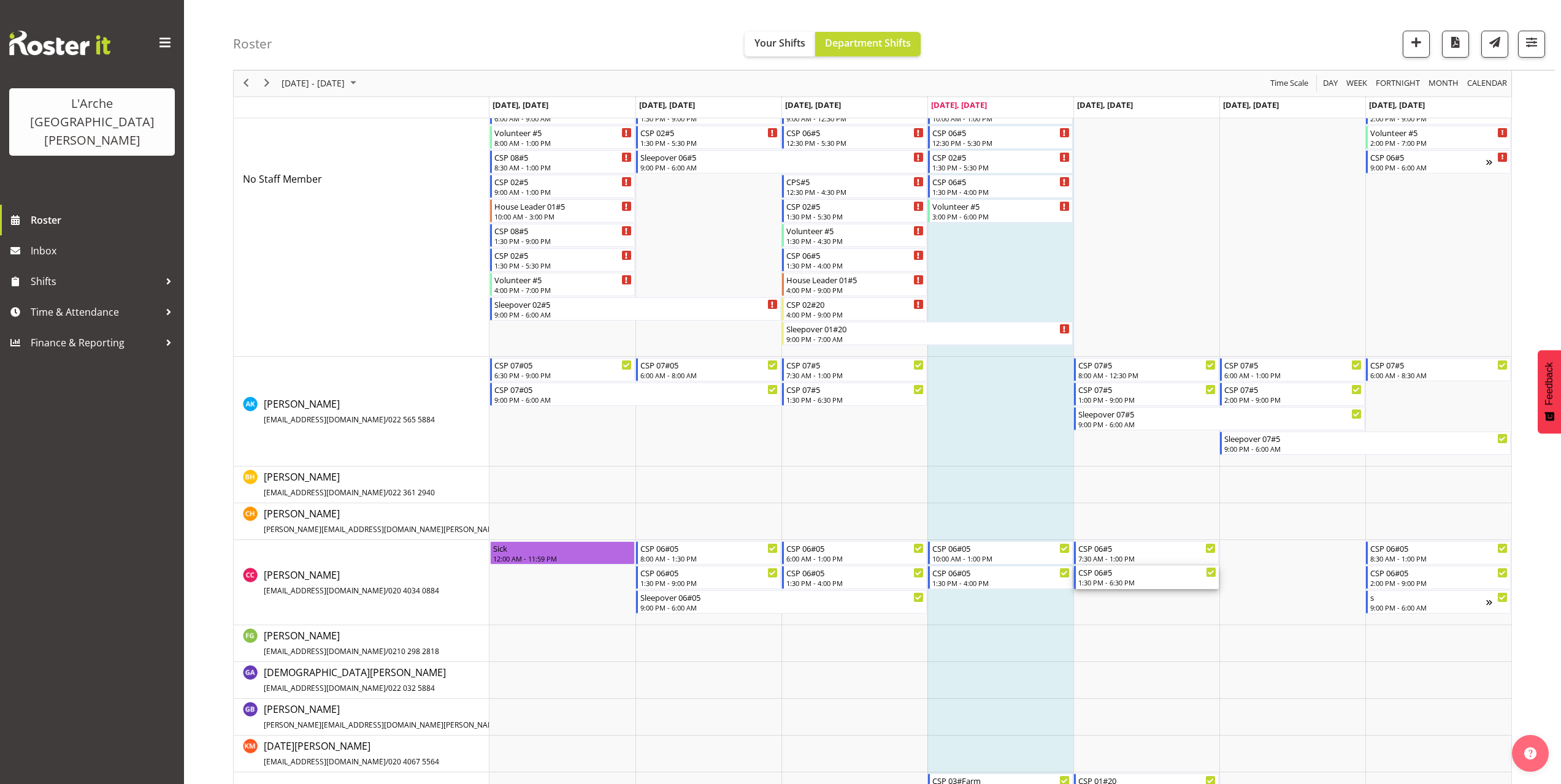
click at [1122, 576] on div "CSP 06#5" at bounding box center [1147, 572] width 138 height 12
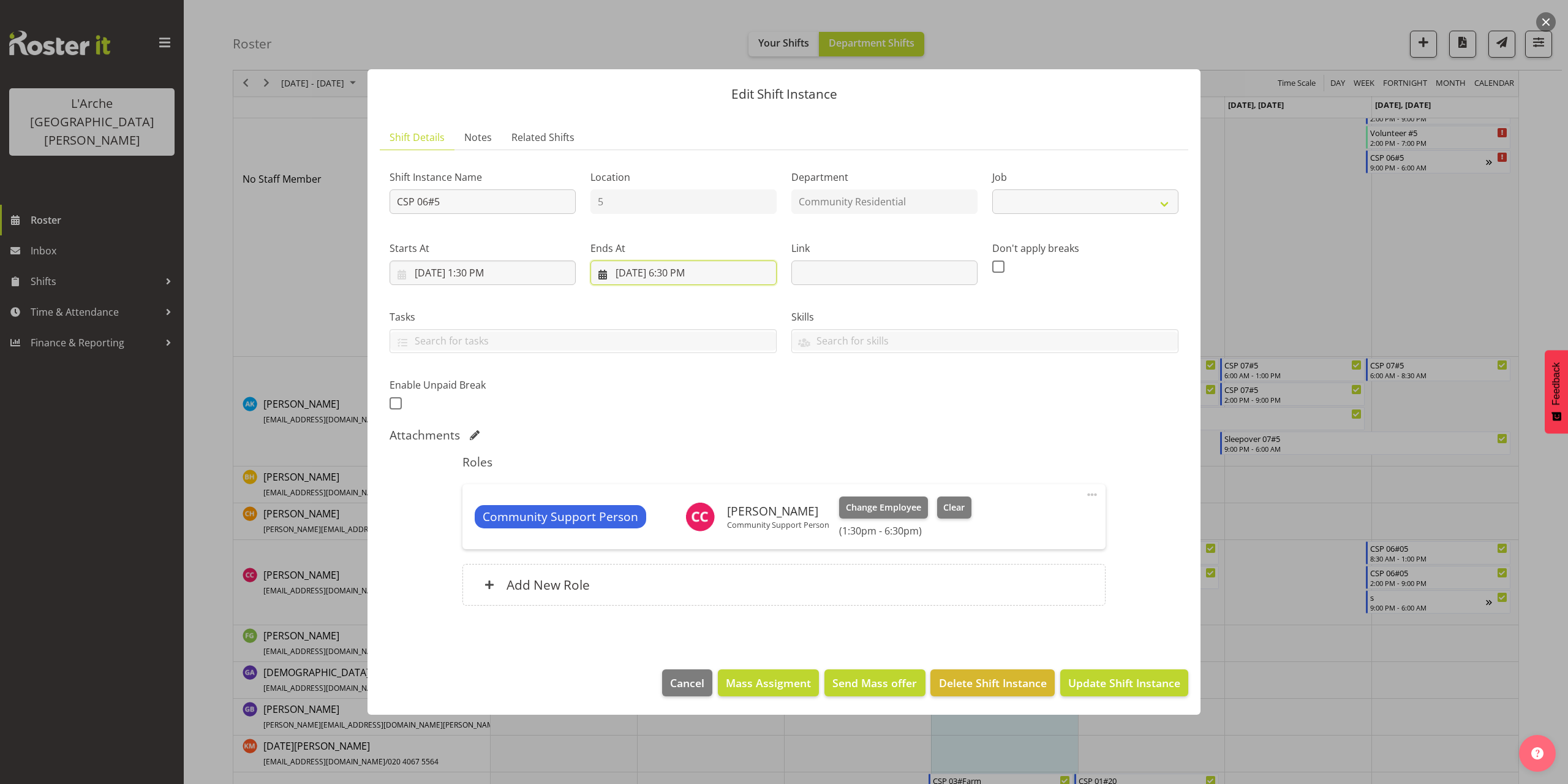
click at [680, 274] on input "[DATE] 6:30 PM" at bounding box center [683, 272] width 186 height 25
click at [685, 533] on select "00 01 02 03 04 05 06 07 08 09 10 11 12 13 14 15 16 17 18 19 20 21 22 23" at bounding box center [684, 533] width 28 height 25
select select "2"
select select "17"
click at [670, 521] on select "00 01 02 03 04 05 06 07 08 09 10 11 12 13 14 15 16 17 18 19 20 21 22 23" at bounding box center [684, 533] width 28 height 25
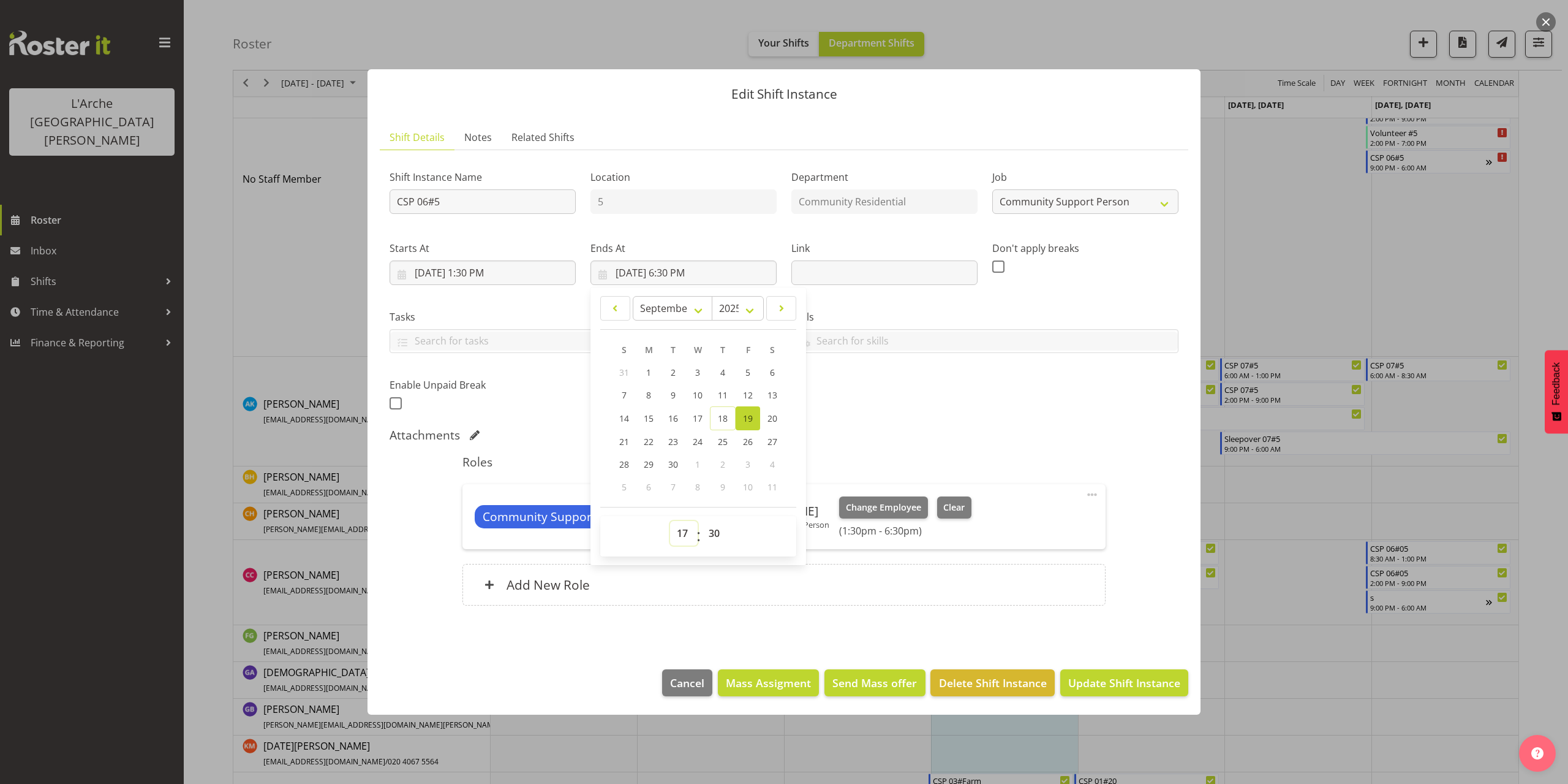
type input "[DATE] 5:30 PM"
click at [713, 534] on select "00 01 02 03 04 05 06 07 08 09 10 11 12 13 14 15 16 17 18 19 20 21 22 23 24 25 2…" at bounding box center [716, 533] width 28 height 25
select select "0"
click at [702, 521] on select "00 01 02 03 04 05 06 07 08 09 10 11 12 13 14 15 16 17 18 19 20 21 22 23 24 25 2…" at bounding box center [716, 533] width 28 height 25
type input "[DATE] 5:00 PM"
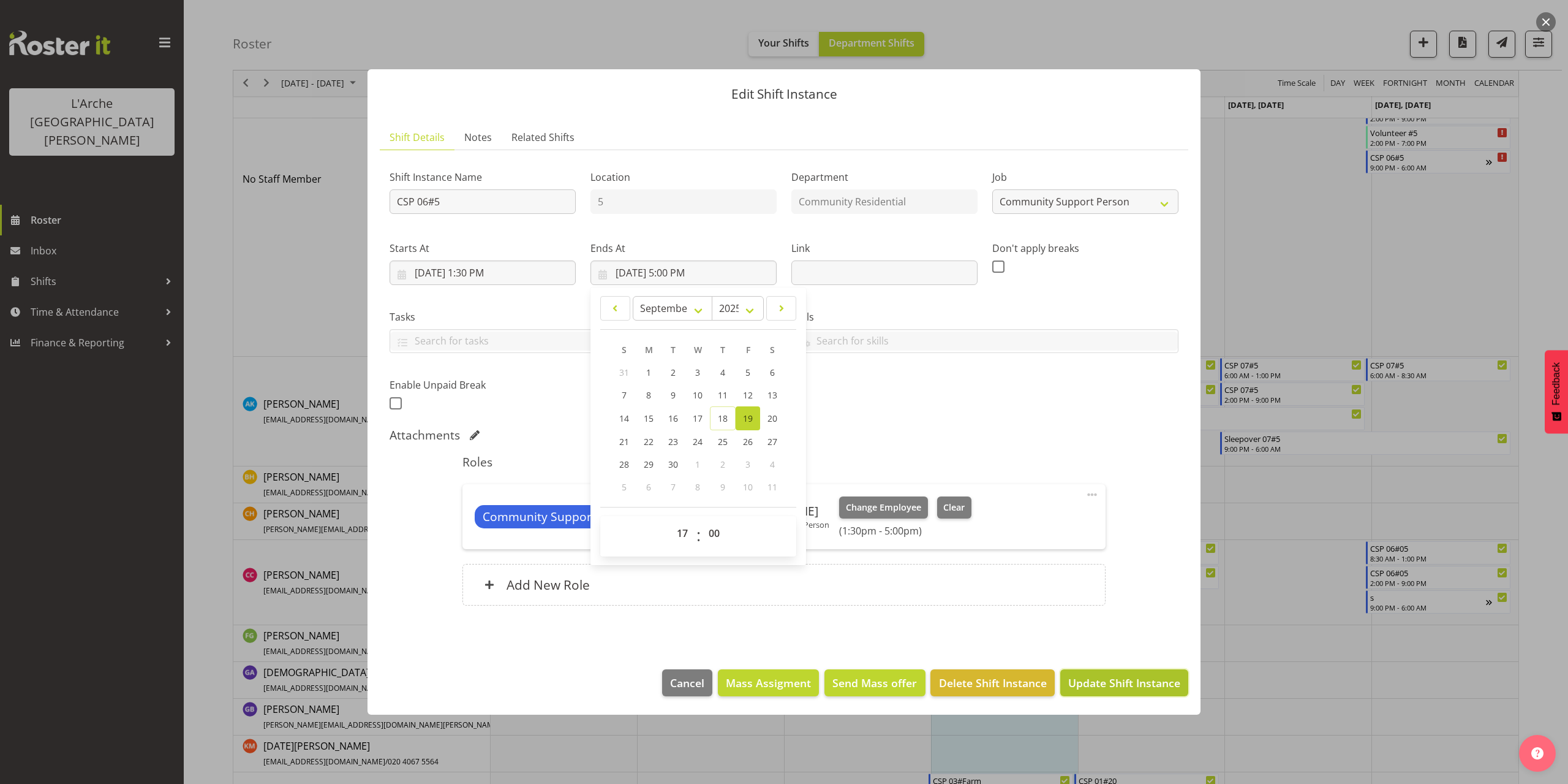
click at [1116, 690] on span "Update Shift Instance" at bounding box center [1125, 683] width 112 height 16
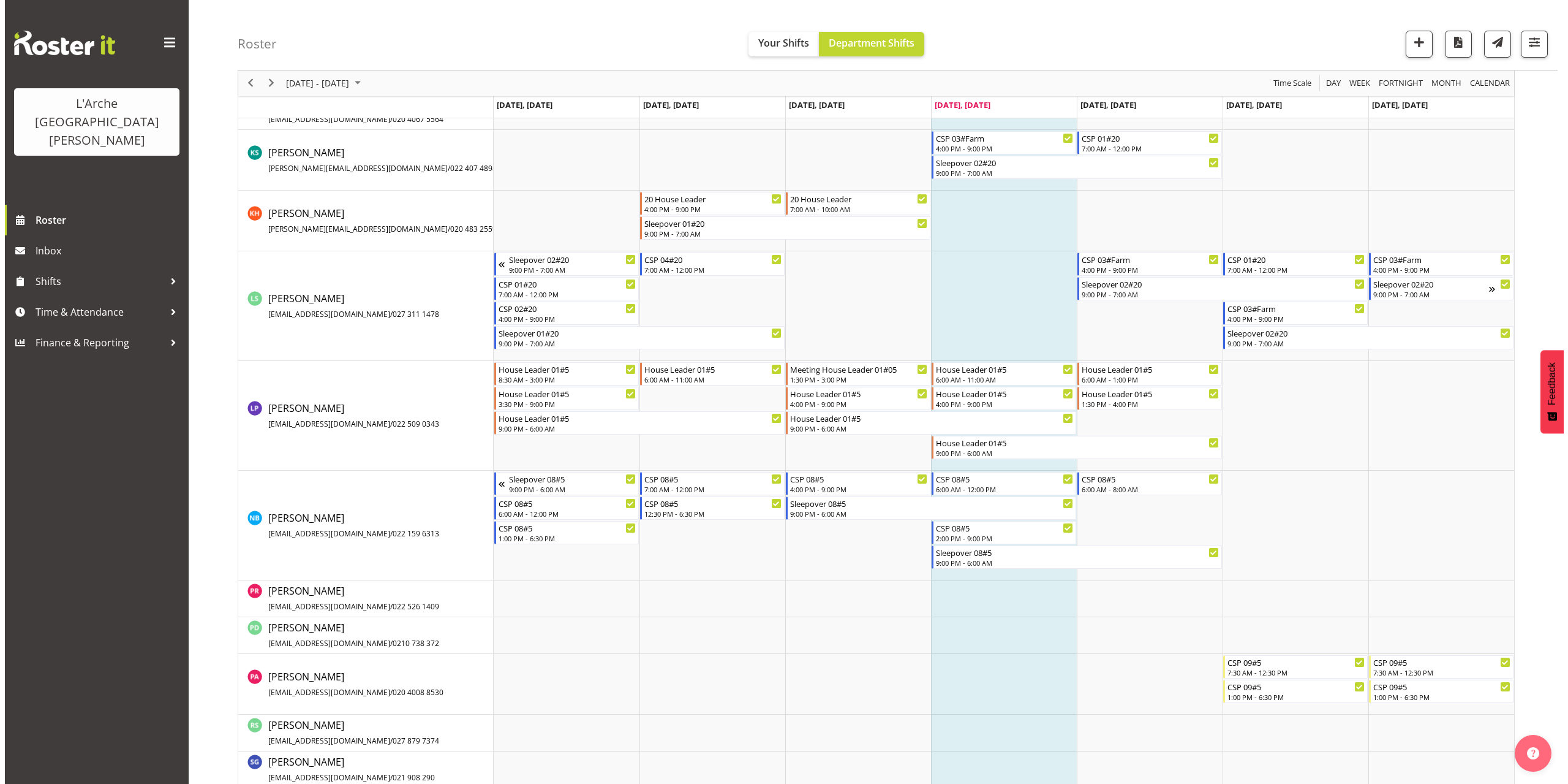
scroll to position [900, 0]
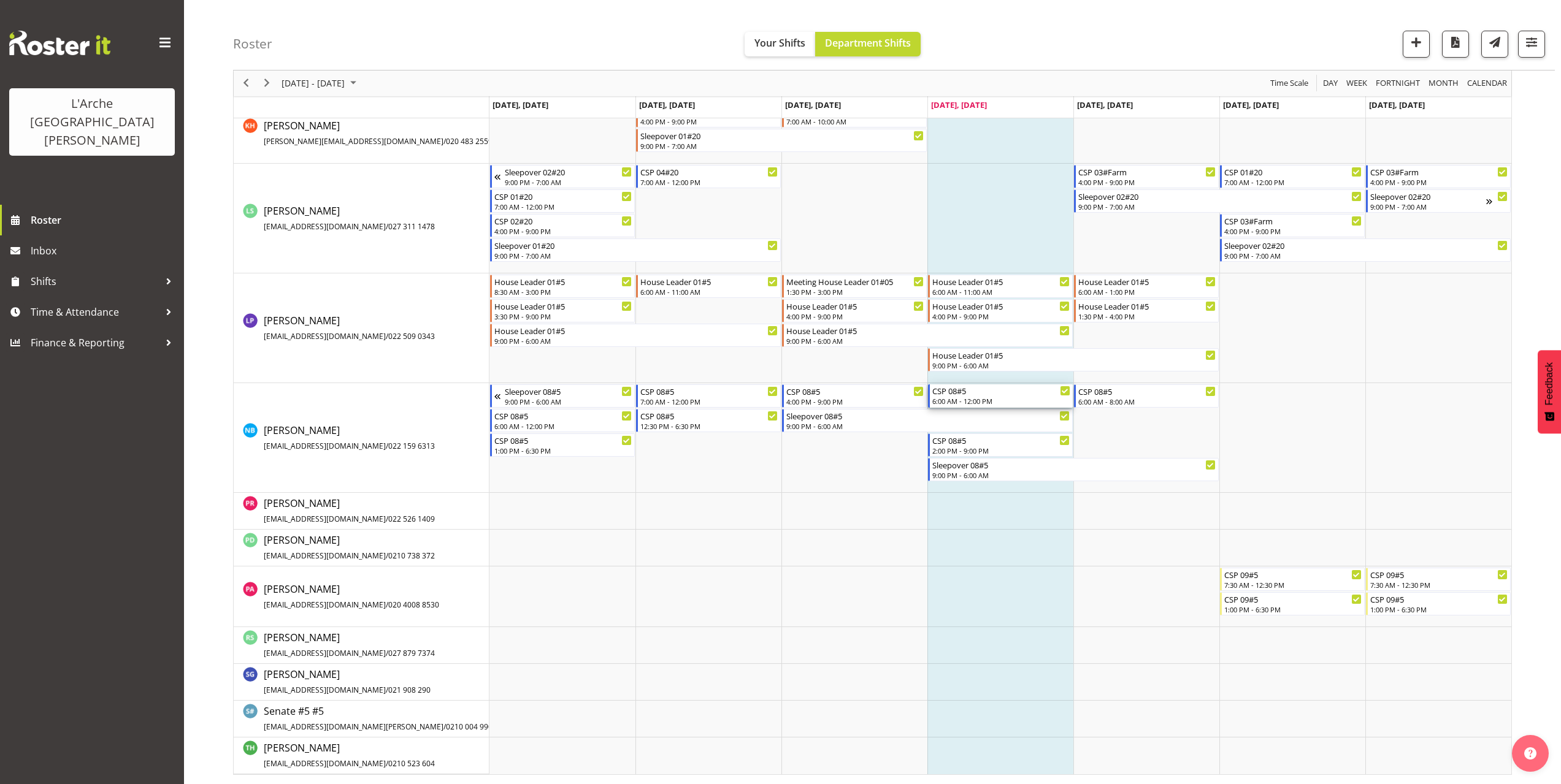
click at [960, 402] on div "6:00 AM - 12:00 PM" at bounding box center [1001, 400] width 138 height 10
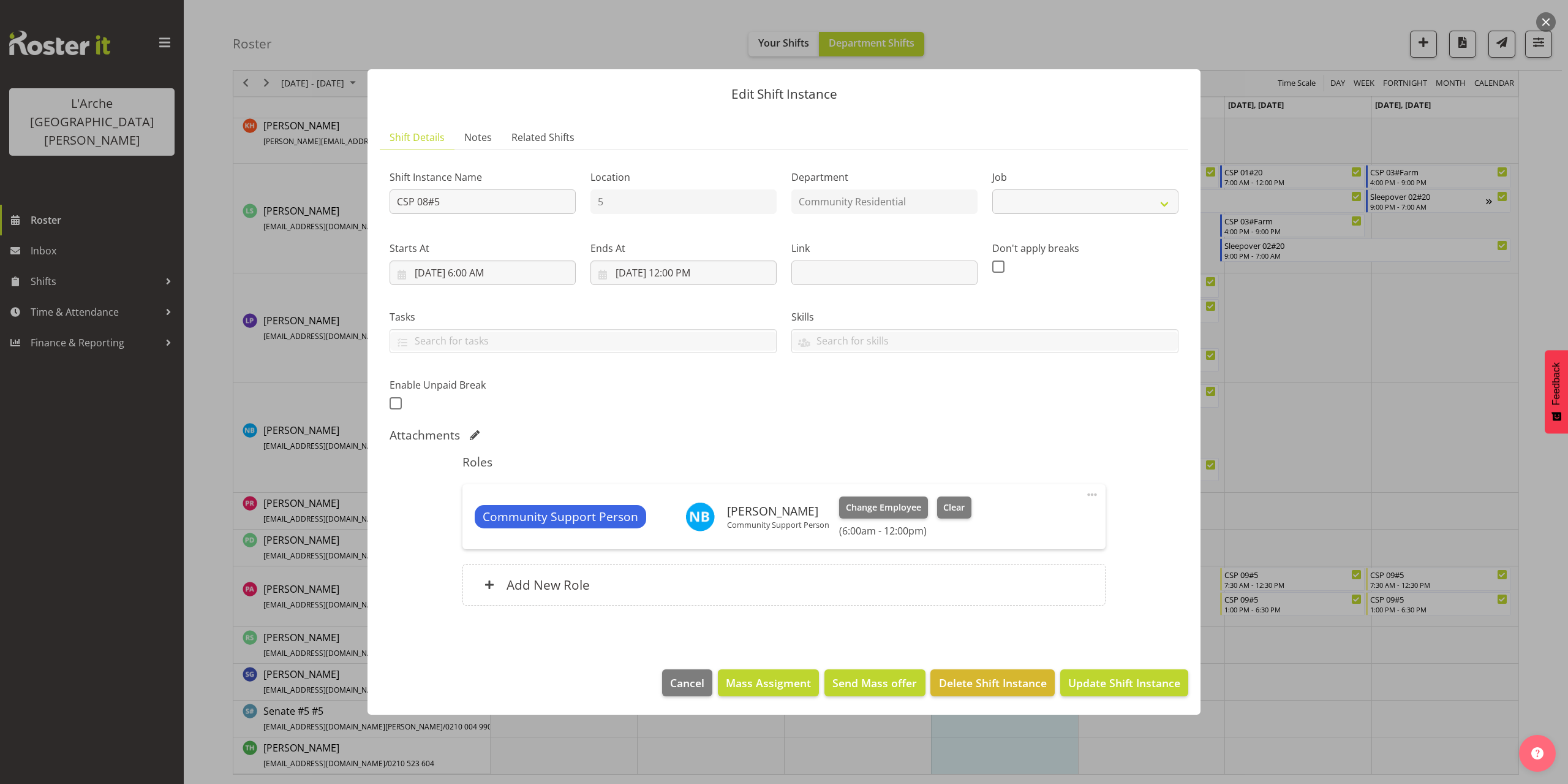
select select "2"
click at [686, 275] on input "[DATE] 12:00 PM" at bounding box center [683, 272] width 186 height 25
click at [685, 531] on select "00 01 02 03 04 05 06 07 08 09 10 11 12 13 14 15 16 17 18 19 20 21 22 23" at bounding box center [684, 533] width 28 height 25
click at [670, 521] on select "00 01 02 03 04 05 06 07 08 09 10 11 12 13 14 15 16 17 18 19 20 21 22 23" at bounding box center [684, 533] width 28 height 25
click at [718, 533] on select "00 01 02 03 04 05 06 07 08 09 10 11 12 13 14 15 16 17 18 19 20 21 22 23 24 25 2…" at bounding box center [716, 533] width 28 height 25
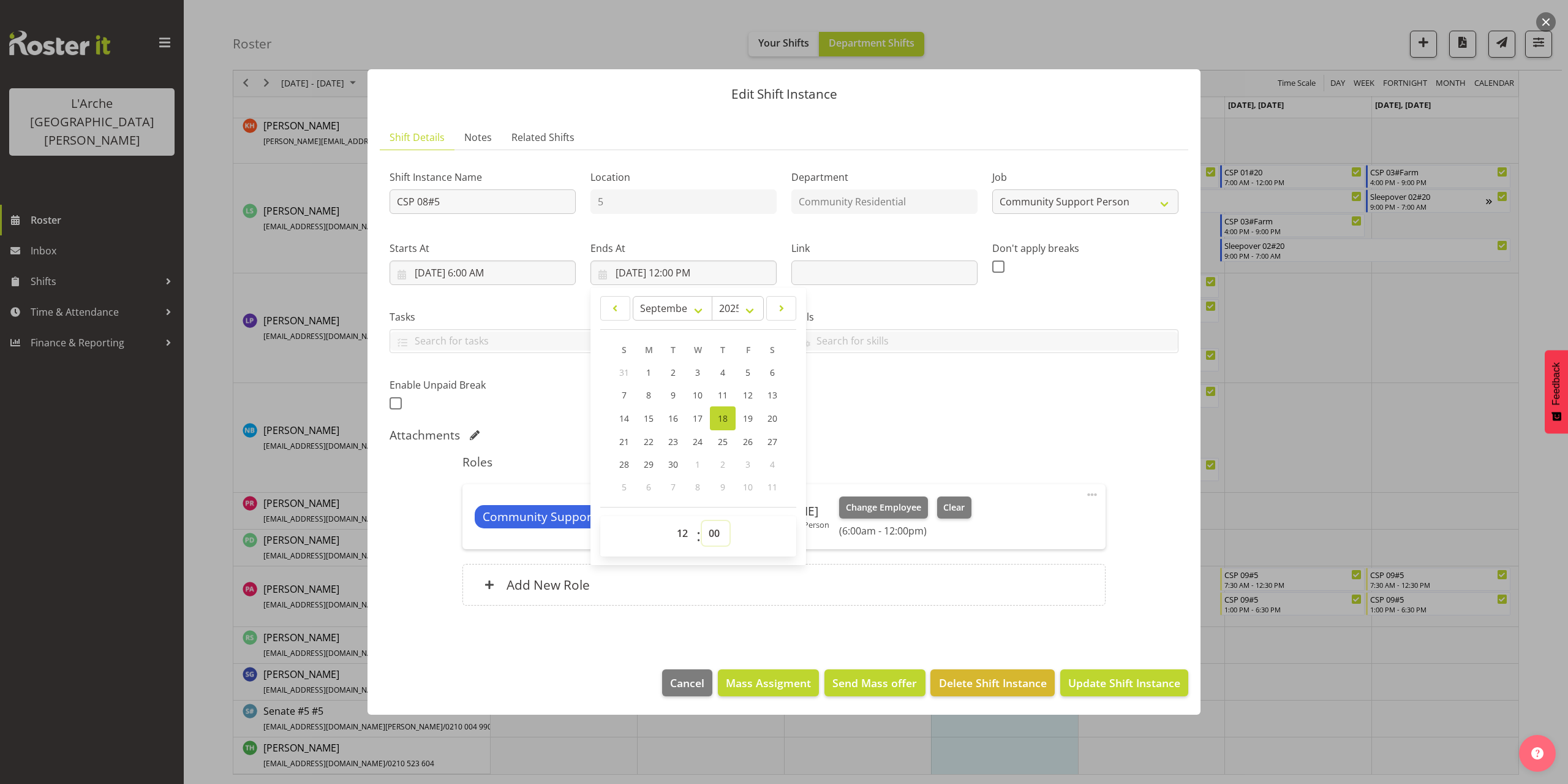
select select "30"
click at [702, 521] on select "00 01 02 03 04 05 06 07 08 09 10 11 12 13 14 15 16 17 18 19 20 21 22 23 24 25 2…" at bounding box center [716, 533] width 28 height 25
type input "[DATE] 12:30 PM"
click at [1153, 678] on span "Update Shift Instance" at bounding box center [1125, 683] width 112 height 16
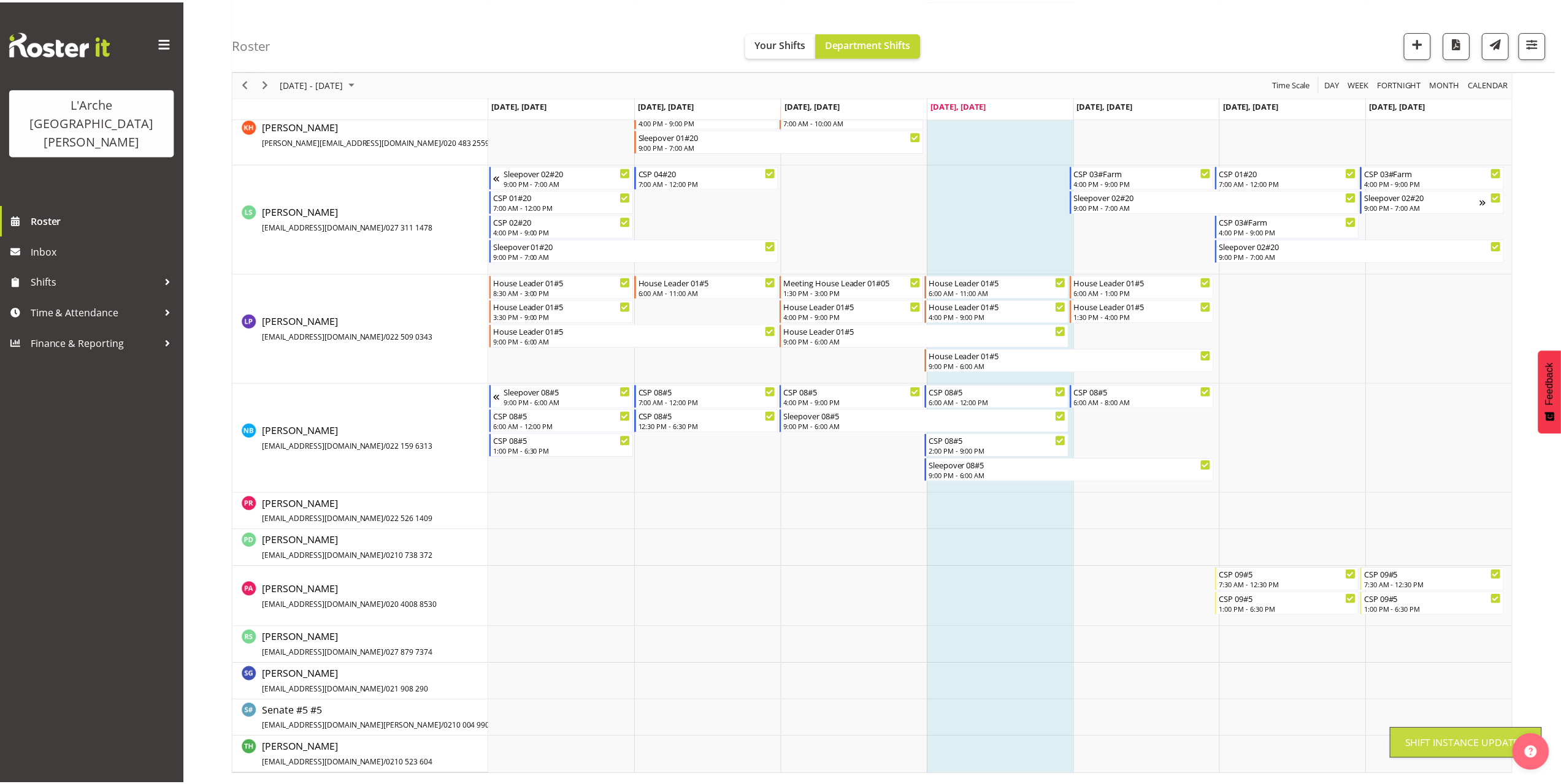
scroll to position [170, 0]
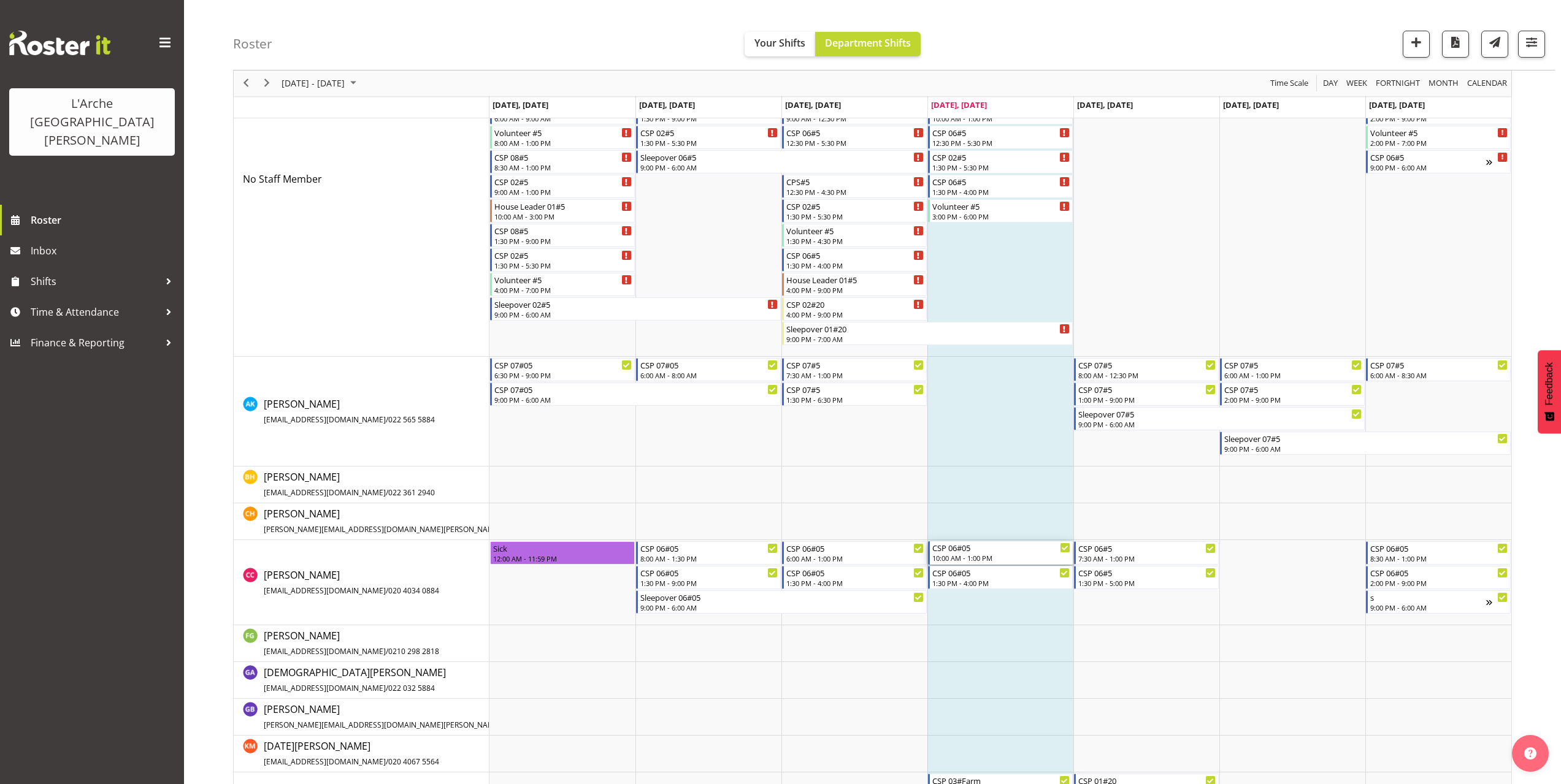
click at [988, 558] on div "10:00 AM - 1:00 PM" at bounding box center [1001, 558] width 138 height 10
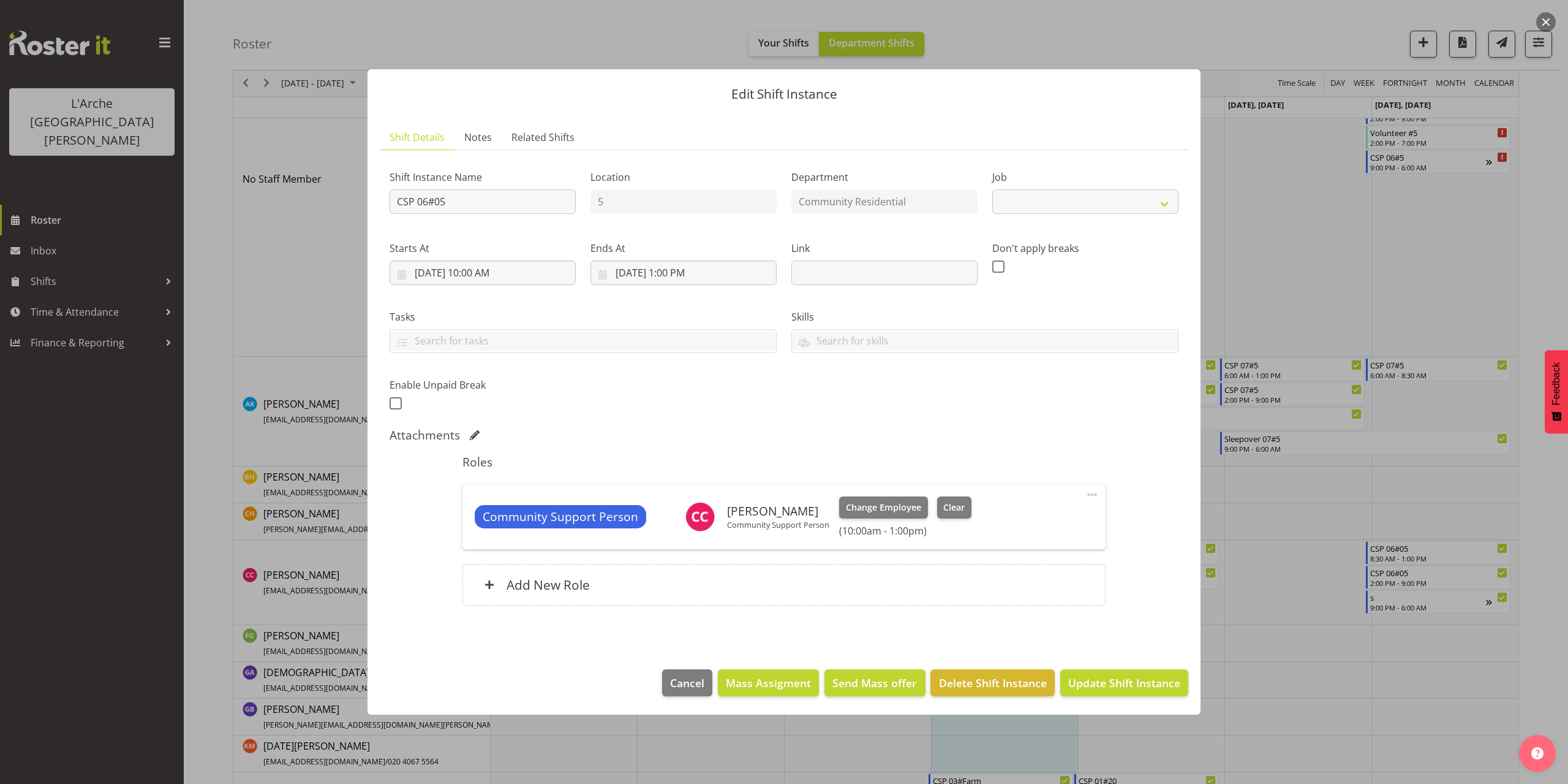
select select "2"
click at [678, 274] on input "[DATE] 1:00 PM" at bounding box center [683, 272] width 186 height 25
click at [1146, 390] on div "Shift Instance Name CSP 06#05 Location 5 Department Community Residential Job C…" at bounding box center [784, 286] width 803 height 269
click at [1548, 22] on button "button" at bounding box center [1546, 22] width 20 height 20
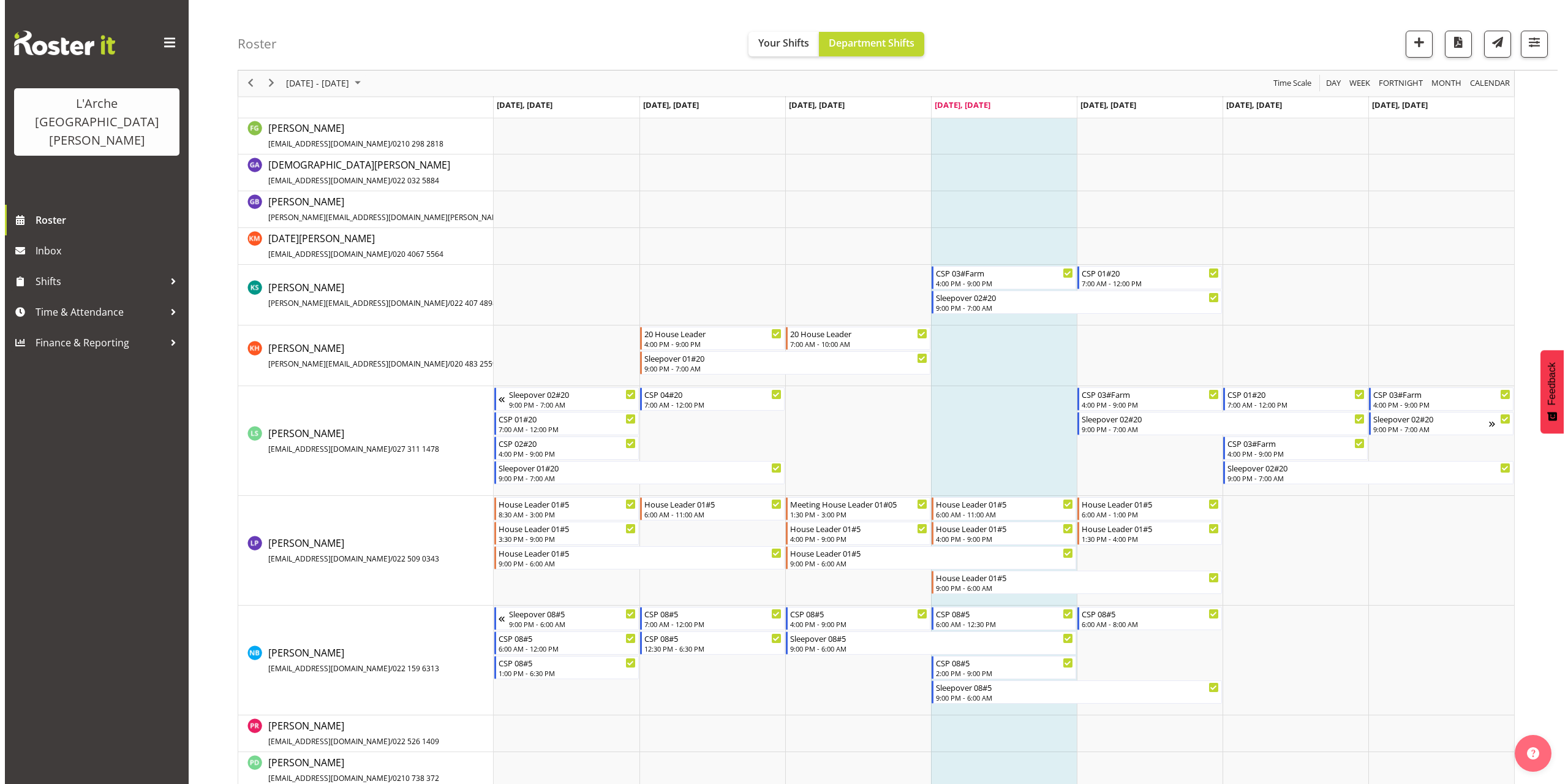
scroll to position [722, 0]
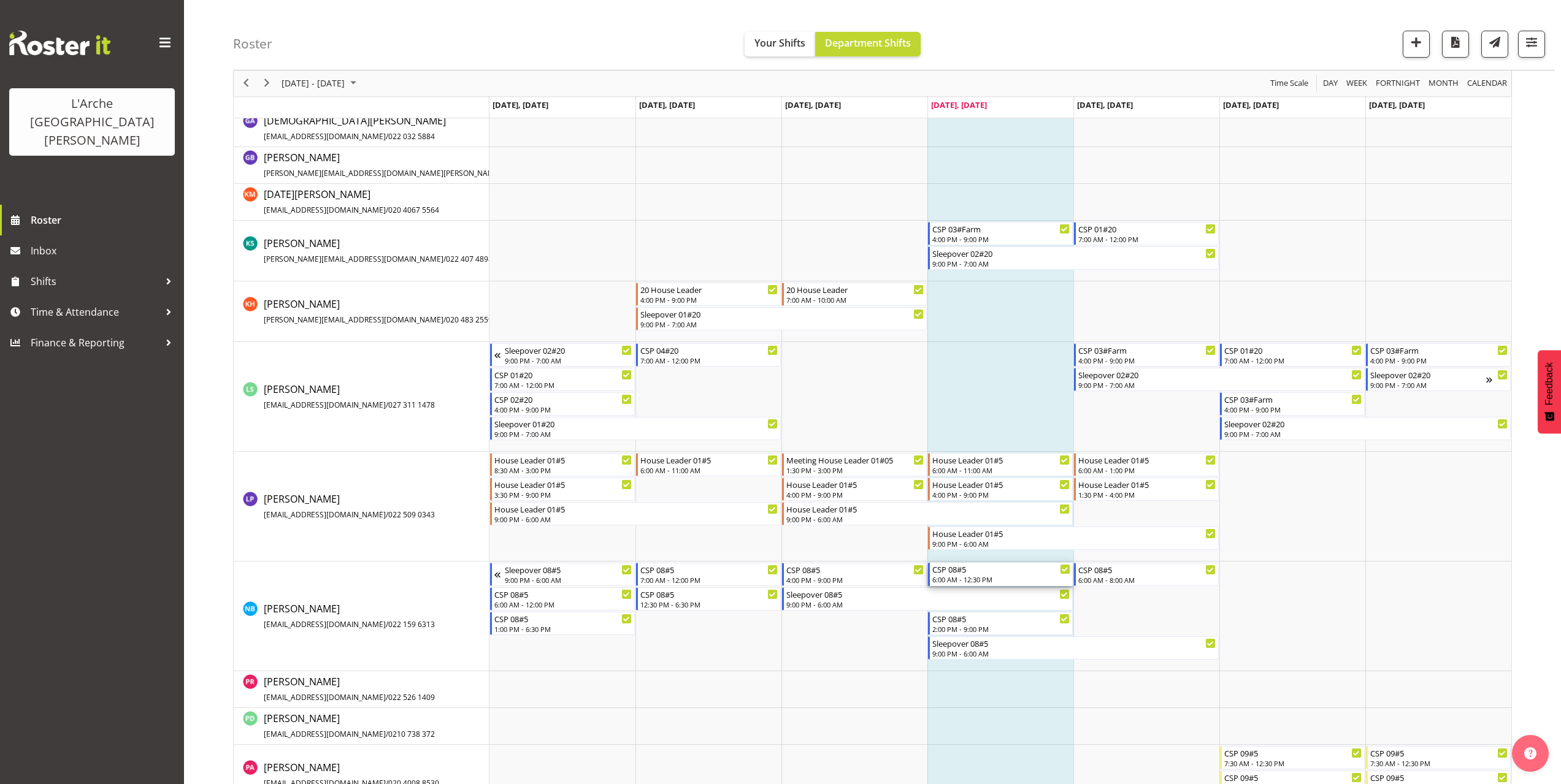
click at [986, 578] on div "6:00 AM - 12:30 PM" at bounding box center [1001, 579] width 138 height 10
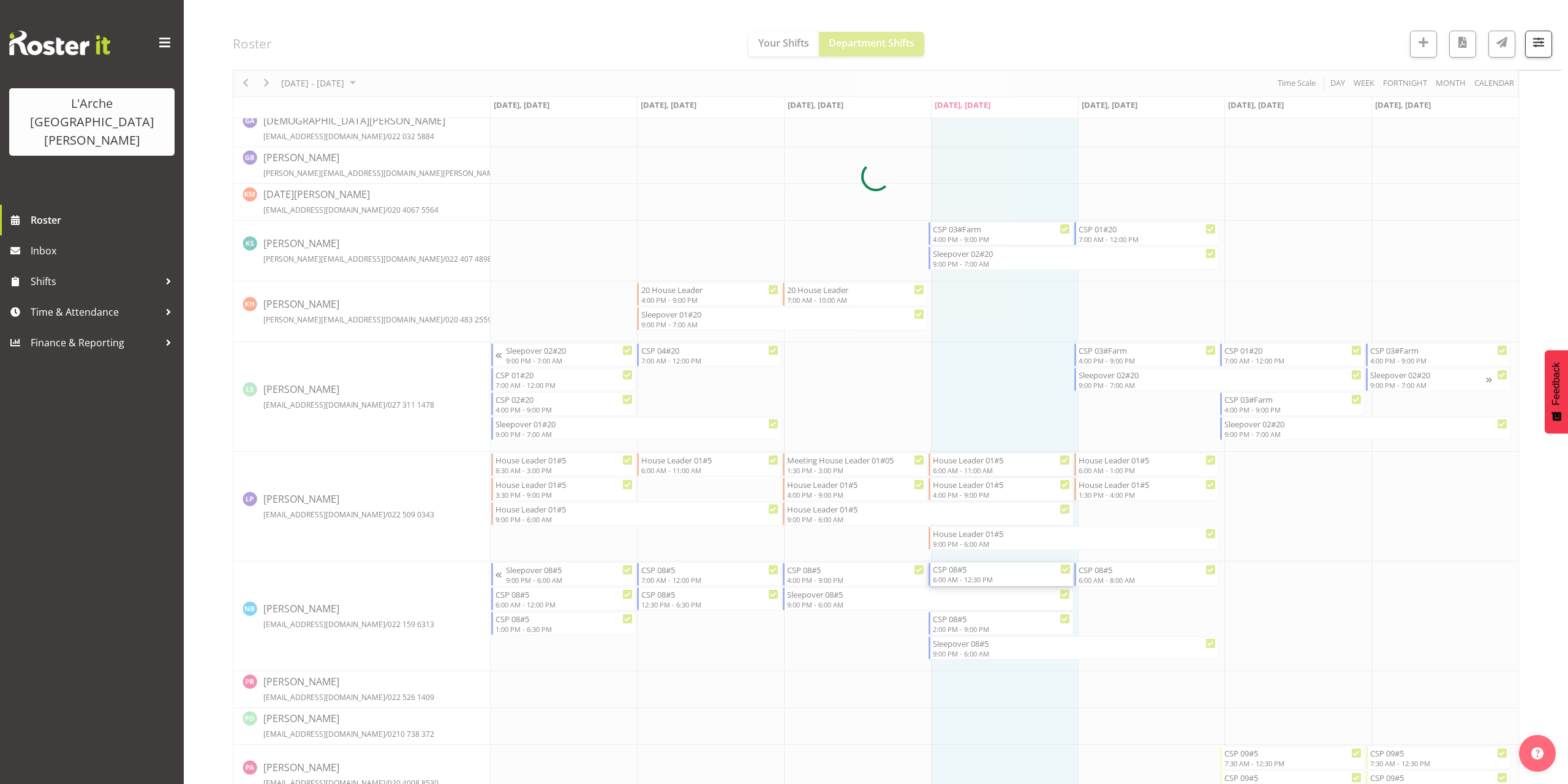
select select
select select "8"
select select "2025"
select select "12"
select select "30"
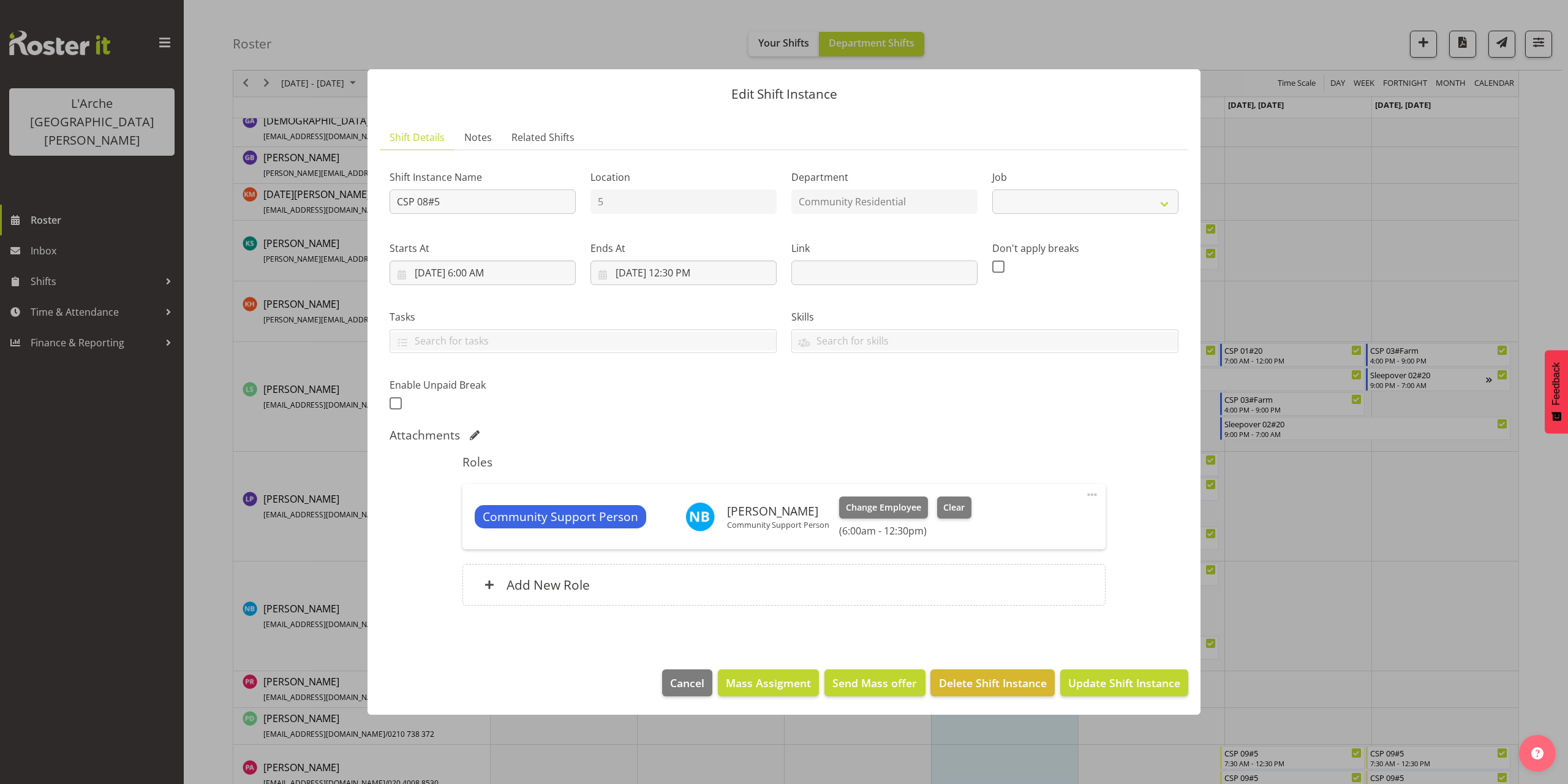
select select "2"
click at [687, 276] on input "[DATE] 12:30 PM" at bounding box center [683, 272] width 186 height 25
drag, startPoint x: 716, startPoint y: 531, endPoint x: 711, endPoint y: 521, distance: 11.2
click at [716, 531] on select "00 01 02 03 04 05 06 07 08 09 10 11 12 13 14 15 16 17 18 19 20 21 22 23 24 25 2…" at bounding box center [716, 533] width 28 height 25
select select "0"
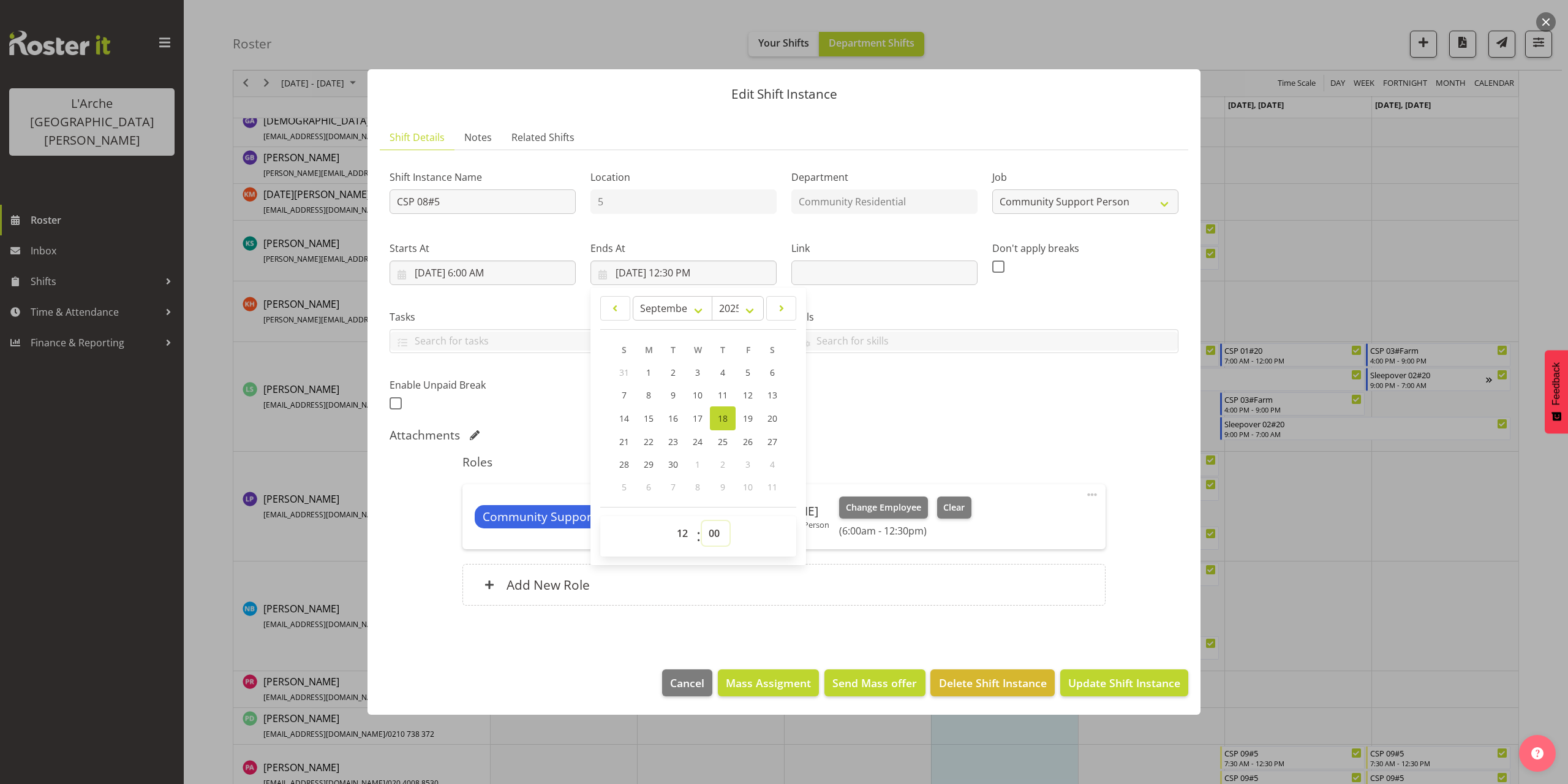
click at [702, 521] on select "00 01 02 03 04 05 06 07 08 09 10 11 12 13 14 15 16 17 18 19 20 21 22 23 24 25 2…" at bounding box center [716, 533] width 28 height 25
type input "[DATE] 12:00 PM"
click at [1147, 678] on span "Update Shift Instance" at bounding box center [1125, 683] width 112 height 16
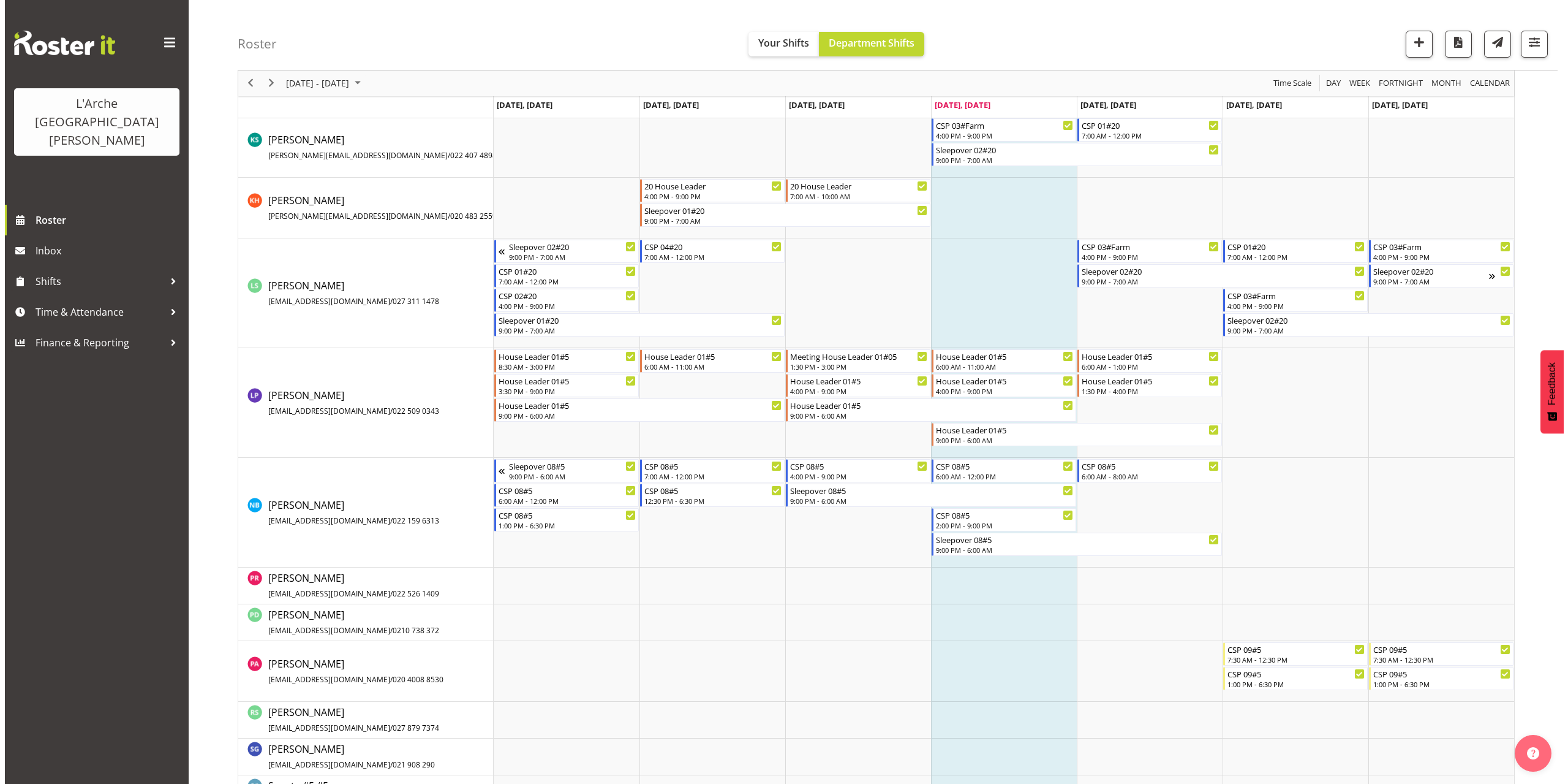
scroll to position [845, 0]
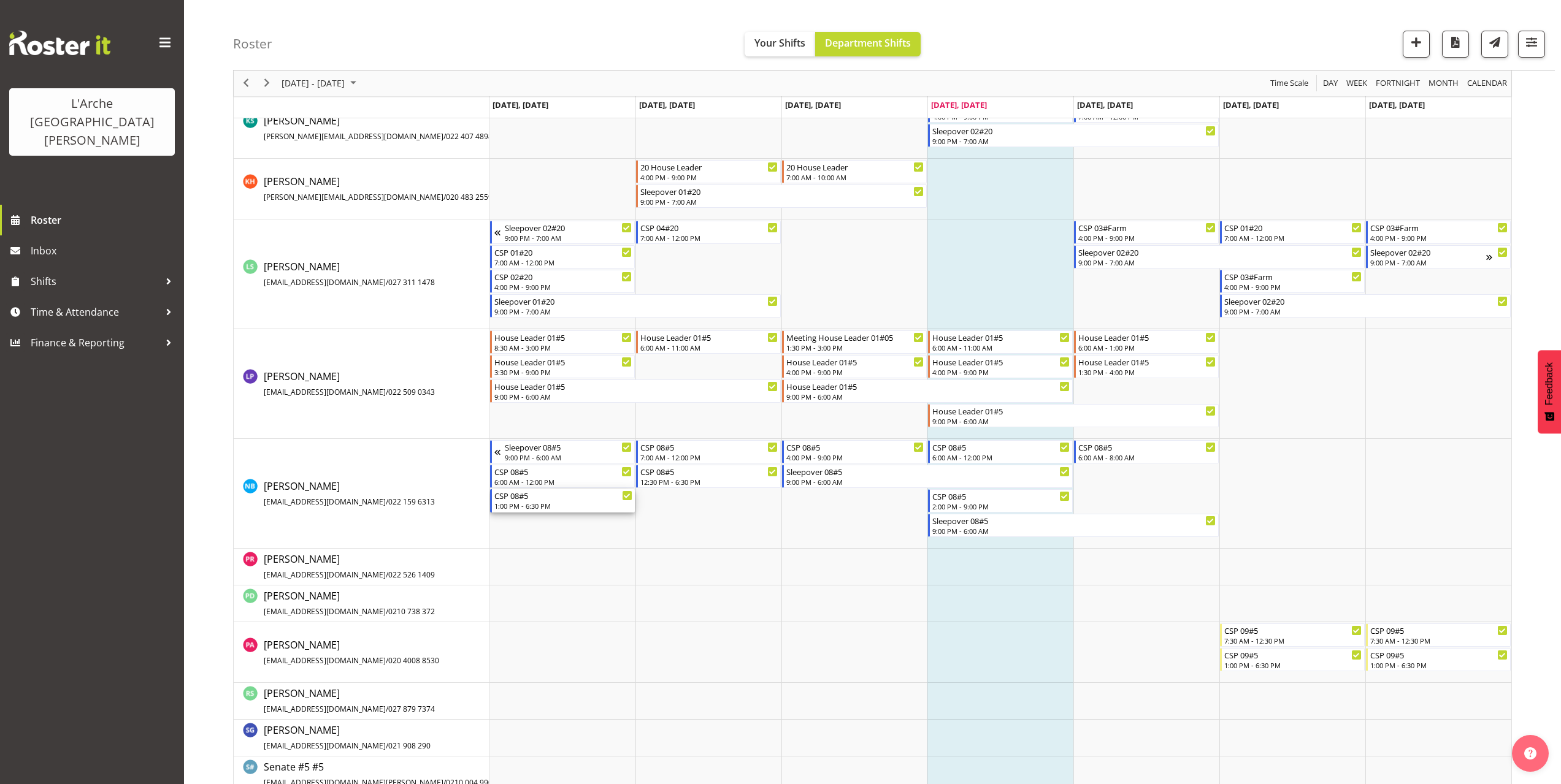
click at [519, 505] on div "1:00 PM - 6:30 PM" at bounding box center [563, 506] width 138 height 10
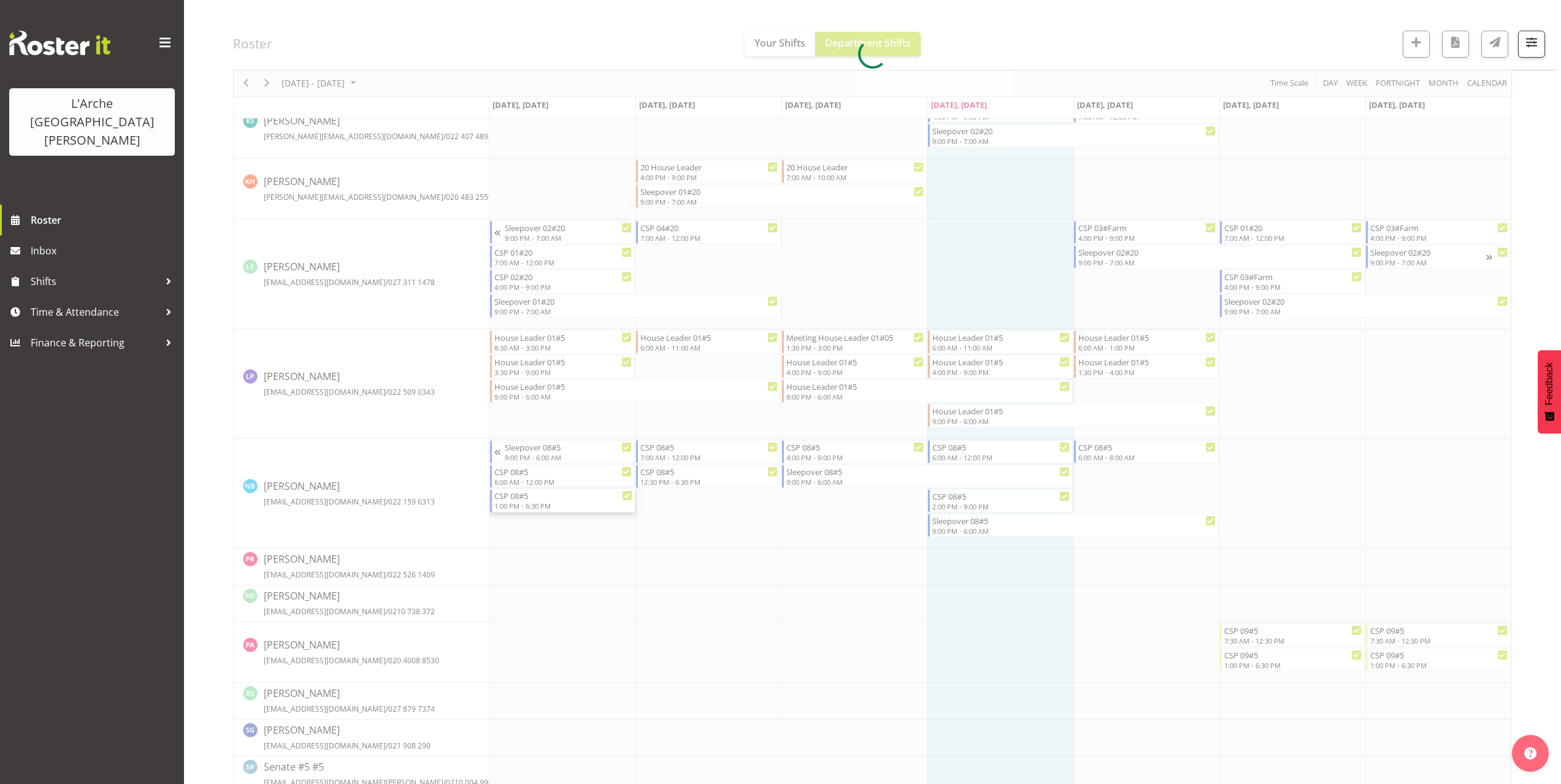
select select
select select "8"
select select "2025"
select select "18"
select select "30"
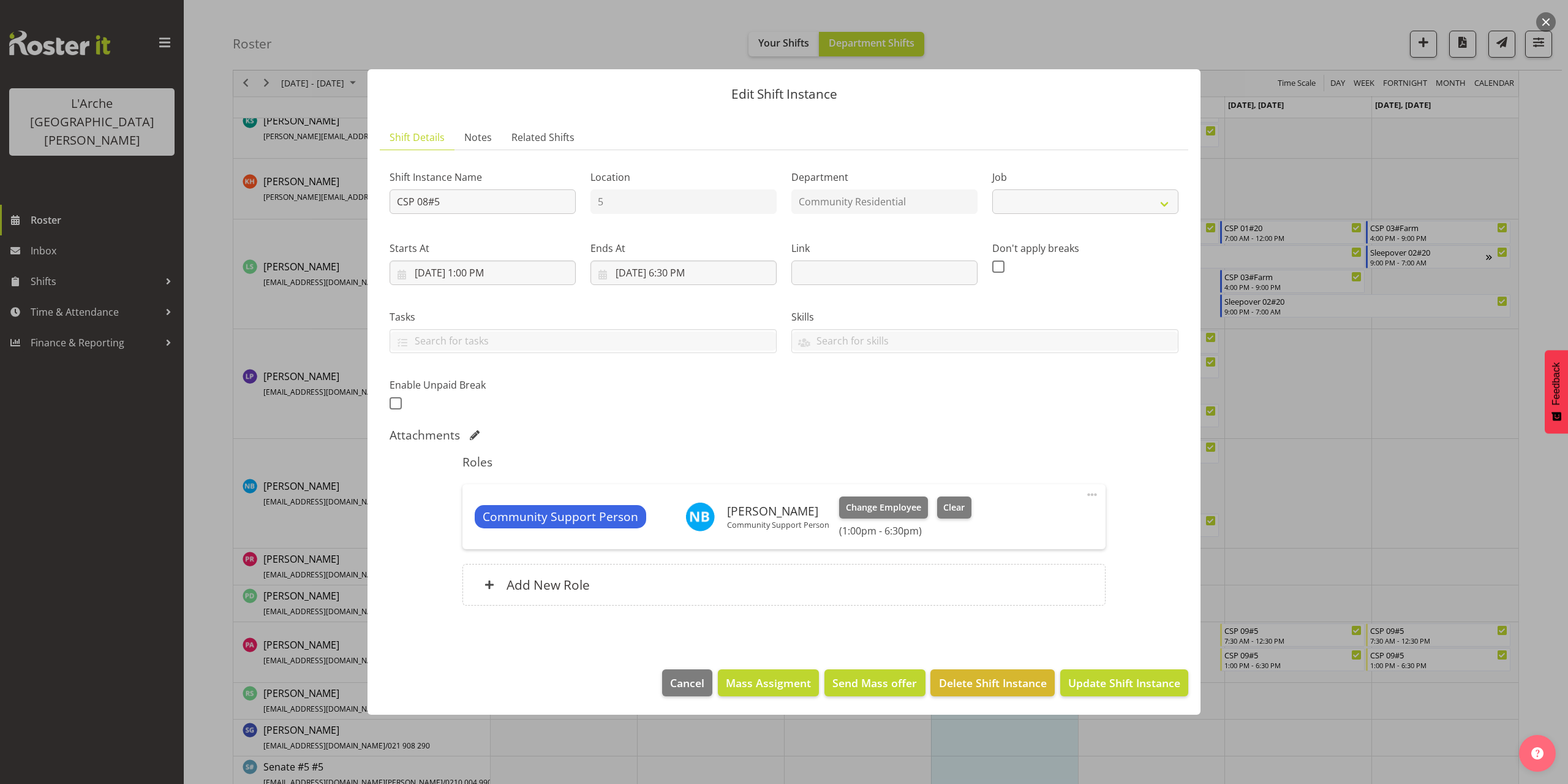
select select "2"
click at [688, 270] on input "[DATE] 6:30 PM" at bounding box center [683, 272] width 186 height 25
click at [685, 530] on select "00 01 02 03 04 05 06 07 08 09 10 11 12 13 14 15 16 17 18 19 20 21 22 23" at bounding box center [684, 533] width 28 height 25
select select "21"
click at [670, 521] on select "00 01 02 03 04 05 06 07 08 09 10 11 12 13 14 15 16 17 18 19 20 21 22 23" at bounding box center [684, 533] width 28 height 25
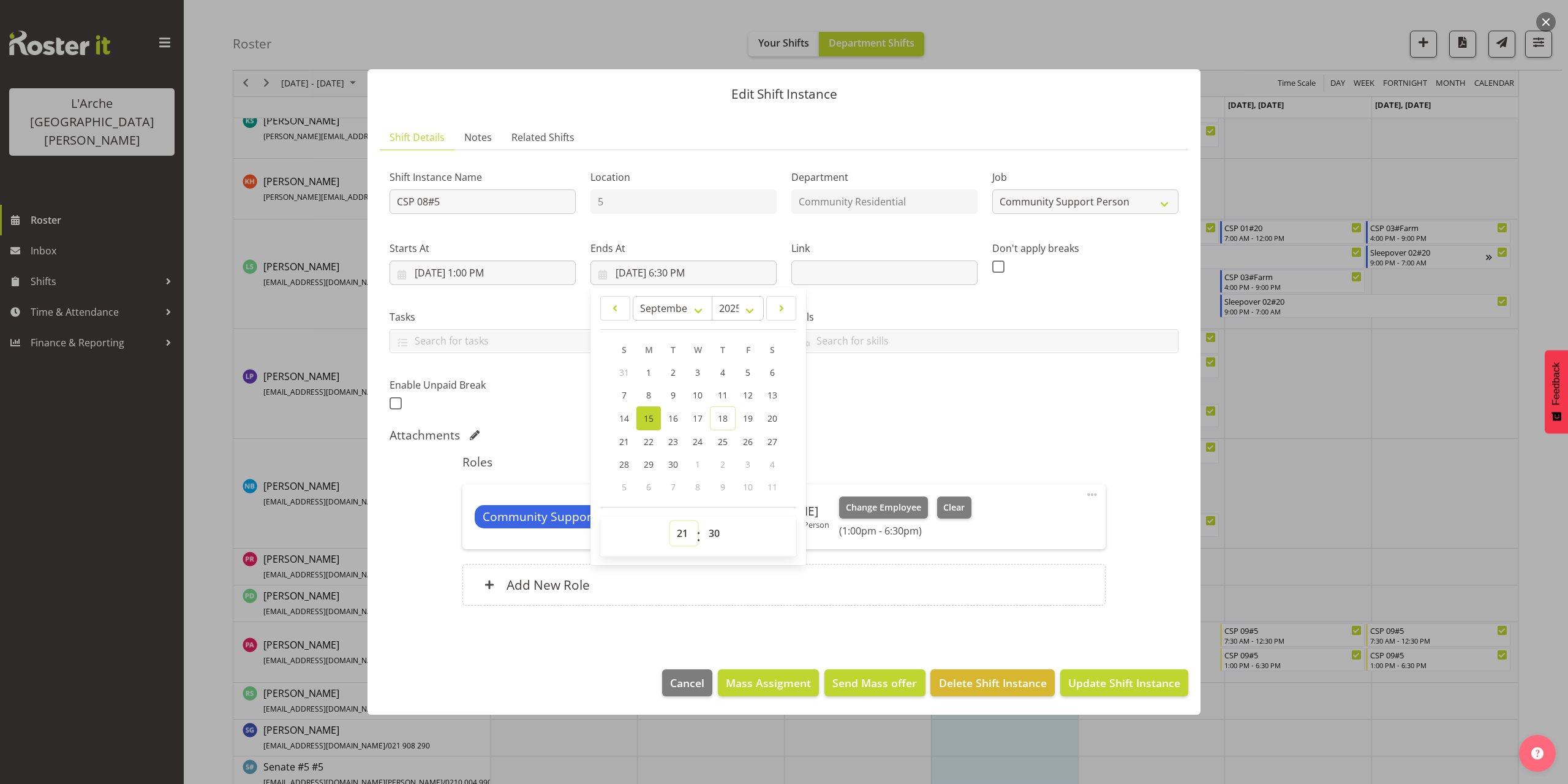
type input "[DATE] 9:30 PM"
click at [712, 530] on select "00 01 02 03 04 05 06 07 08 09 10 11 12 13 14 15 16 17 18 19 20 21 22 23 24 25 2…" at bounding box center [716, 533] width 28 height 25
click at [685, 537] on select "00 01 02 03 04 05 06 07 08 09 10 11 12 13 14 15 16 17 18 19 20 21 22 23" at bounding box center [684, 533] width 28 height 25
select select "18"
click at [670, 521] on select "00 01 02 03 04 05 06 07 08 09 10 11 12 13 14 15 16 17 18 19 20 21 22 23" at bounding box center [684, 533] width 28 height 25
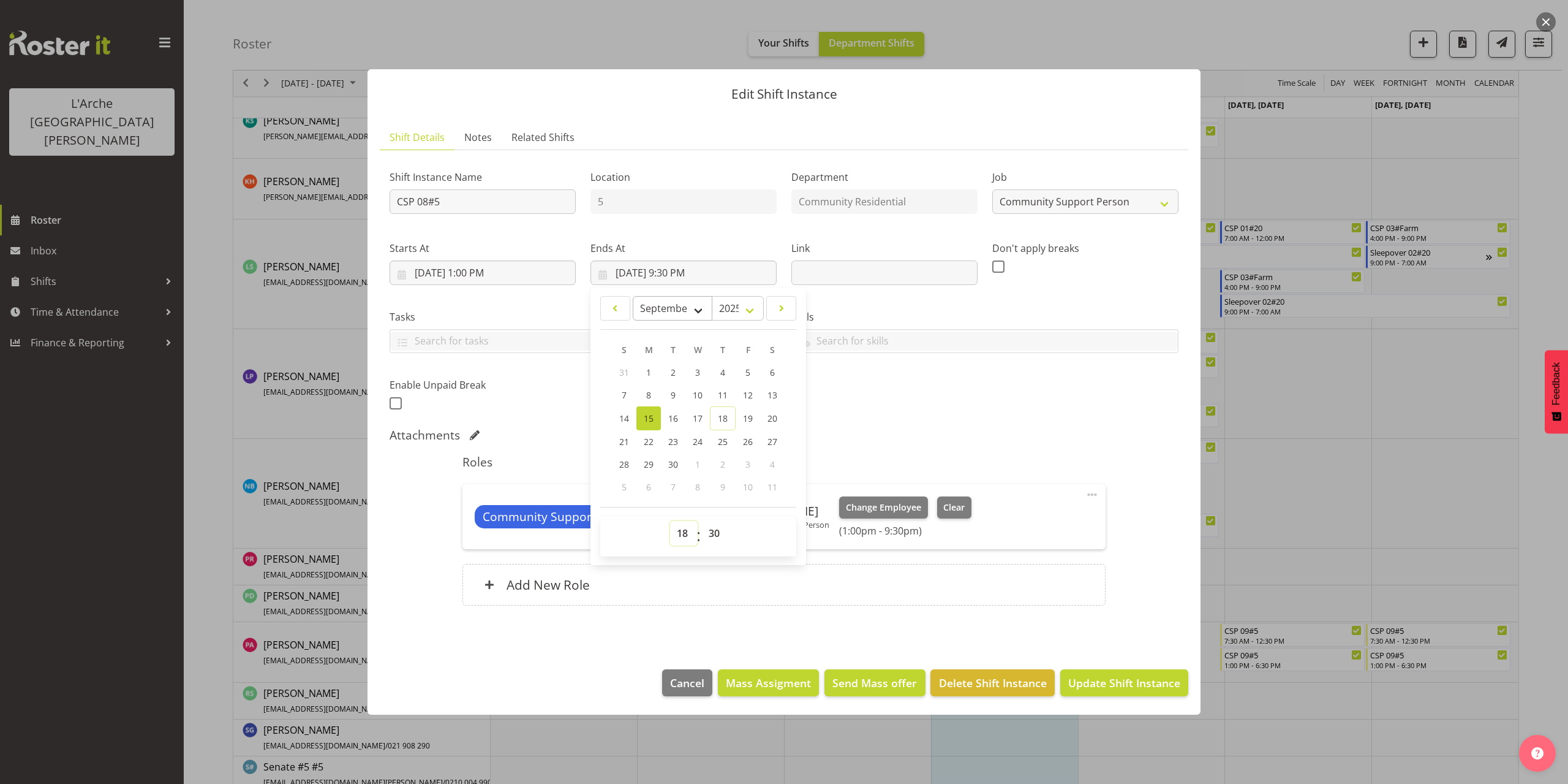
type input "[DATE] 6:30 PM"
click at [1089, 672] on button "Update Shift Instance" at bounding box center [1124, 682] width 128 height 27
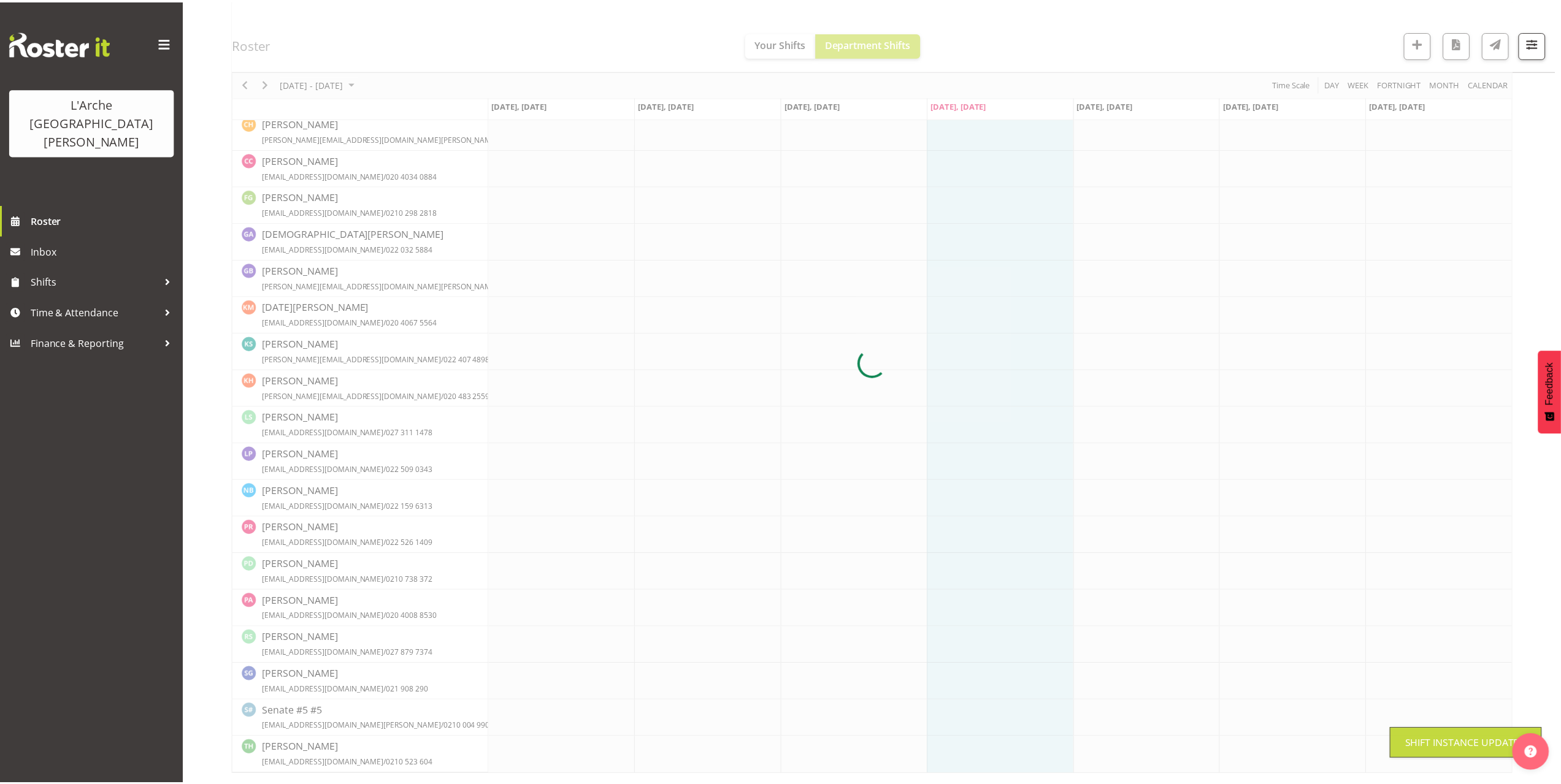
scroll to position [170, 0]
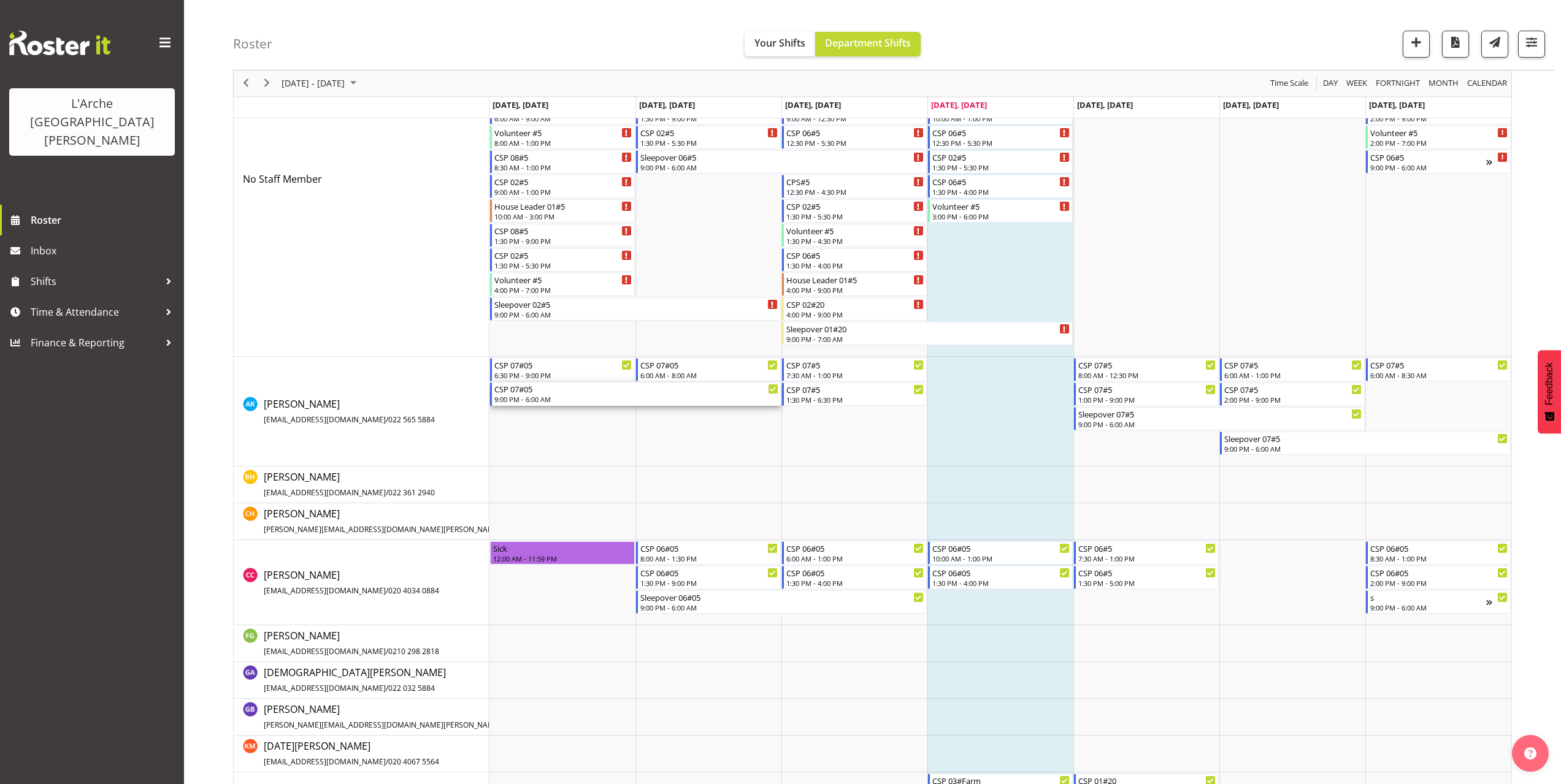
click at [520, 397] on div "9:00 PM - 6:00 AM" at bounding box center [636, 399] width 283 height 10
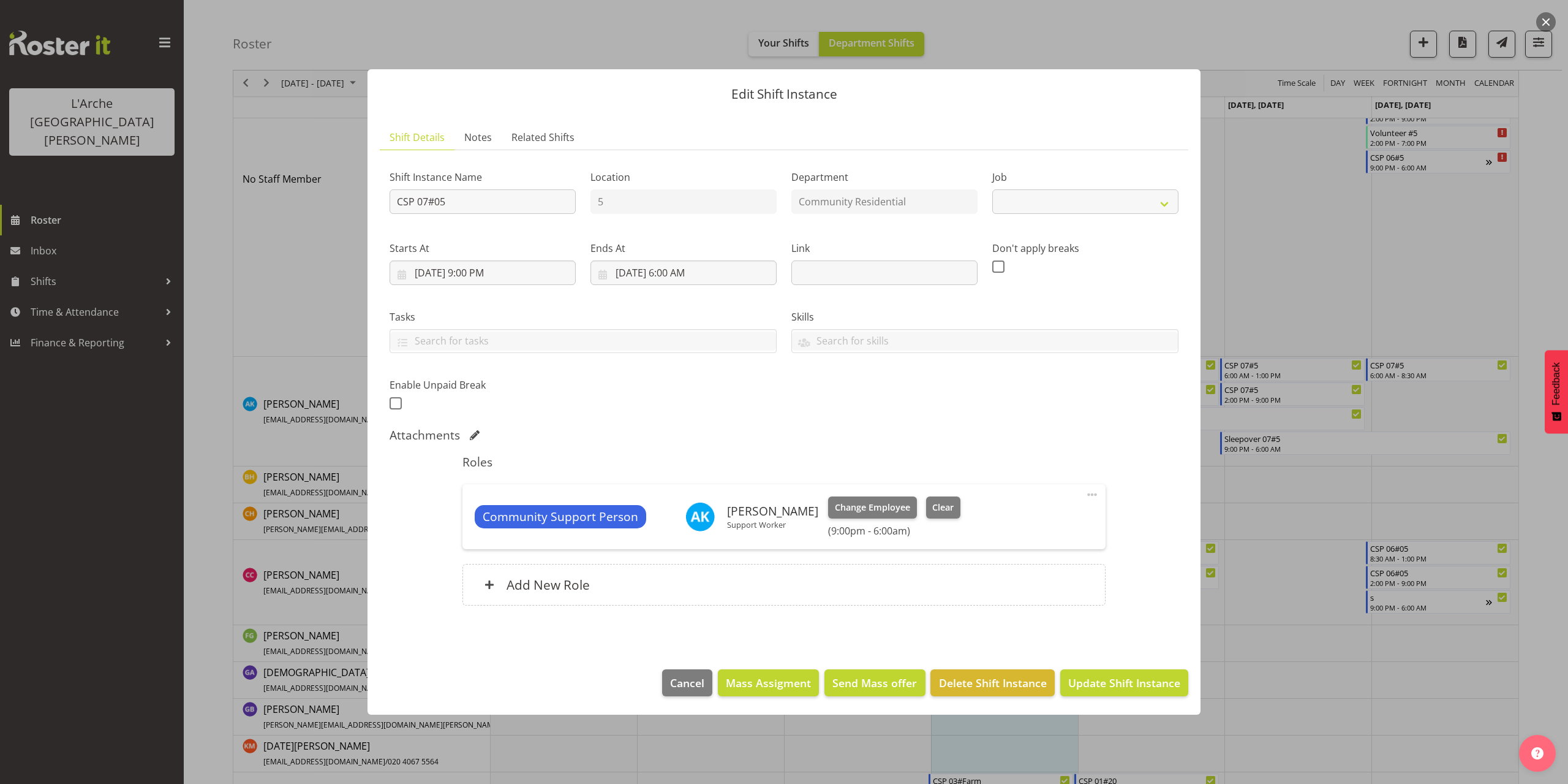
select select "2"
drag, startPoint x: 448, startPoint y: 203, endPoint x: 191, endPoint y: 218, distance: 257.4
click at [191, 218] on div "Edit Shift Instance Shift Details Notes Related Shifts Shift Instance Name CSP …" at bounding box center [784, 392] width 1568 height 784
type input "Sleepover 07#5"
click at [1113, 682] on span "Update Shift Instance" at bounding box center [1125, 683] width 112 height 16
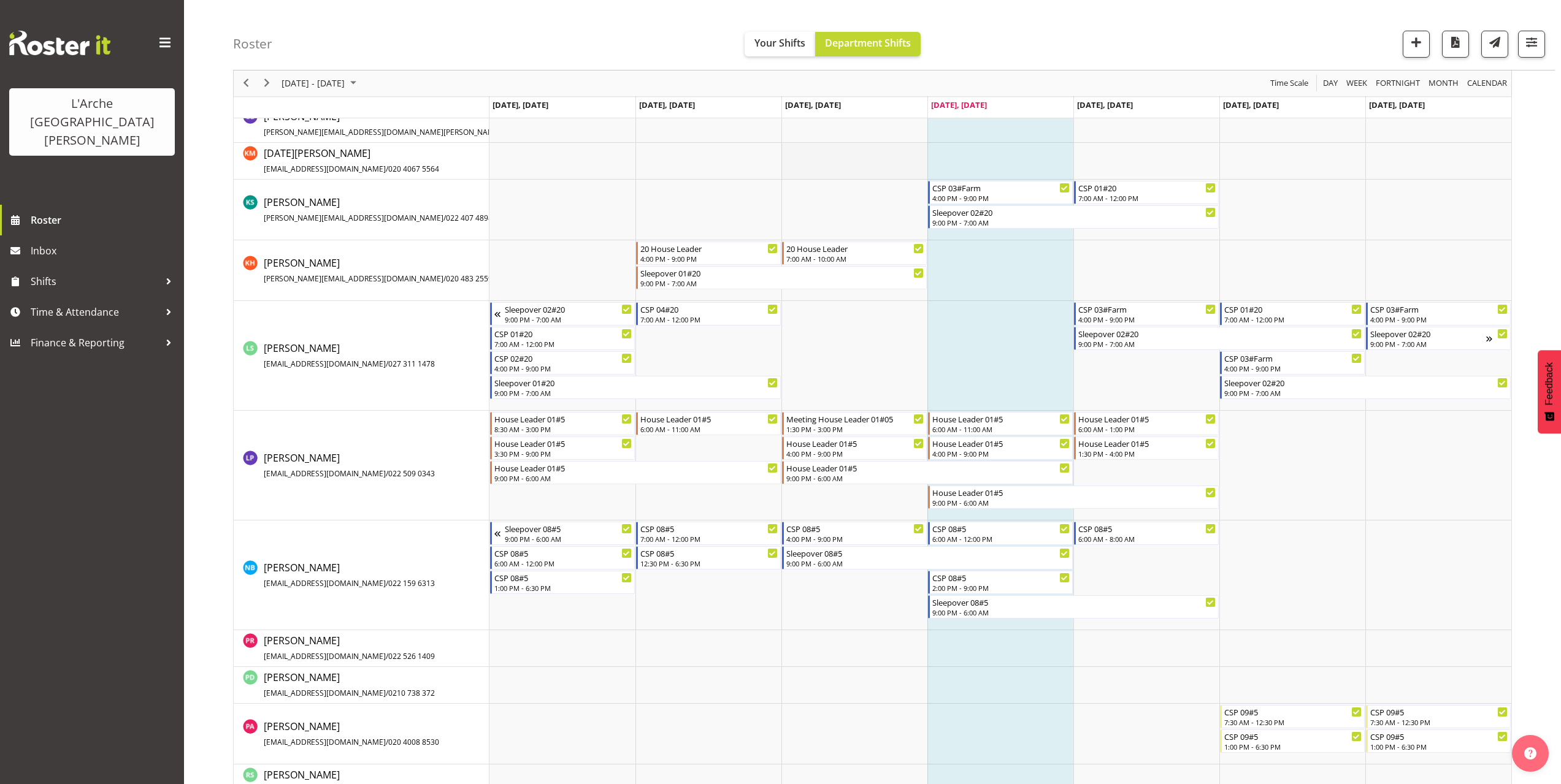
scroll to position [783, 0]
